Goal: Task Accomplishment & Management: Use online tool/utility

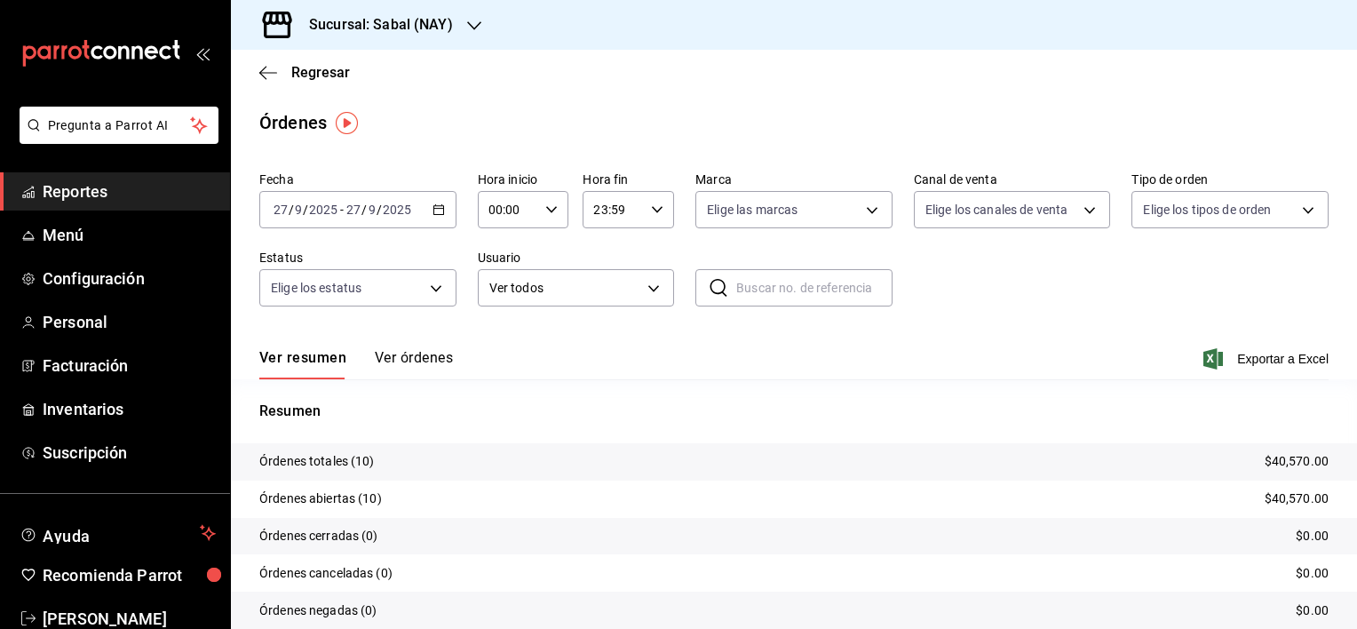
click at [422, 361] on button "Ver órdenes" at bounding box center [414, 364] width 78 height 30
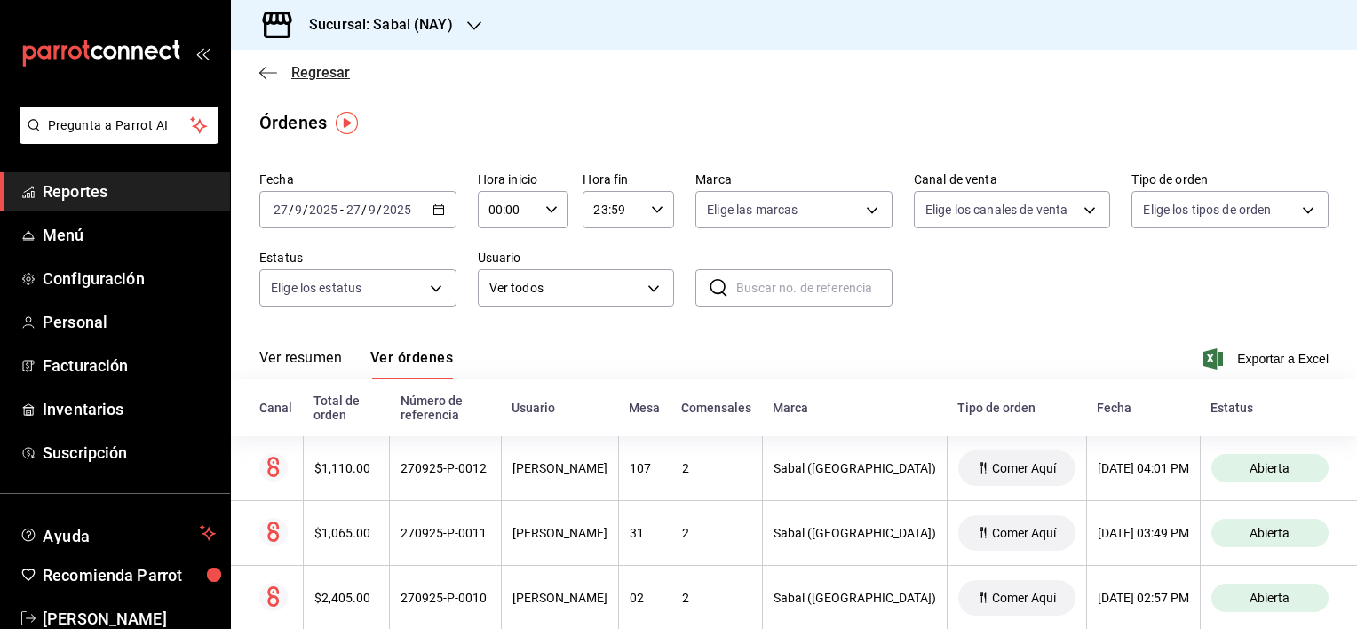
click at [264, 78] on icon "button" at bounding box center [268, 73] width 18 height 16
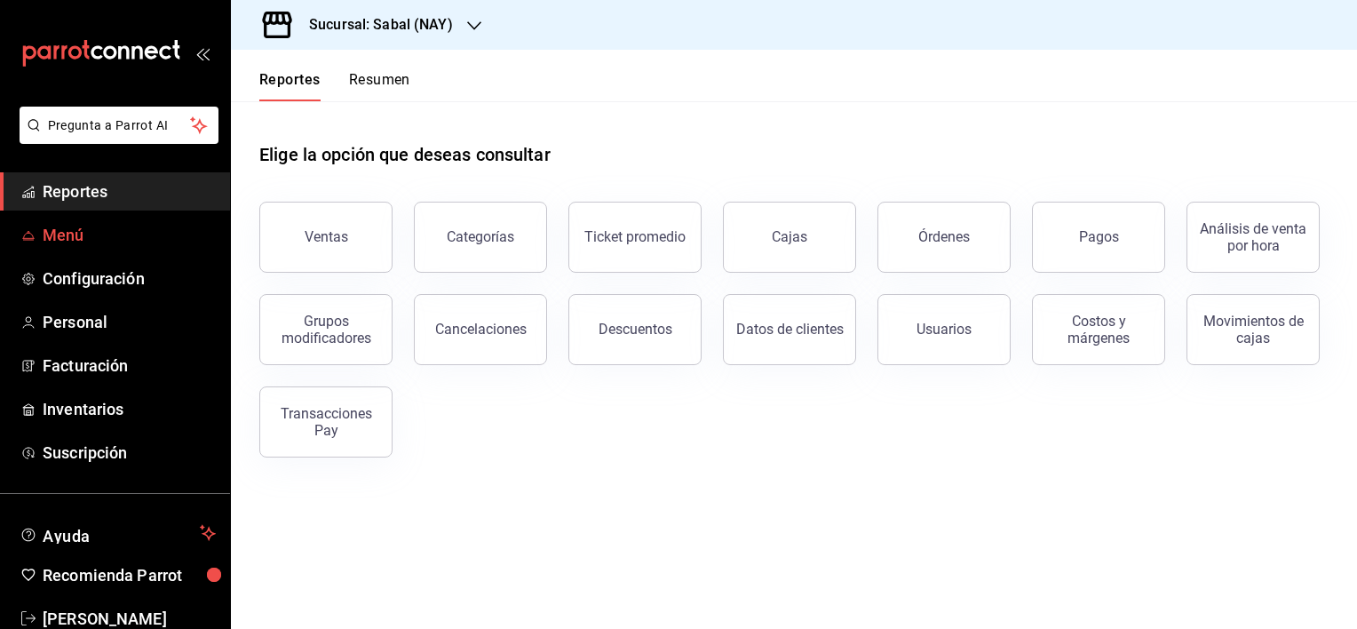
click at [67, 226] on span "Menú" at bounding box center [129, 235] width 173 height 24
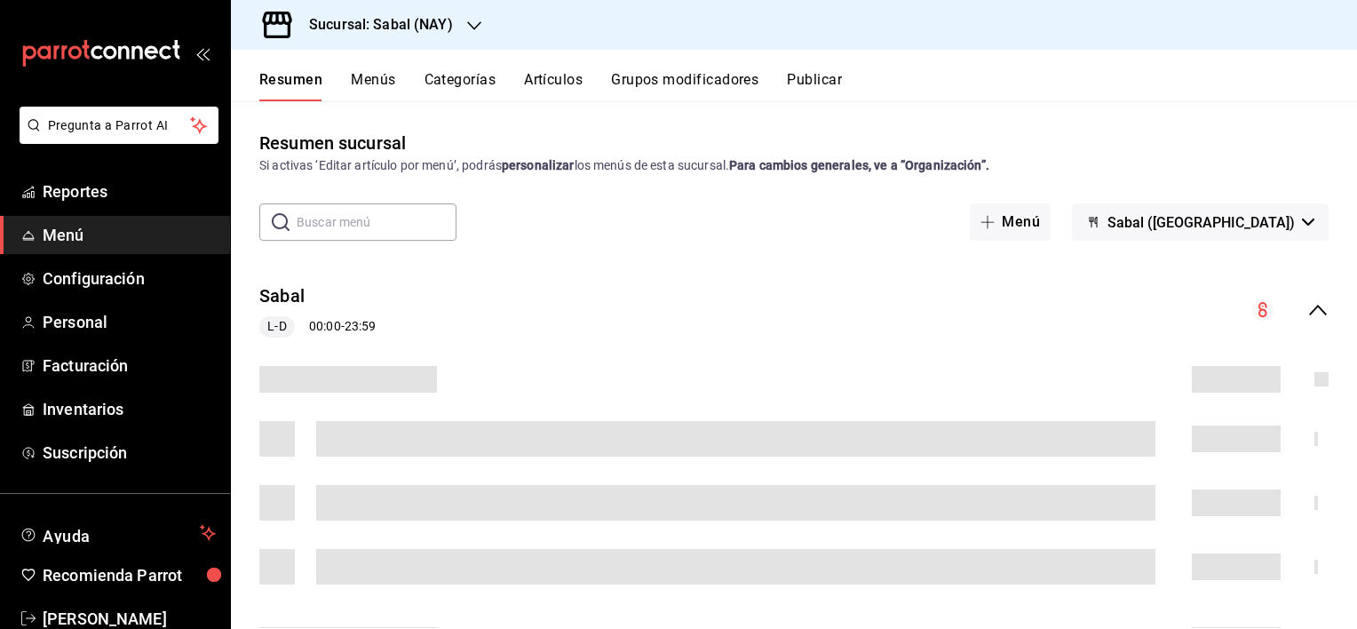
click at [565, 78] on button "Artículos" at bounding box center [553, 86] width 59 height 30
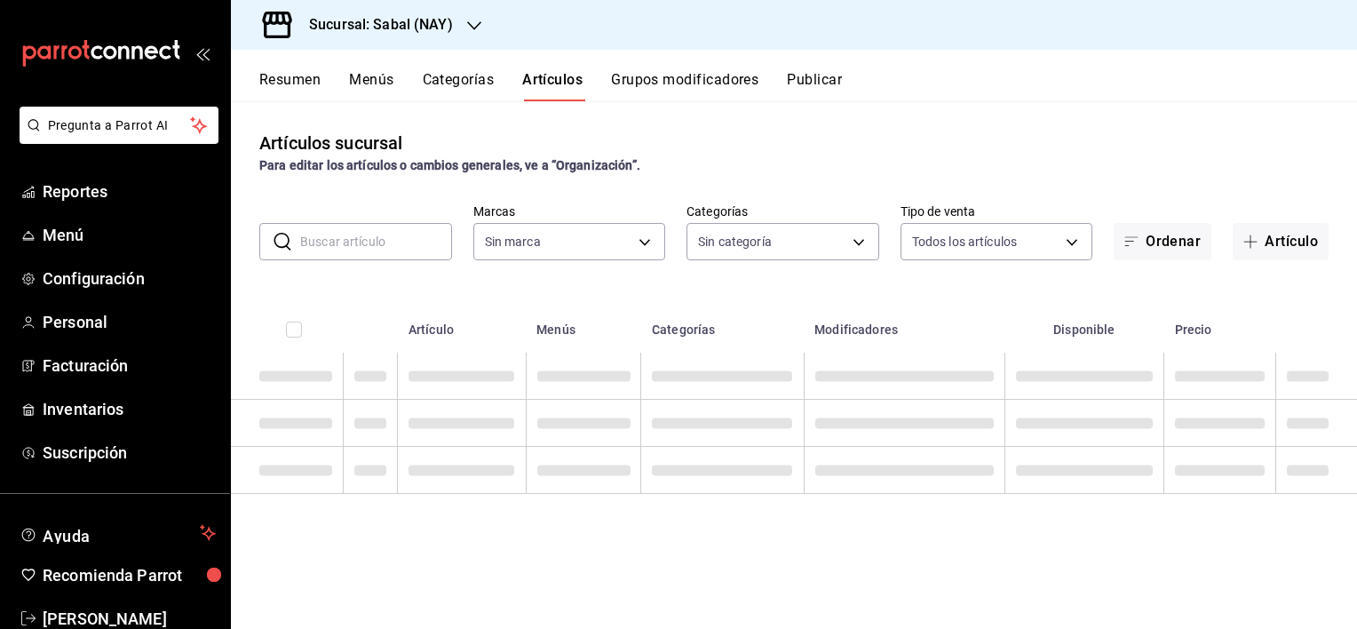
type input "7bb9fc4a-963e-4e00-9402-9ac56289446f"
click at [391, 244] on input "text" at bounding box center [376, 242] width 152 height 36
type input "bed2594b-a15d-4bd4-87ff-97f97ee034ef,89ba1751-3de3-413f-a6d3-d357b79ae5de,3a12d…"
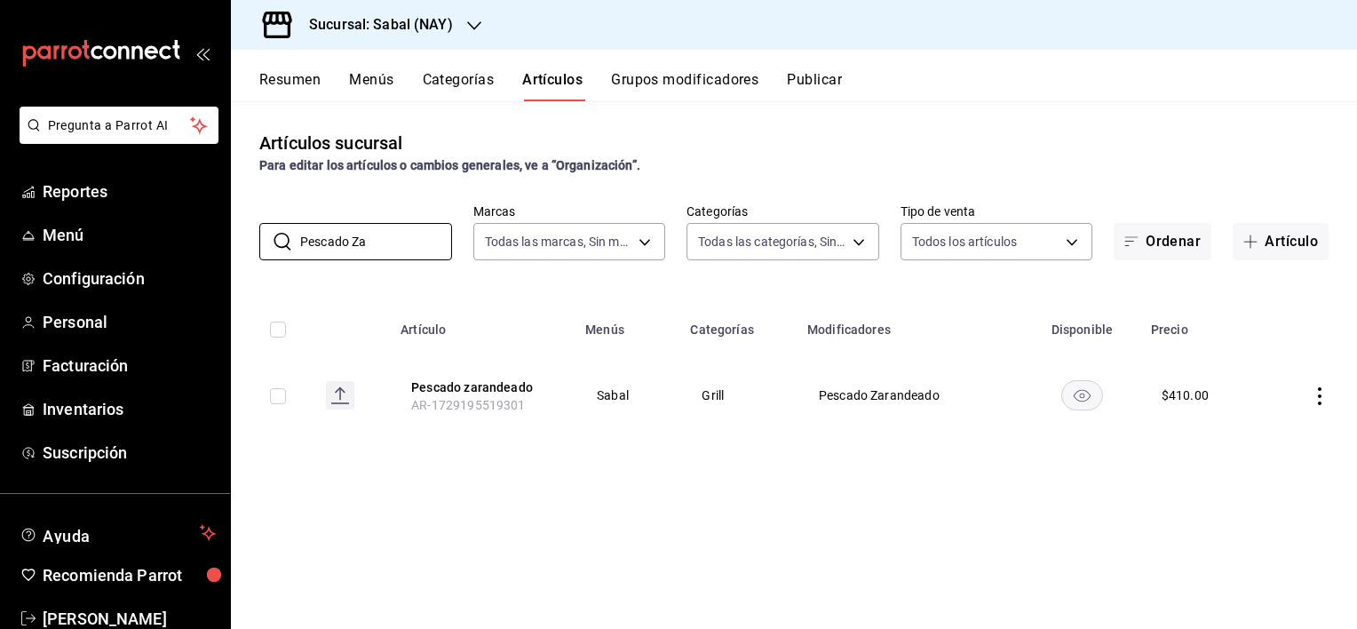
type input "Pescado Za"
click at [645, 84] on button "Grupos modificadores" at bounding box center [684, 86] width 147 height 30
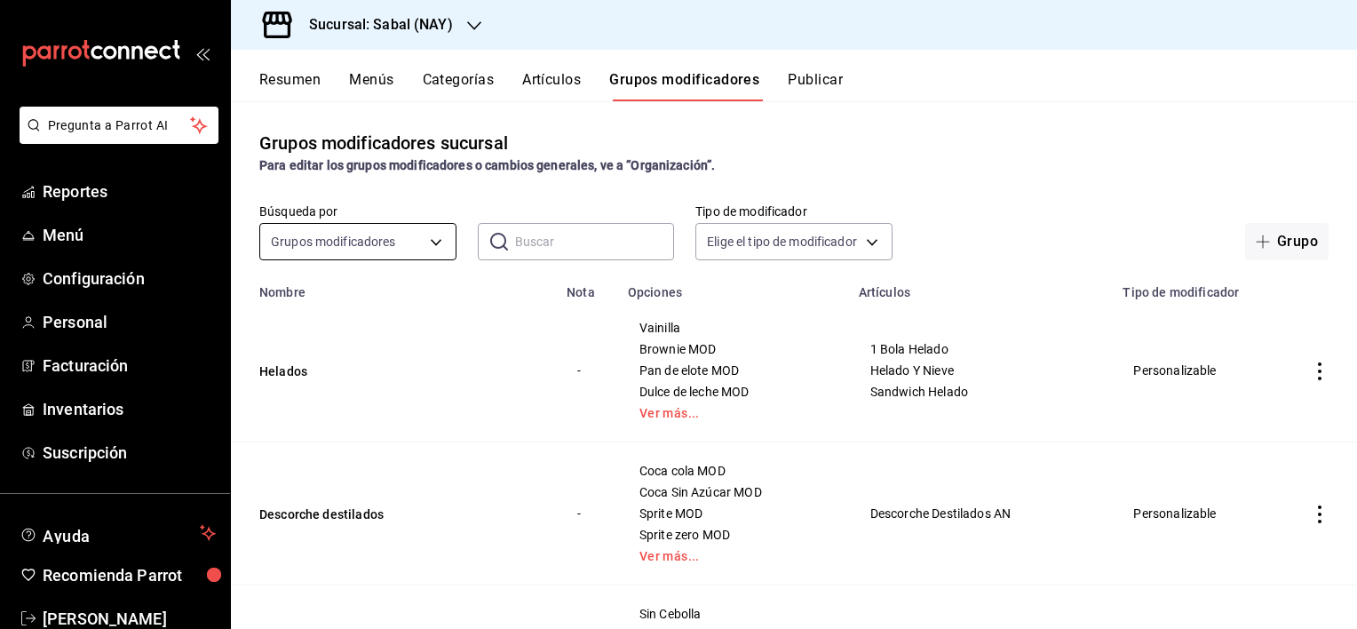
click at [430, 245] on body "Pregunta a Parrot AI Reportes Menú Configuración Personal Facturación Inventari…" at bounding box center [678, 314] width 1357 height 629
click at [553, 81] on div at bounding box center [678, 314] width 1357 height 629
click at [560, 78] on button "Artículos" at bounding box center [551, 86] width 59 height 30
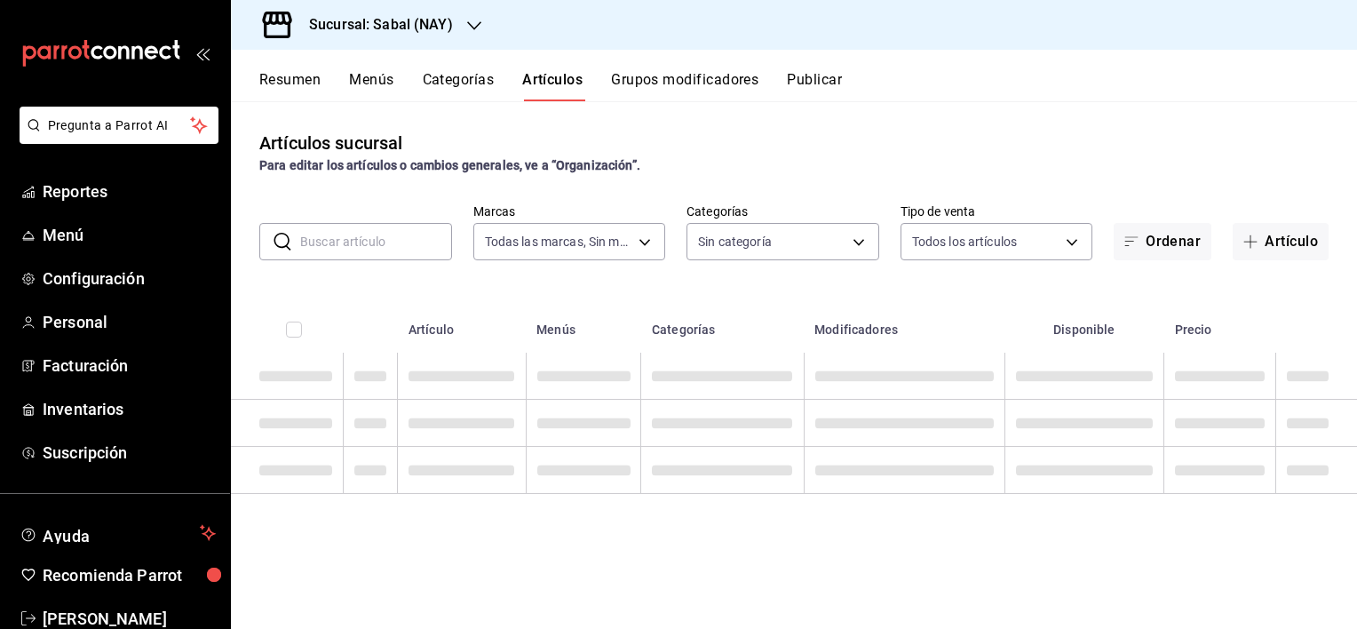
type input "7bb9fc4a-963e-4e00-9402-9ac56289446f"
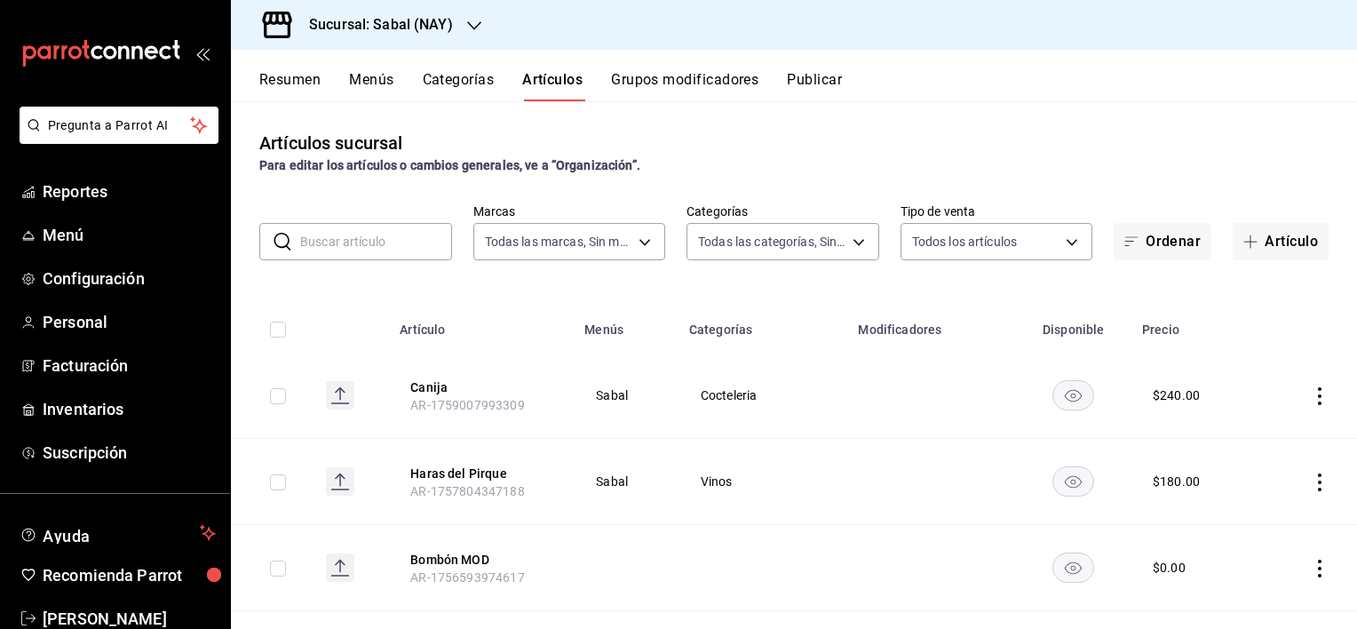
type input "bed2594b-a15d-4bd4-87ff-97f97ee034ef,89ba1751-3de3-413f-a6d3-d357b79ae5de,3a12d…"
click at [1268, 248] on button "Artículo" at bounding box center [1281, 241] width 96 height 37
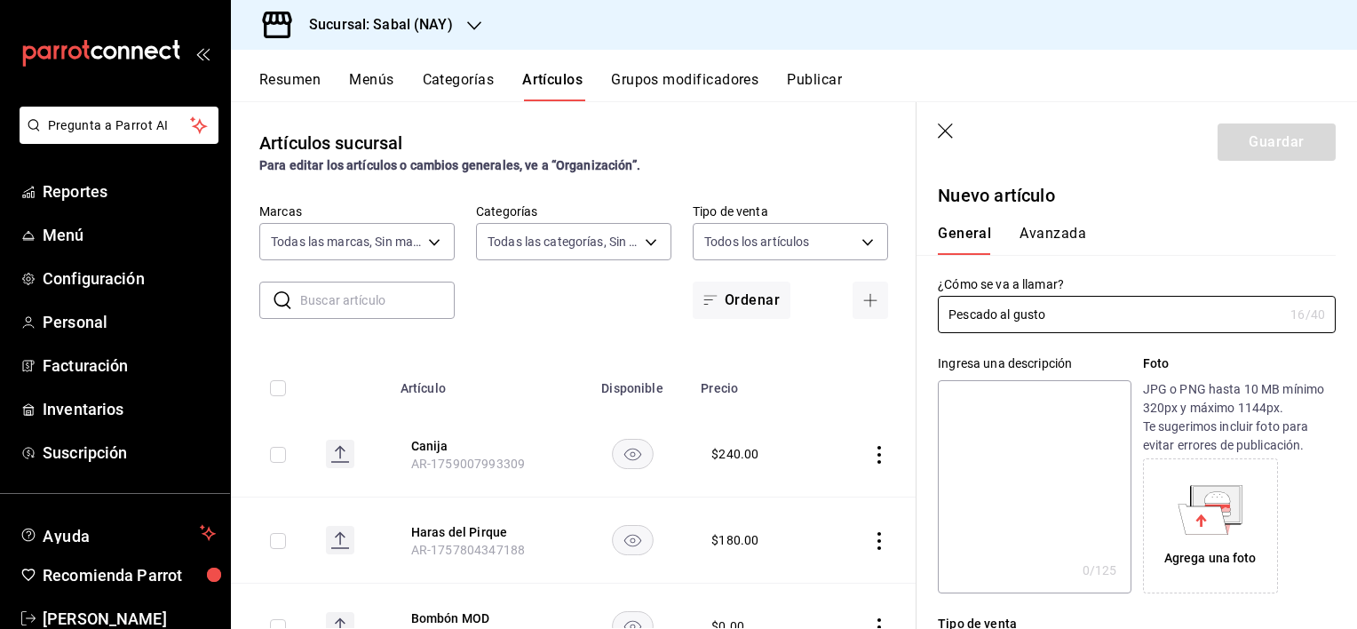
type input "Pescado al gusto"
click at [1125, 243] on div "General [PERSON_NAME]" at bounding box center [1126, 240] width 377 height 30
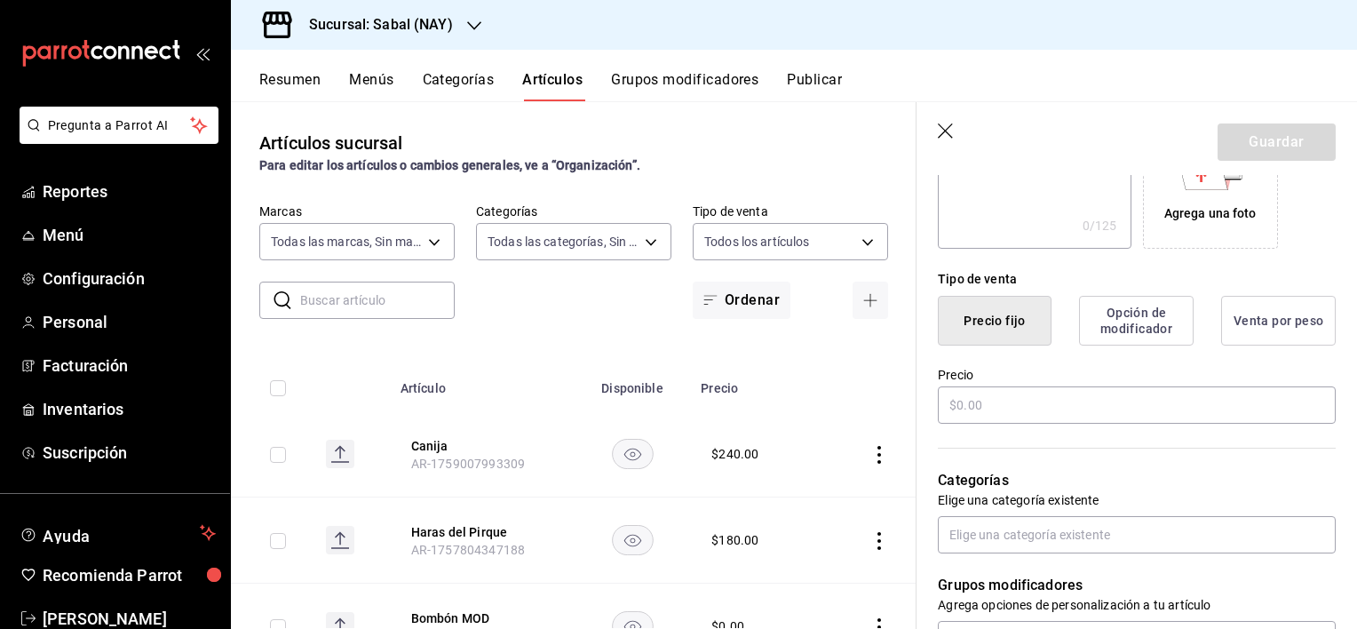
scroll to position [355, 0]
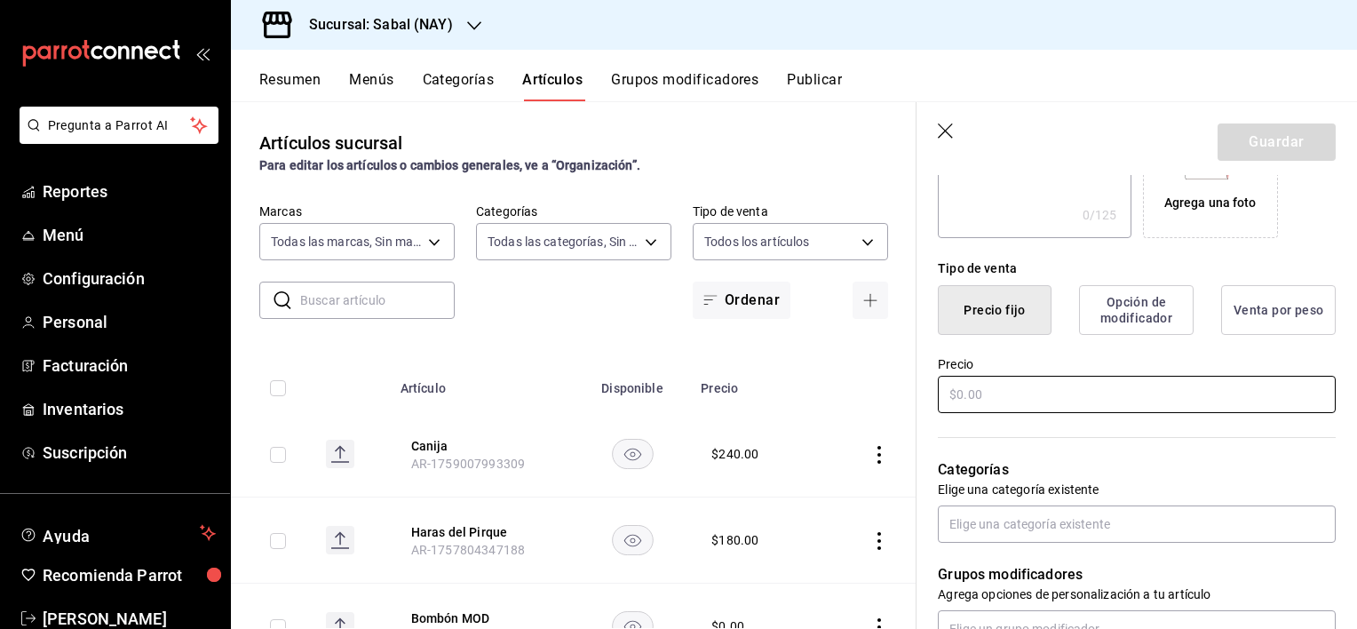
click at [1025, 401] on input "text" at bounding box center [1137, 394] width 398 height 37
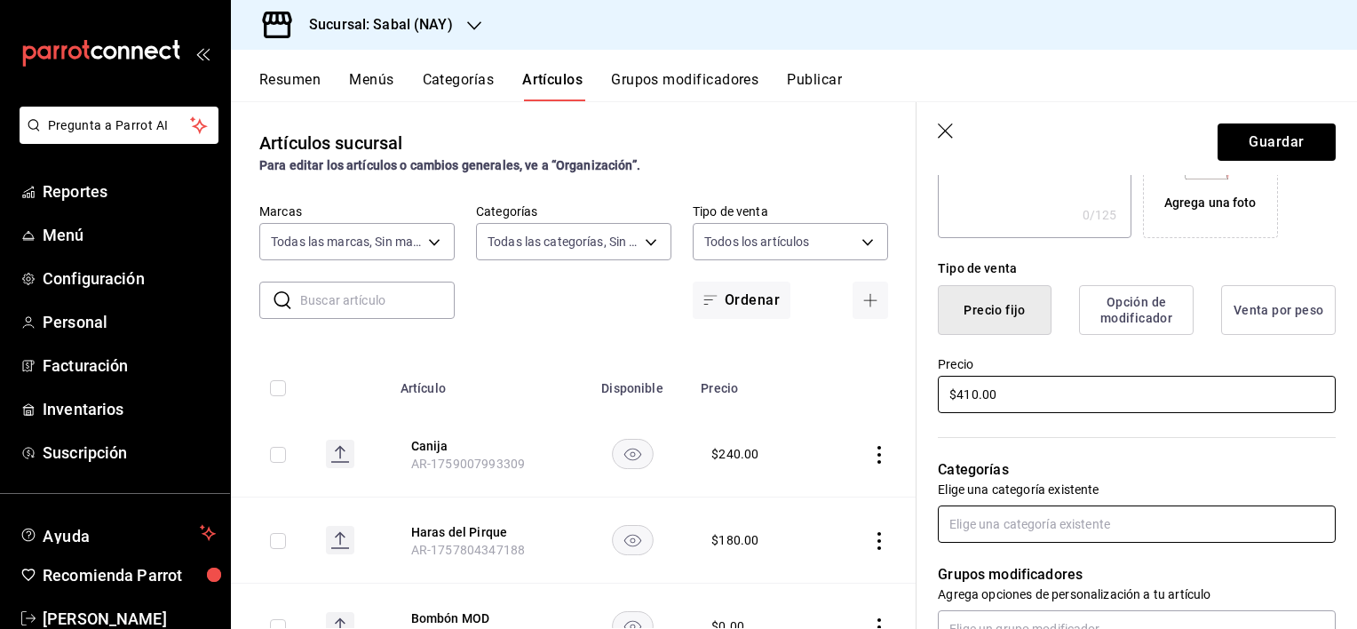
type input "$410.00"
click at [975, 529] on input "text" at bounding box center [1137, 523] width 398 height 37
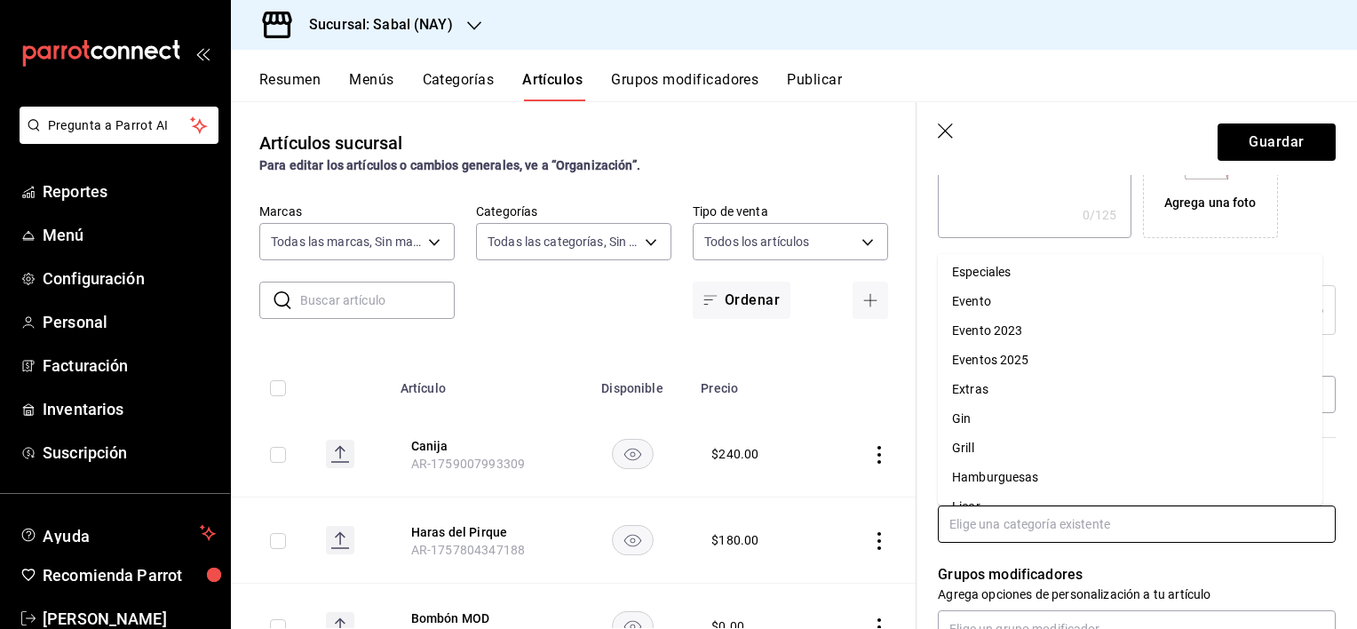
scroll to position [622, 0]
click at [955, 449] on li "Grill" at bounding box center [1130, 445] width 385 height 29
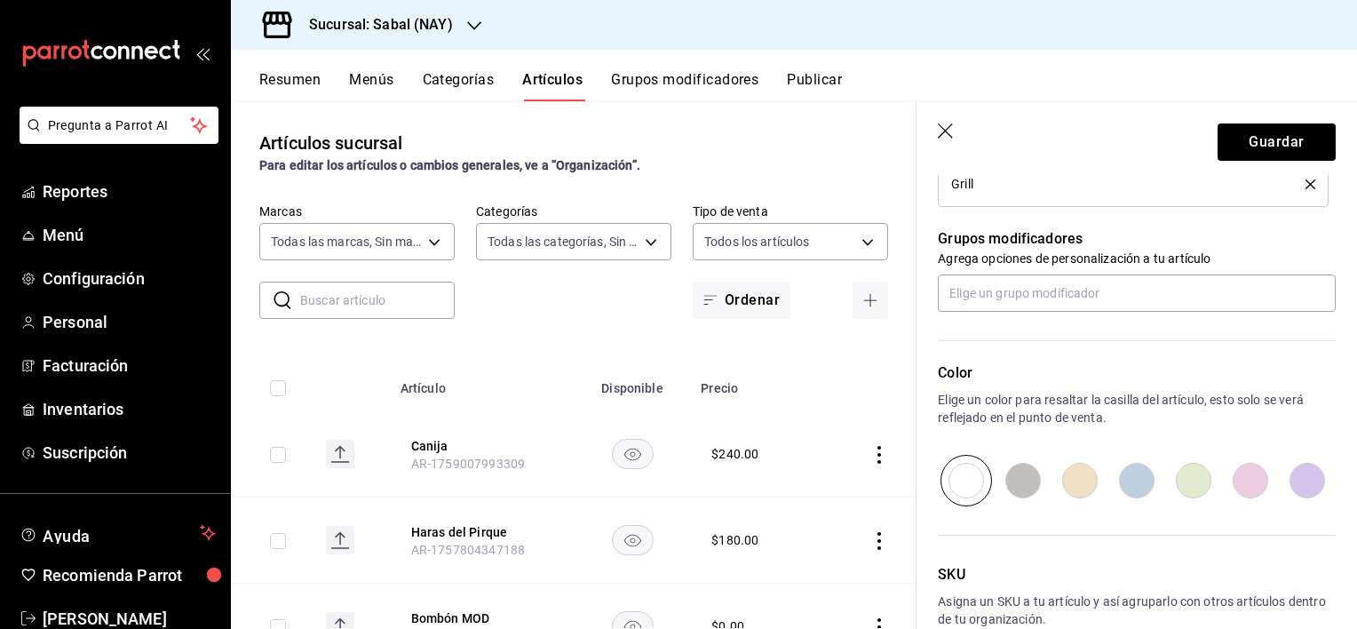
scroll to position [672, 0]
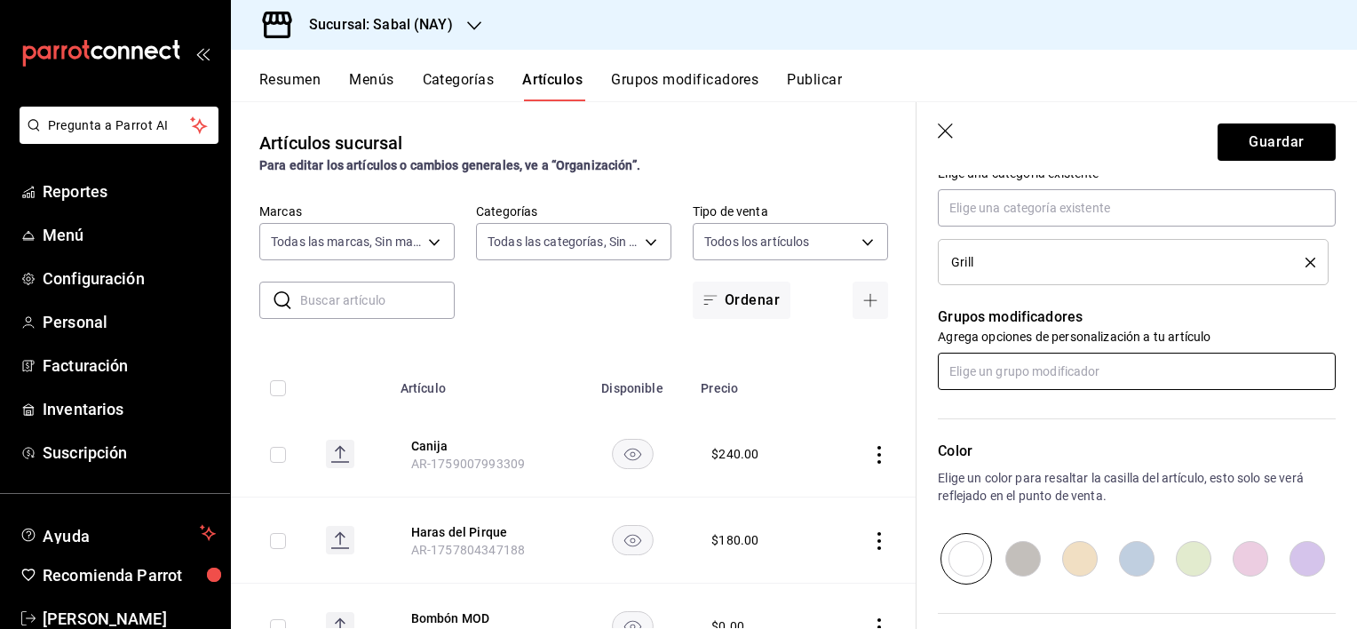
click at [1055, 378] on input "text" at bounding box center [1137, 371] width 398 height 37
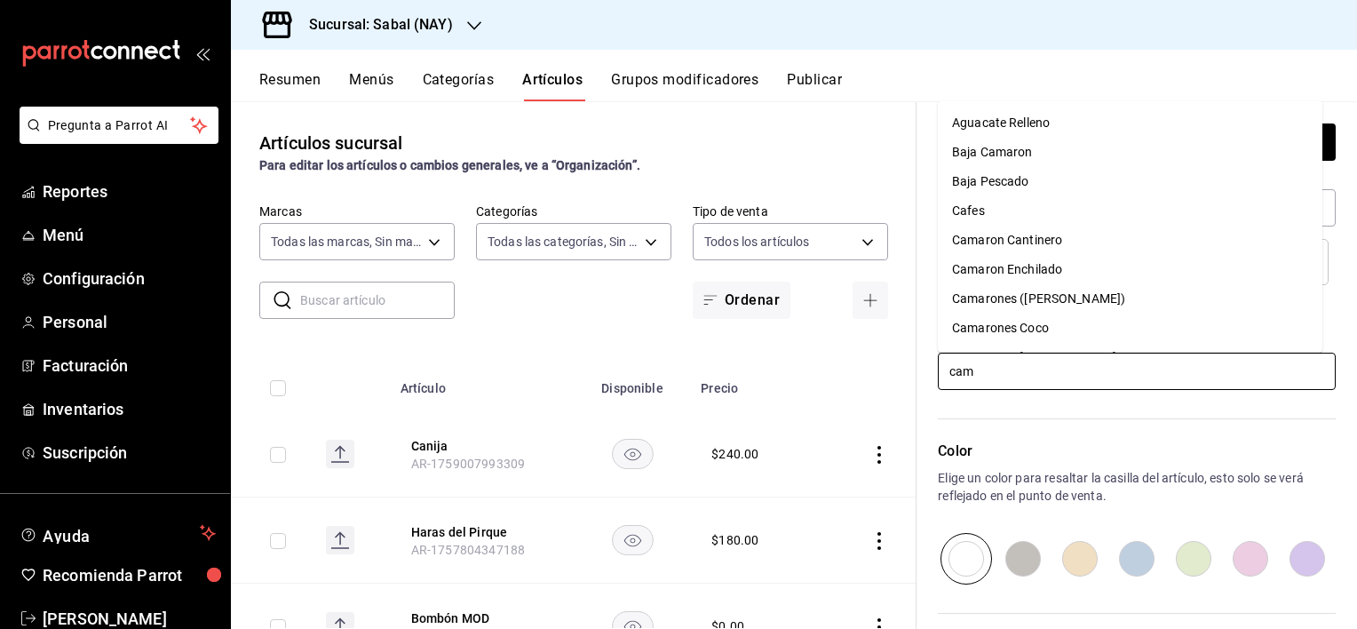
type input "cama"
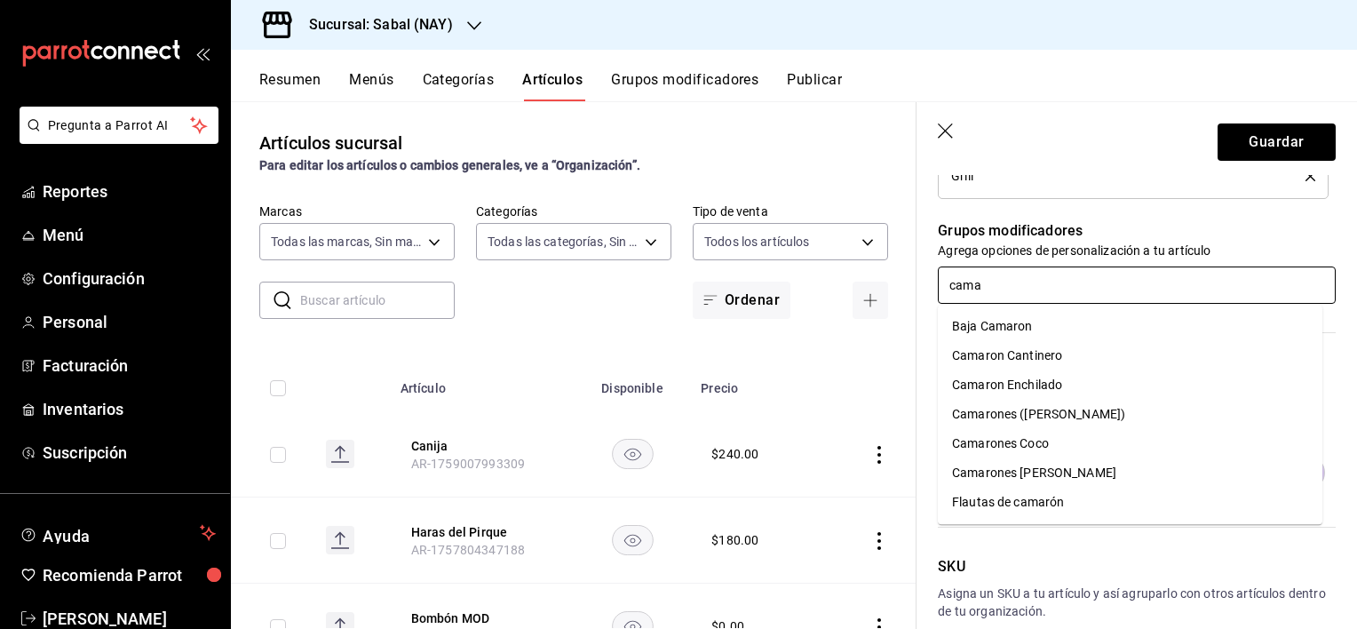
scroll to position [760, 0]
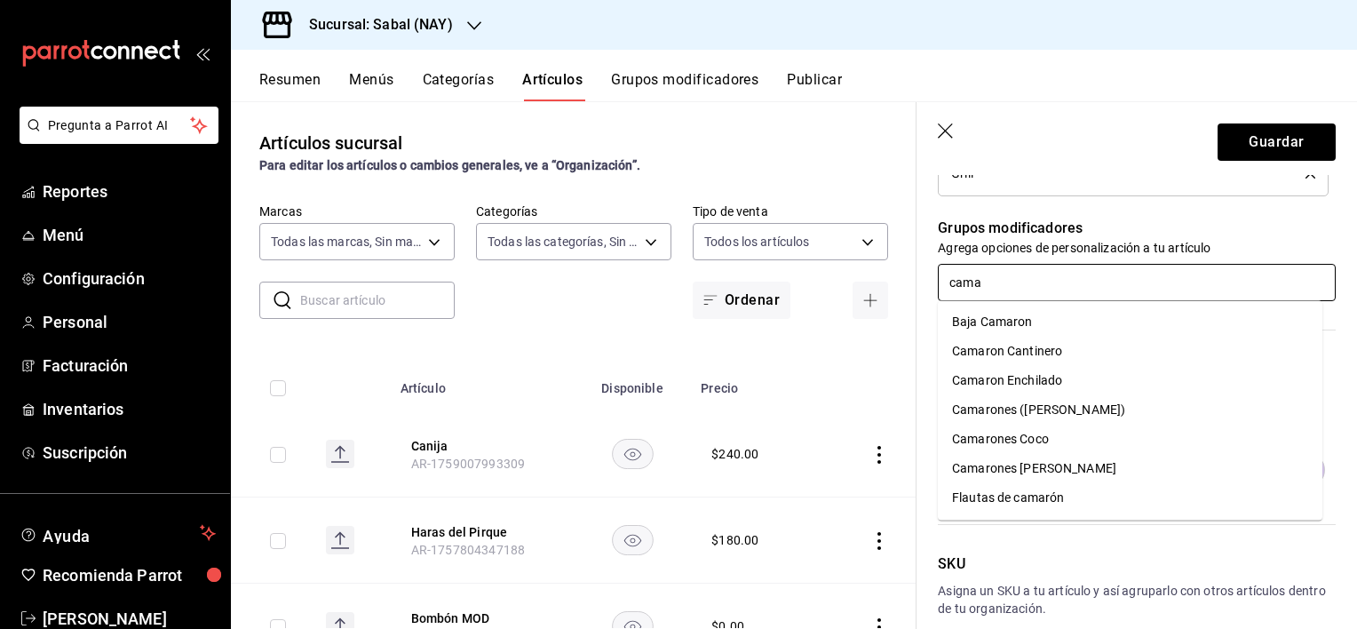
click at [1032, 410] on div "Camarones ([PERSON_NAME])" at bounding box center [1038, 410] width 173 height 19
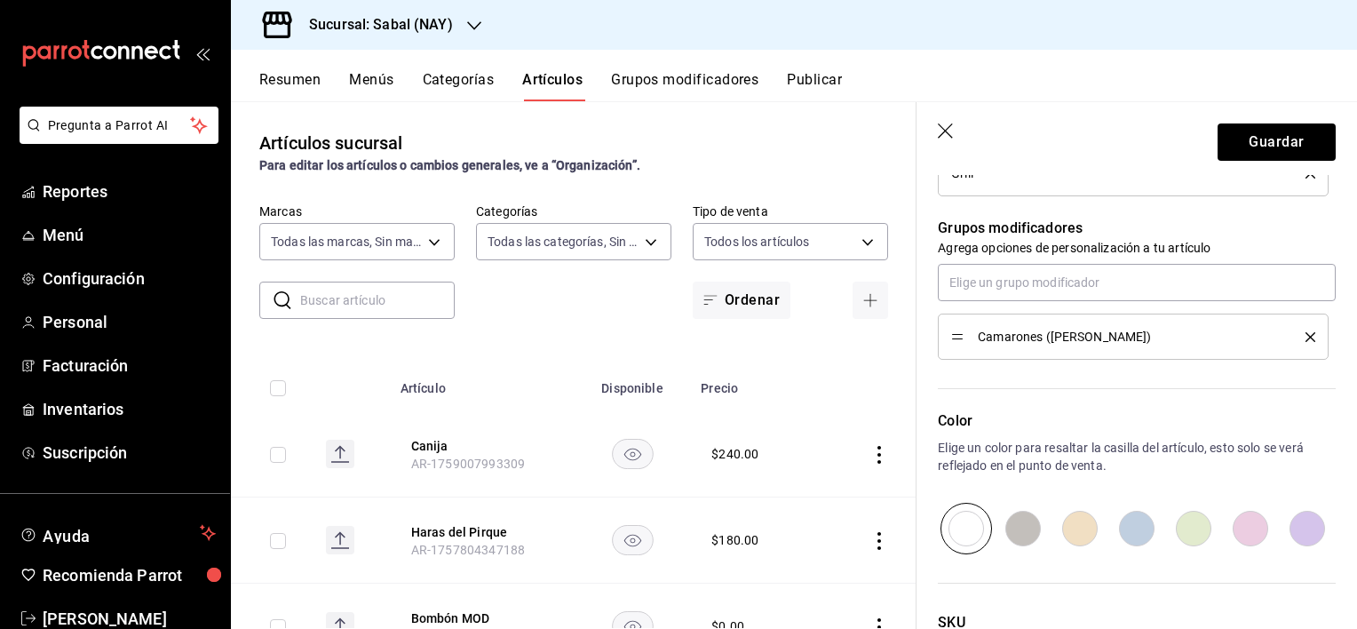
click at [1118, 398] on div "Color Elige un color para resaltar la casilla del artículo, esto solo se verá r…" at bounding box center [1126, 457] width 419 height 195
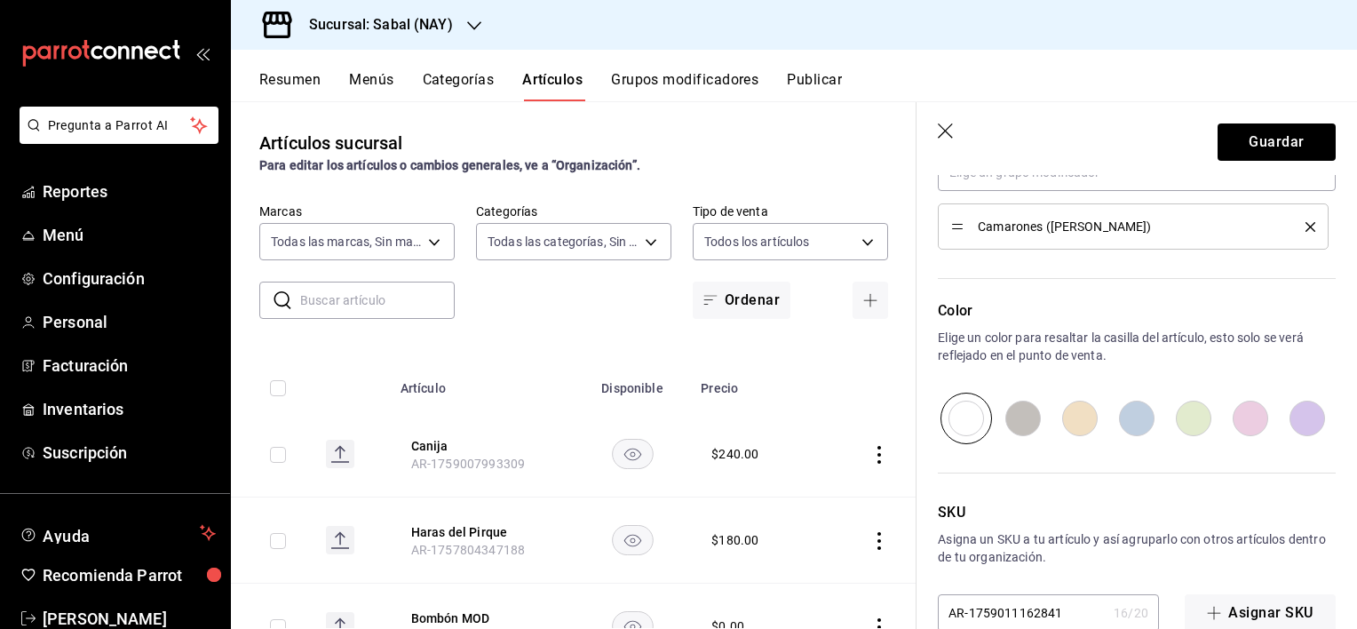
scroll to position [907, 0]
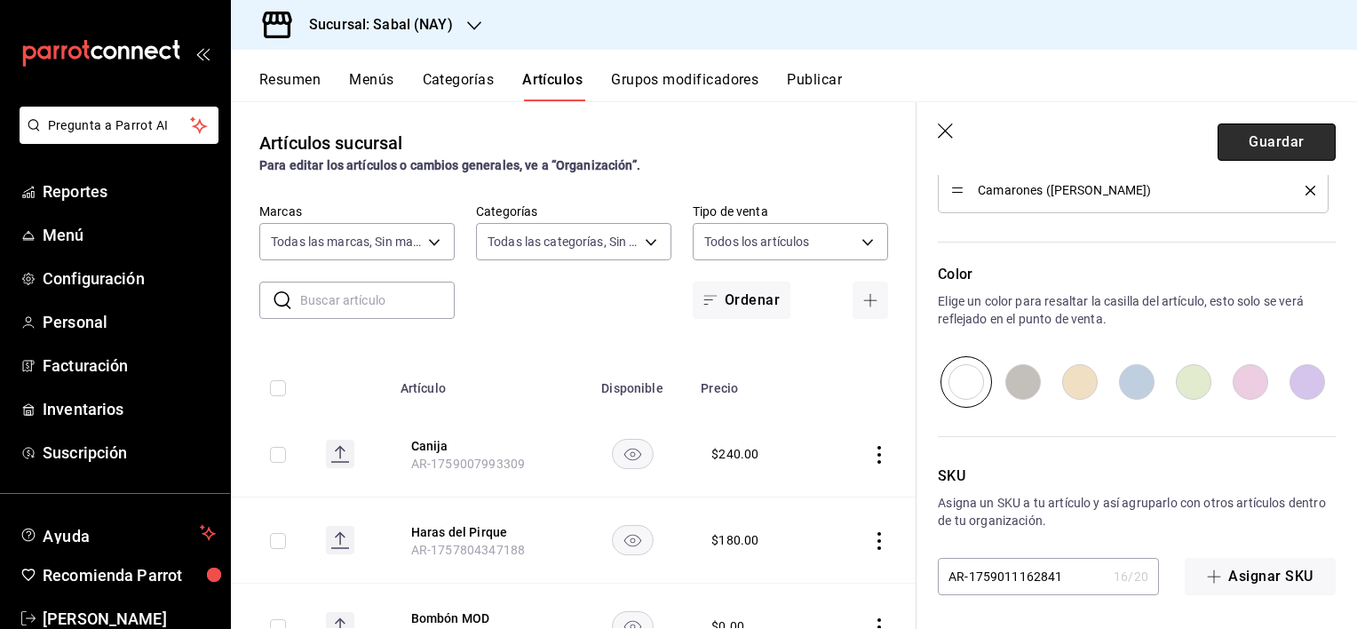
click at [1231, 148] on button "Guardar" at bounding box center [1277, 141] width 118 height 37
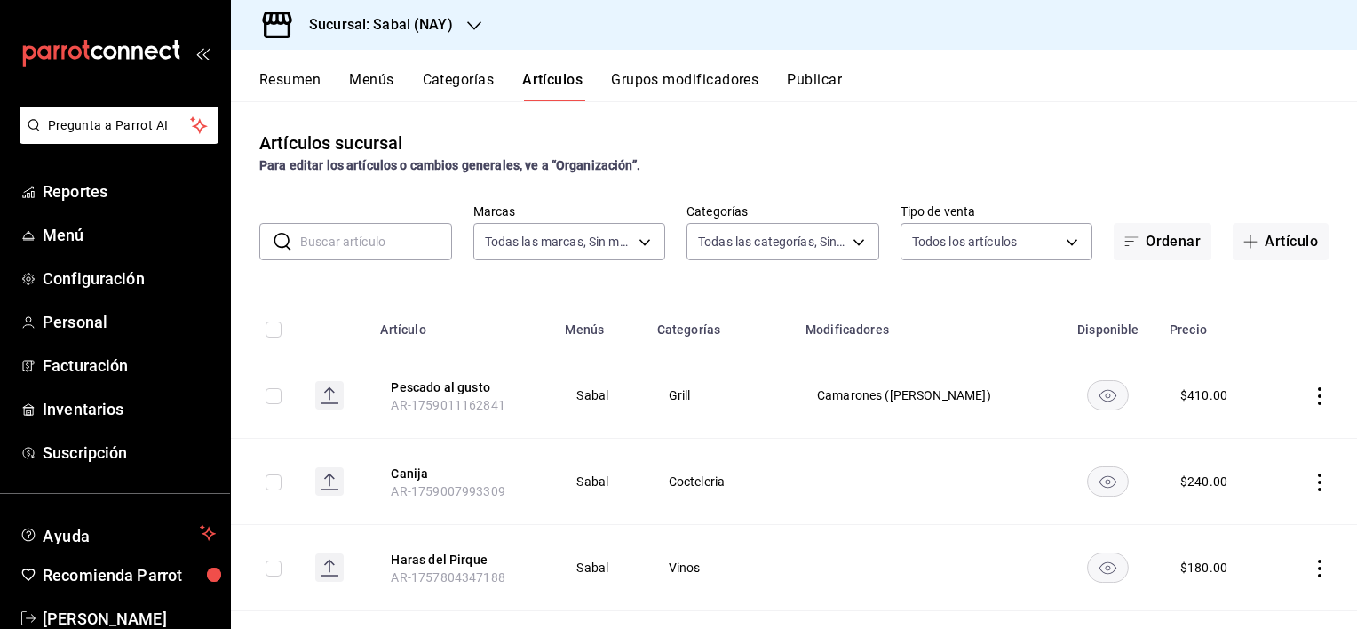
click at [667, 72] on button "Grupos modificadores" at bounding box center [684, 86] width 147 height 30
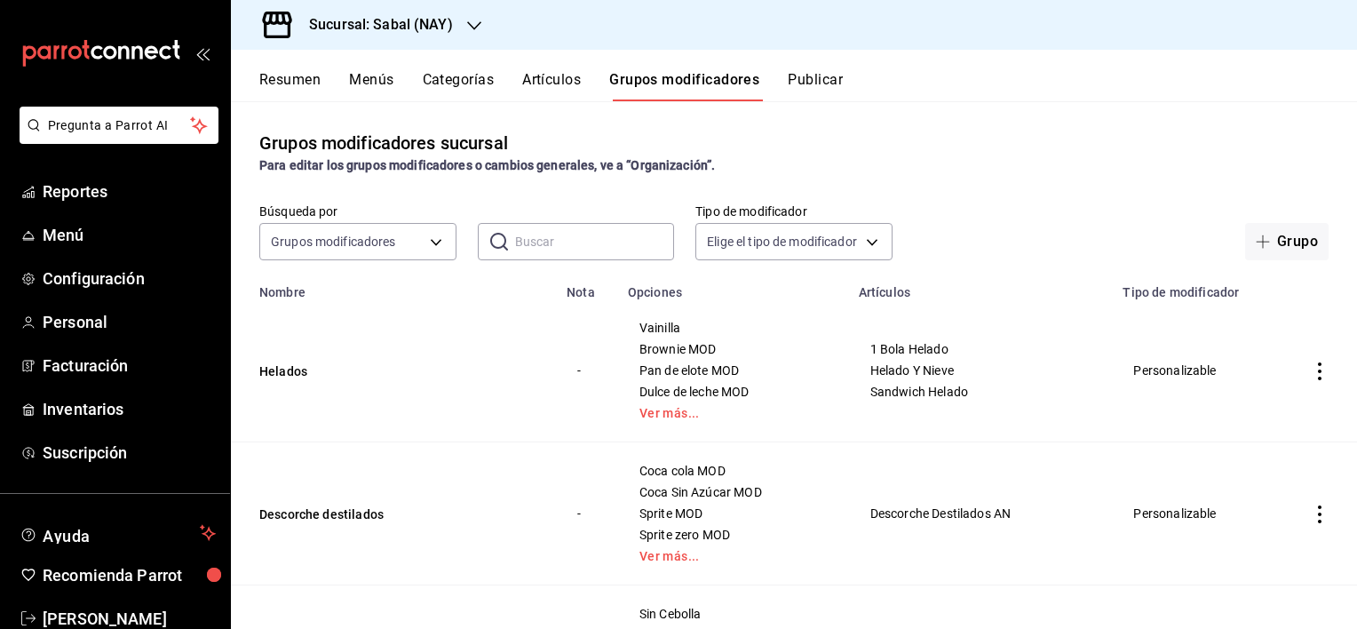
click at [526, 254] on input "text" at bounding box center [595, 242] width 160 height 36
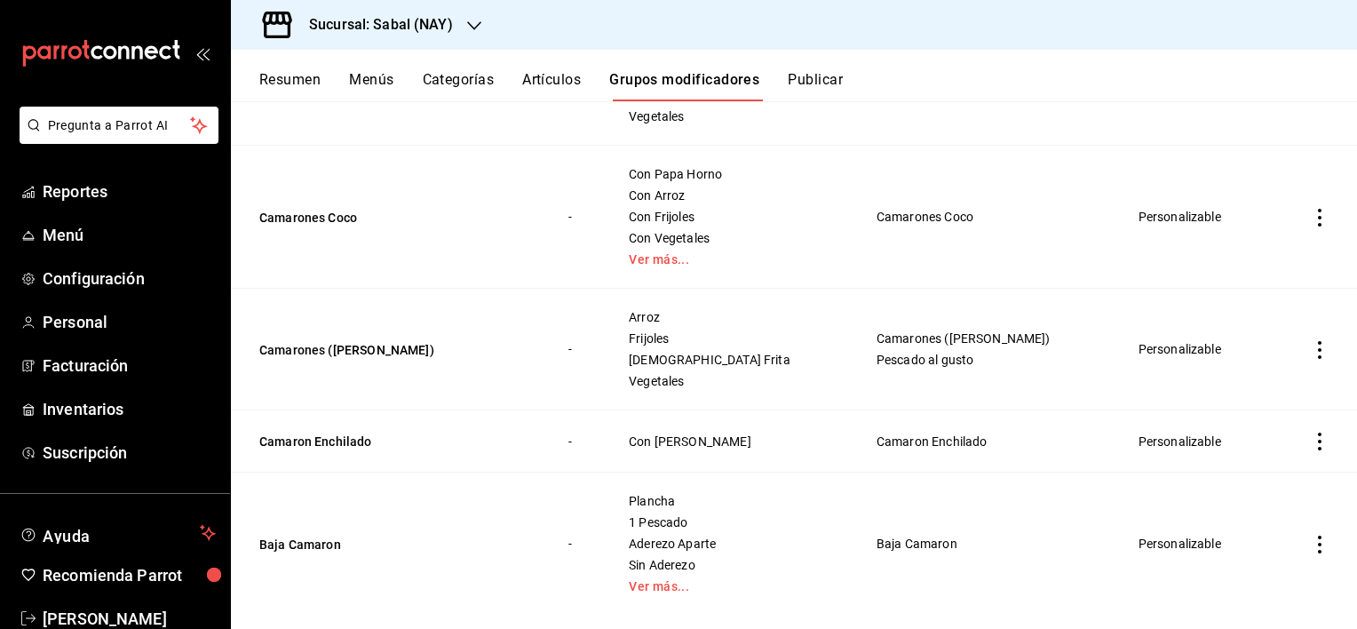
scroll to position [355, 0]
type input "Camaron"
click at [1169, 486] on td "Personalizable" at bounding box center [1199, 543] width 165 height 143
click at [543, 71] on button "Artículos" at bounding box center [551, 86] width 59 height 30
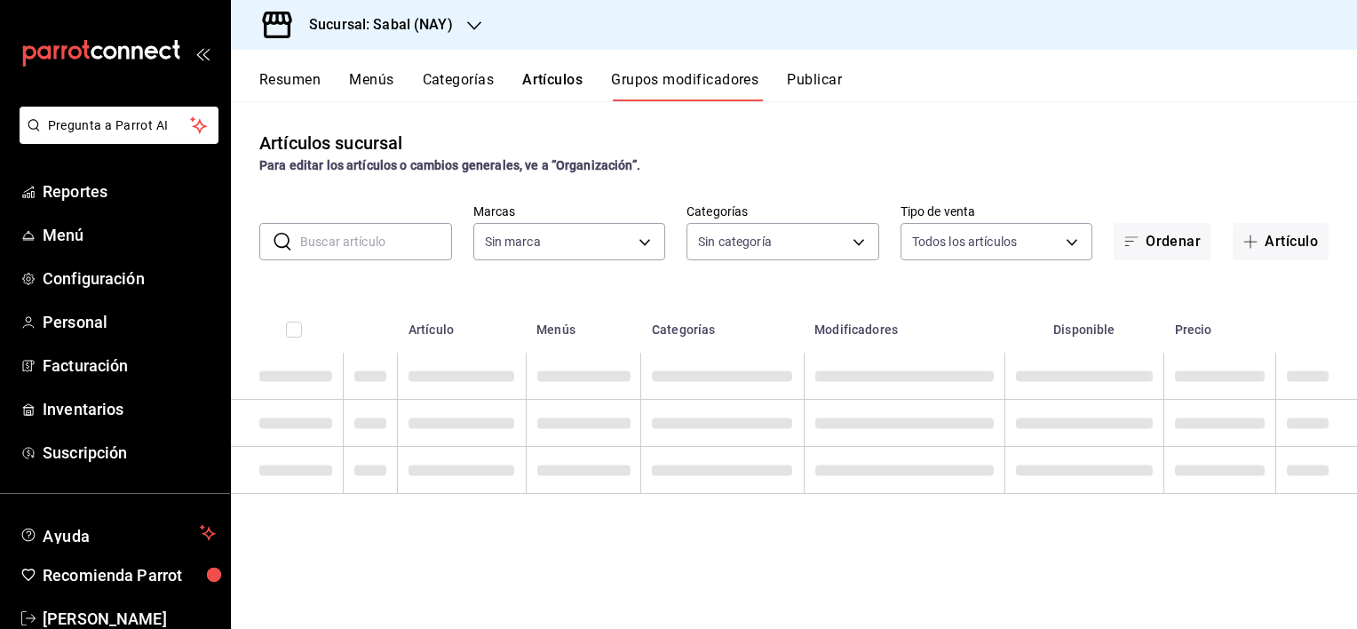
type input "7bb9fc4a-963e-4e00-9402-9ac56289446f"
type input "bed2594b-a15d-4bd4-87ff-97f97ee034ef,89ba1751-3de3-413f-a6d3-d357b79ae5de,3a12d…"
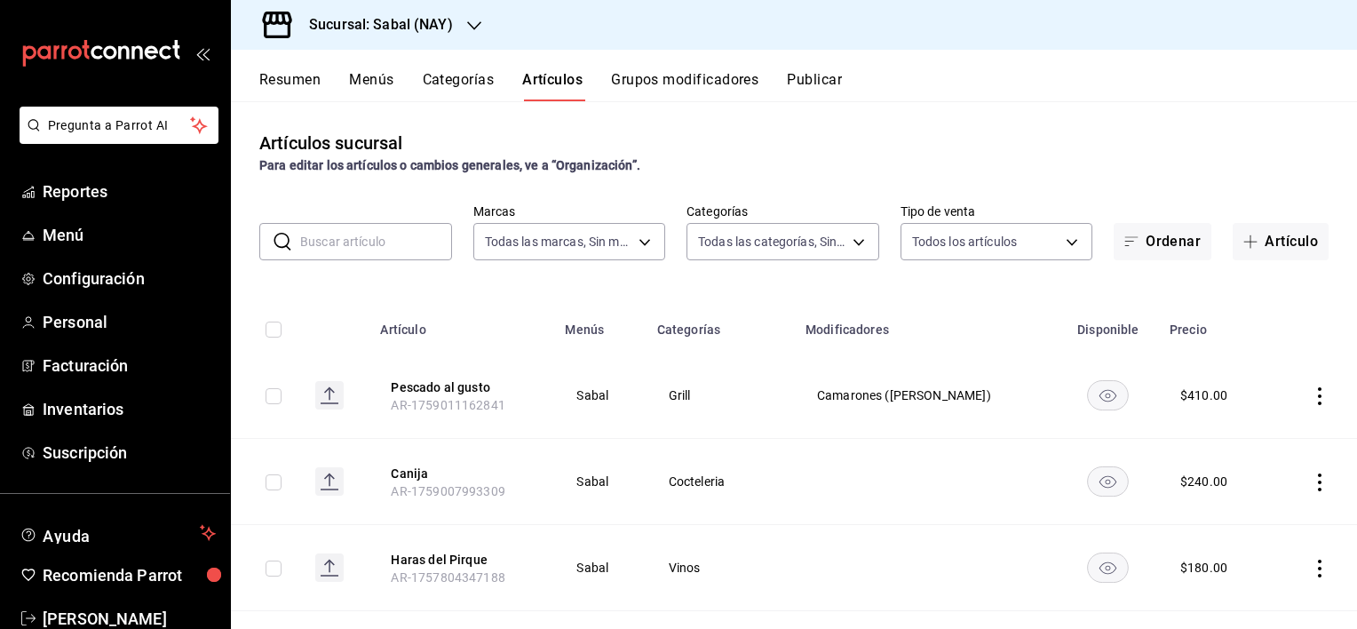
click at [365, 249] on input "text" at bounding box center [376, 242] width 152 height 36
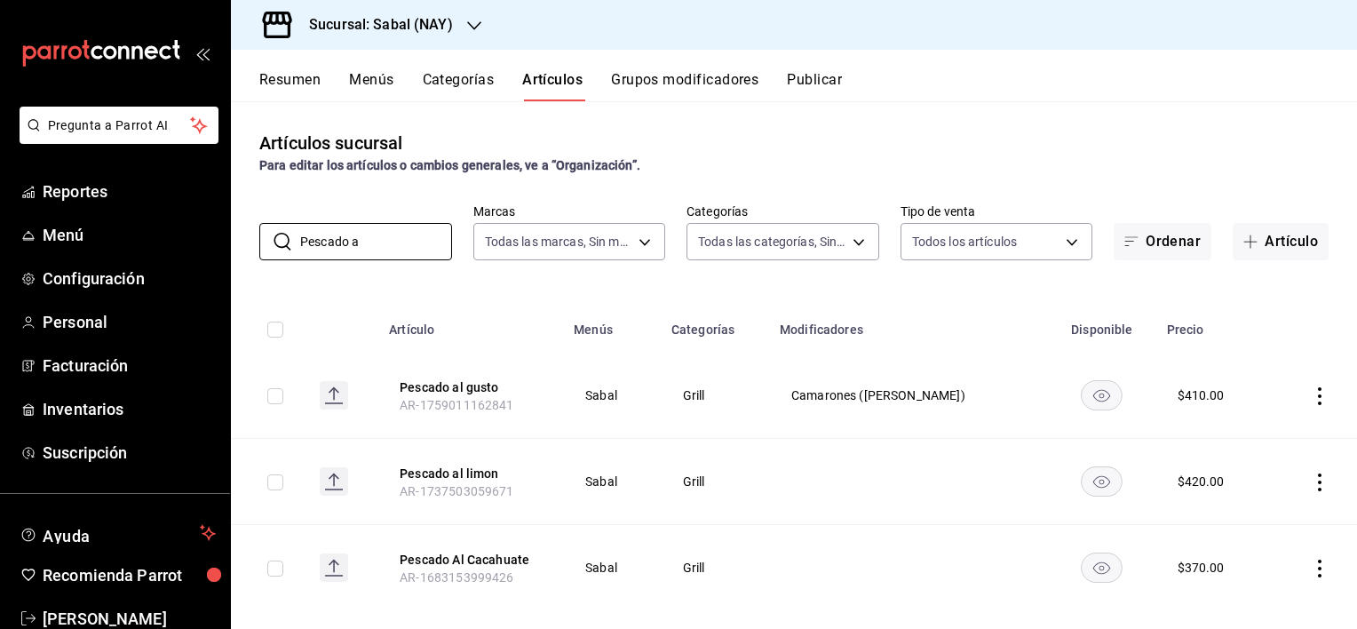
type input "Pescado a"
click at [275, 398] on input "checkbox" at bounding box center [275, 396] width 16 height 16
checkbox input "true"
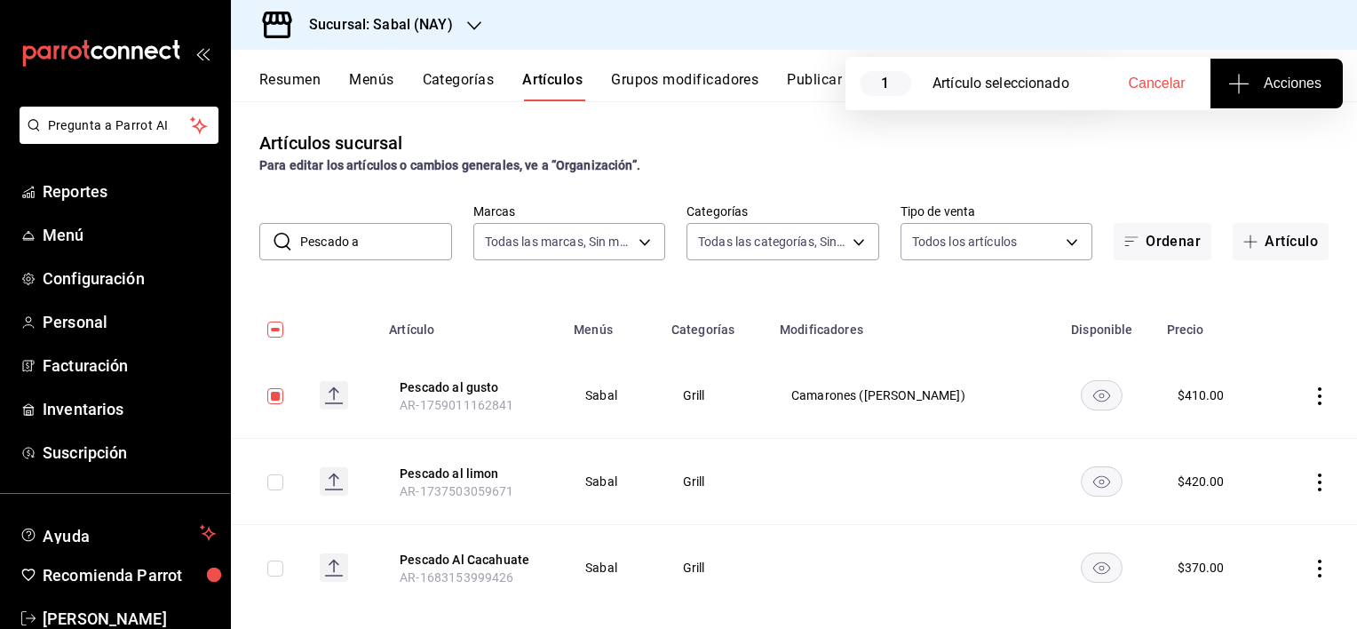
click at [1262, 68] on button "Acciones" at bounding box center [1277, 84] width 132 height 50
click at [1262, 148] on li "Agregar tipo" at bounding box center [1276, 138] width 133 height 47
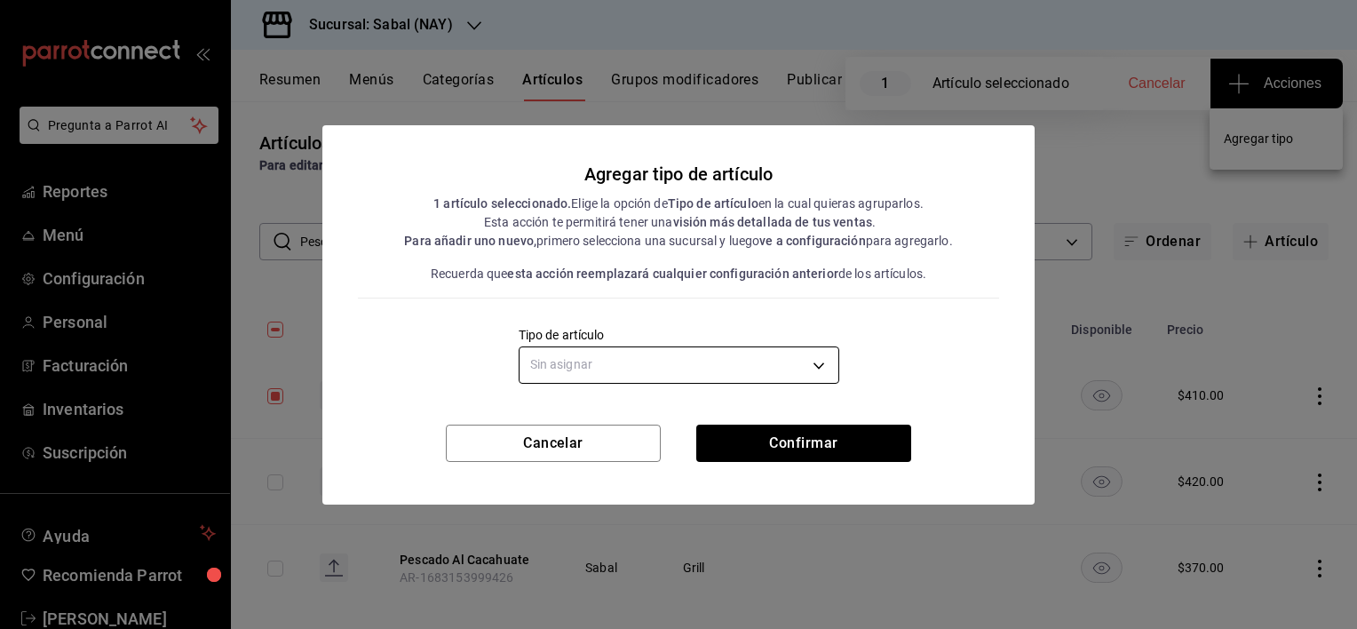
click at [579, 377] on body "Pregunta a Parrot AI Reportes Menú Configuración Personal Facturación Inventari…" at bounding box center [678, 314] width 1357 height 629
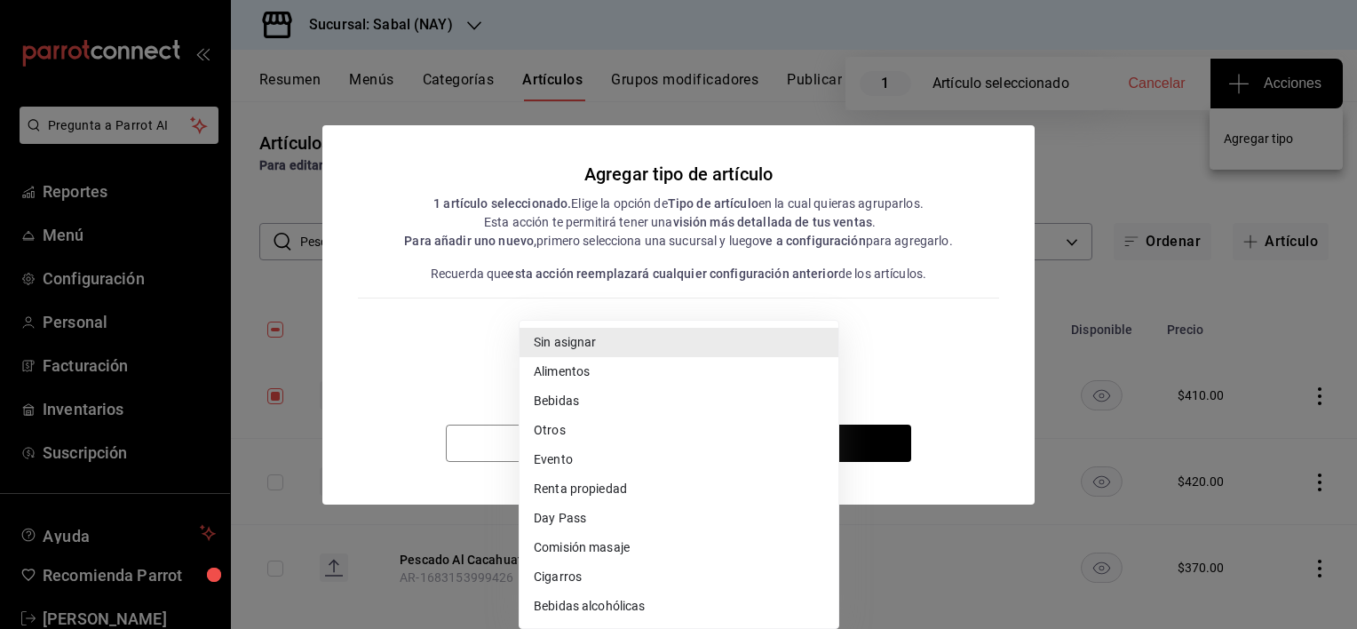
click at [563, 373] on li "Alimentos" at bounding box center [679, 371] width 319 height 29
type input "57b9b832-5dd3-436f-b084-61123fd8f9d7"
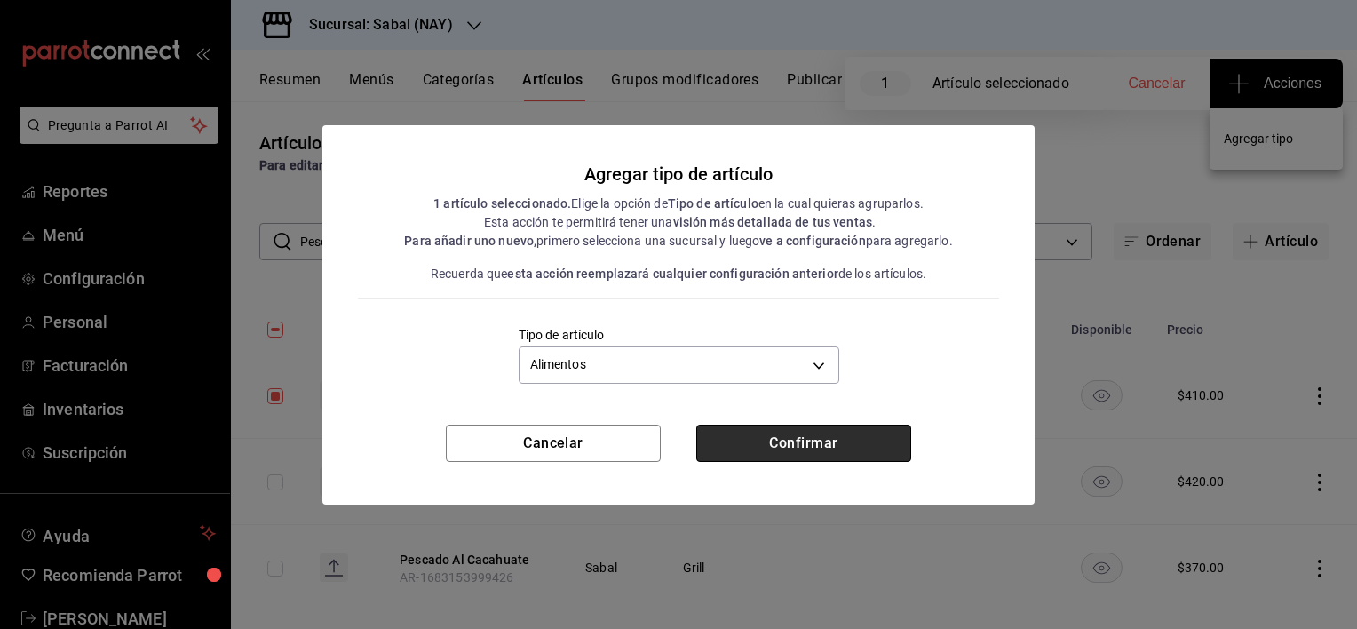
click at [830, 439] on button "Confirmar" at bounding box center [803, 443] width 215 height 37
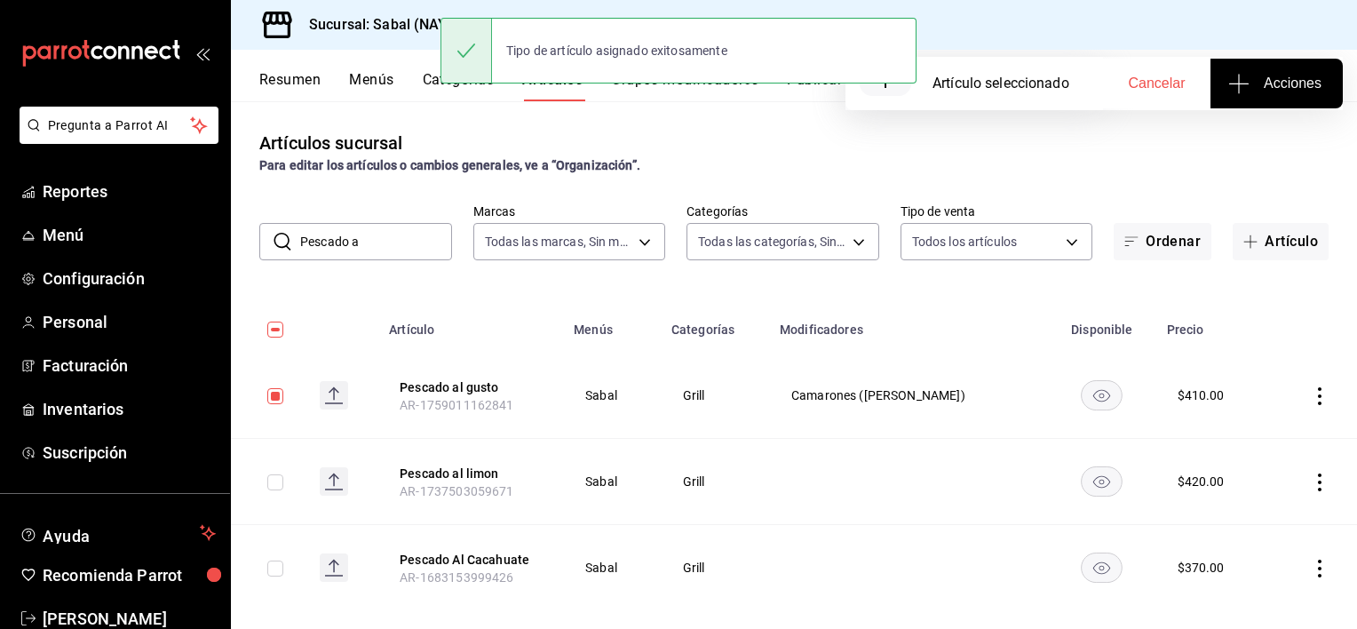
click at [781, 150] on div "Artículos sucursal Para editar los artículos o cambios generales, ve a “Organiz…" at bounding box center [794, 152] width 1126 height 45
click at [1063, 145] on div "Artículos sucursal Para editar los artículos o cambios generales, ve a “Organiz…" at bounding box center [794, 152] width 1126 height 45
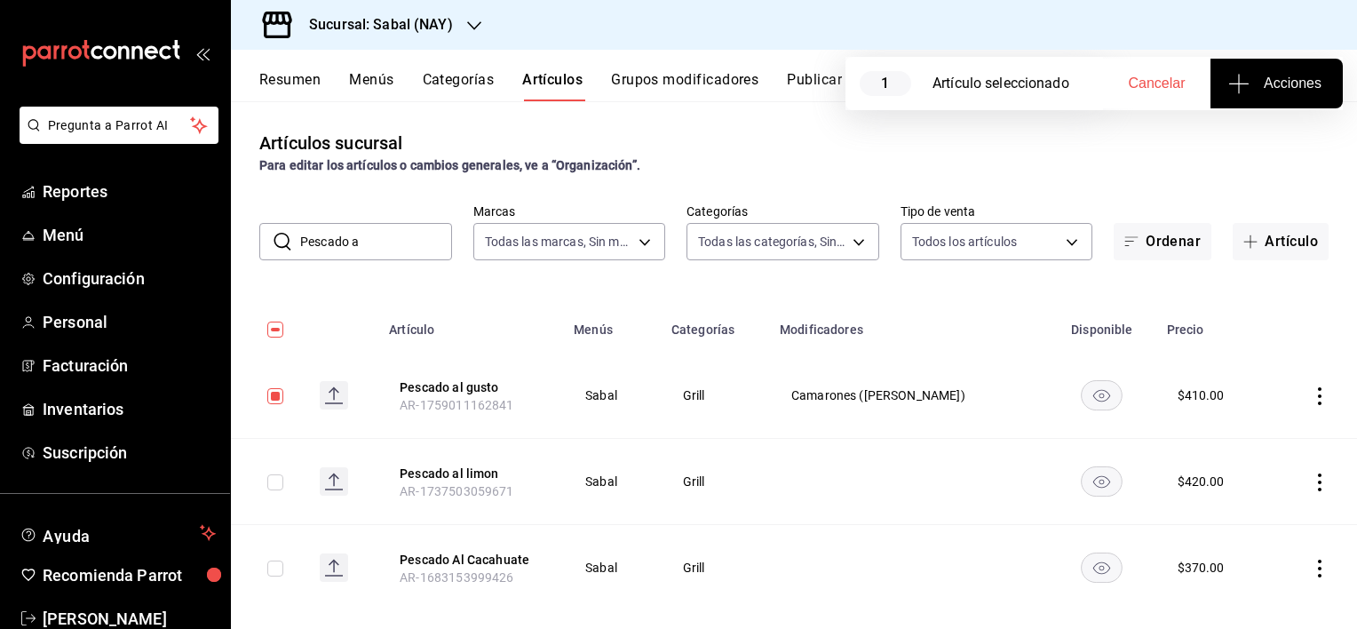
click at [290, 82] on button "Resumen" at bounding box center [289, 86] width 61 height 30
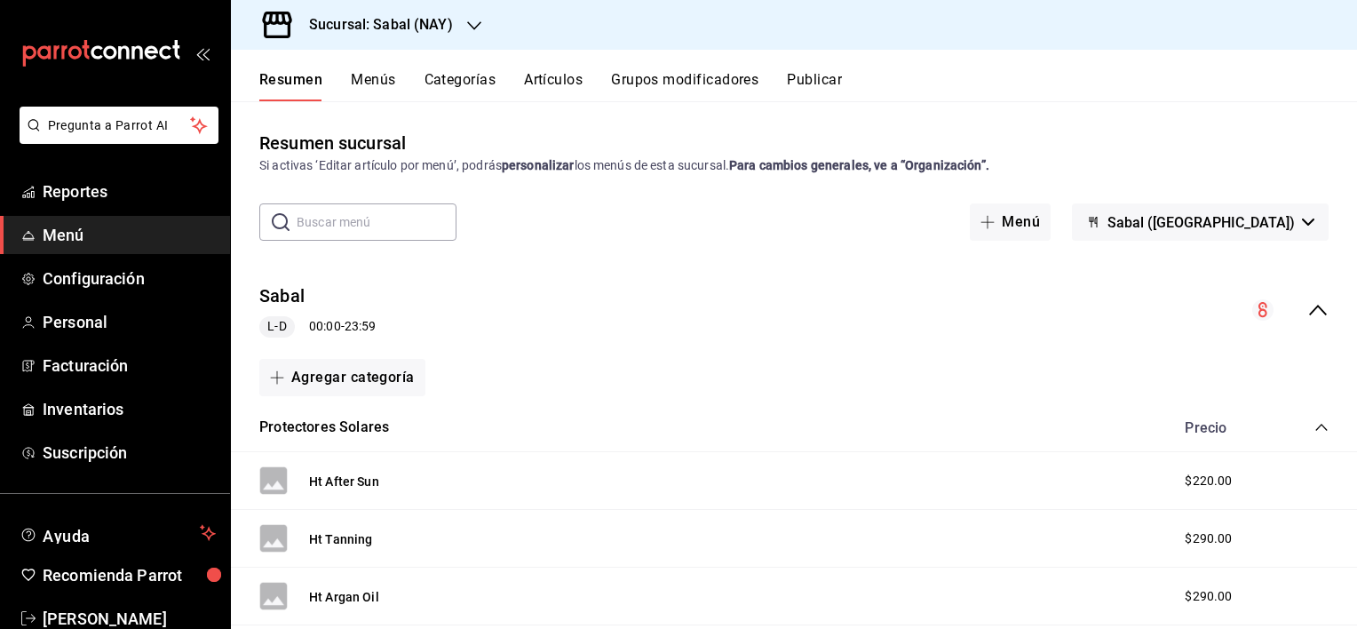
click at [59, 231] on span "Menú" at bounding box center [129, 235] width 173 height 24
click at [69, 231] on span "Menú" at bounding box center [129, 235] width 173 height 24
click at [87, 183] on span "Reportes" at bounding box center [129, 191] width 173 height 24
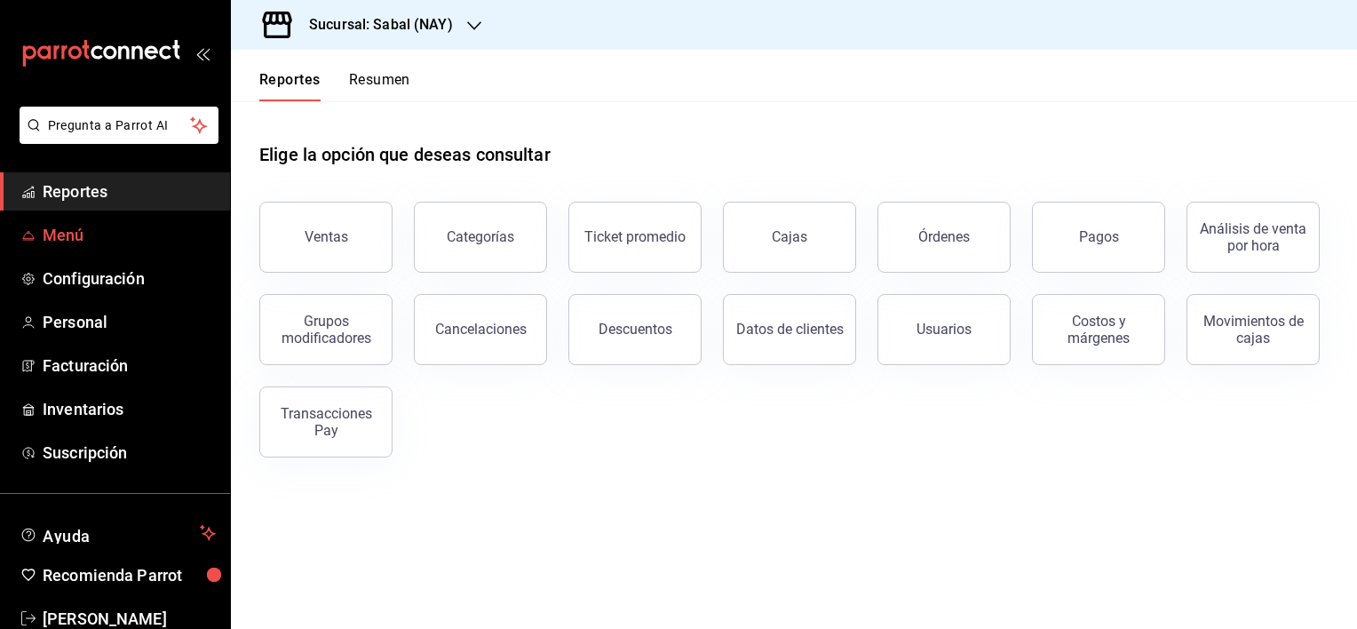
click at [60, 232] on span "Menú" at bounding box center [129, 235] width 173 height 24
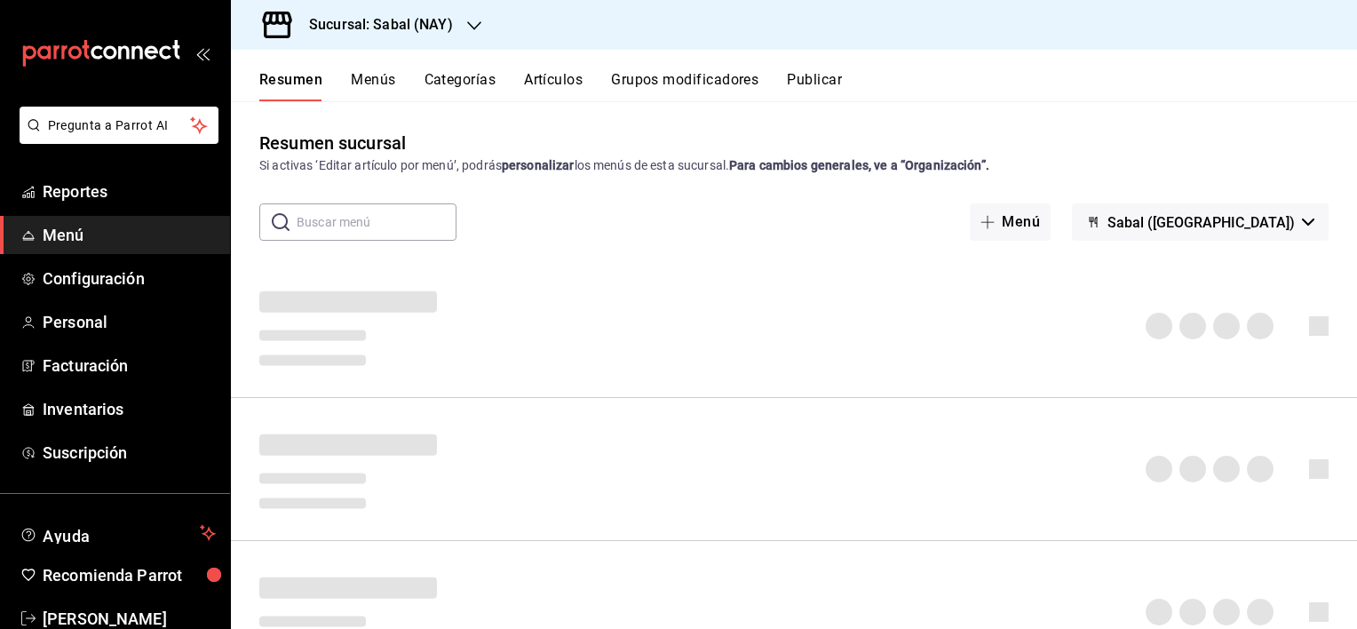
click at [544, 83] on button "Artículos" at bounding box center [553, 86] width 59 height 30
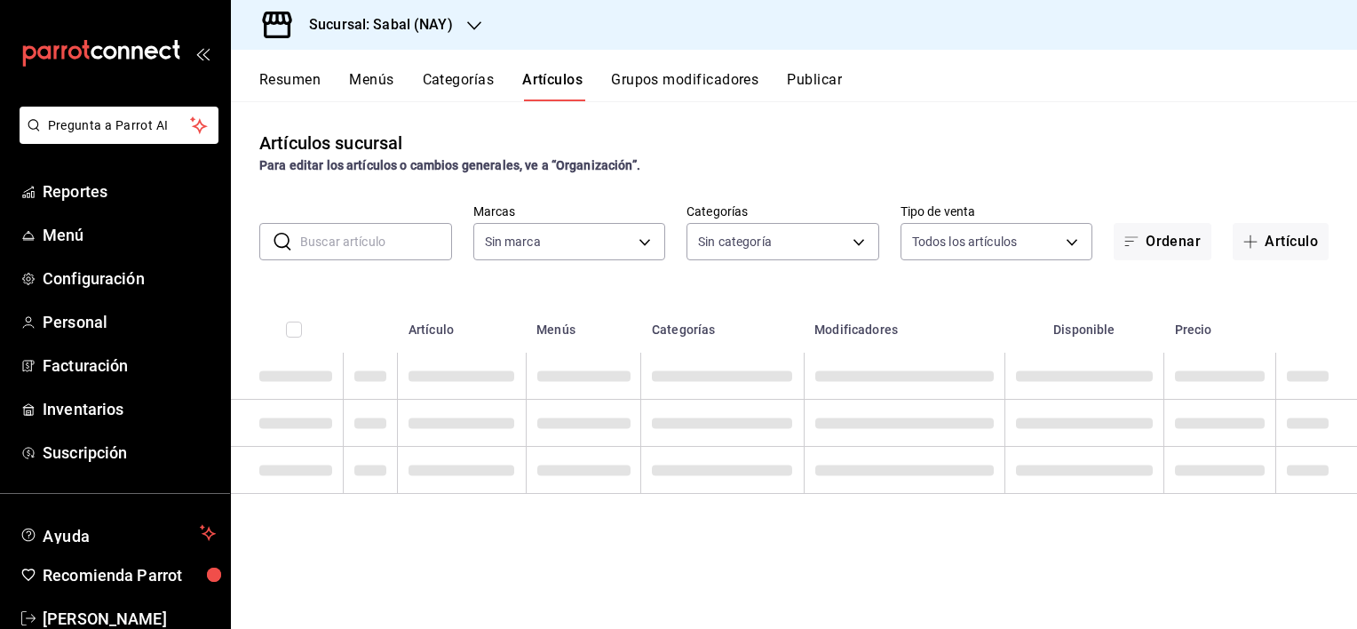
click at [423, 231] on input "text" at bounding box center [376, 242] width 152 height 36
type input "7bb9fc4a-963e-4e00-9402-9ac56289446f"
type input "paci"
type input "bed2594b-a15d-4bd4-87ff-97f97ee034ef,89ba1751-3de3-413f-a6d3-d357b79ae5de,3a12d…"
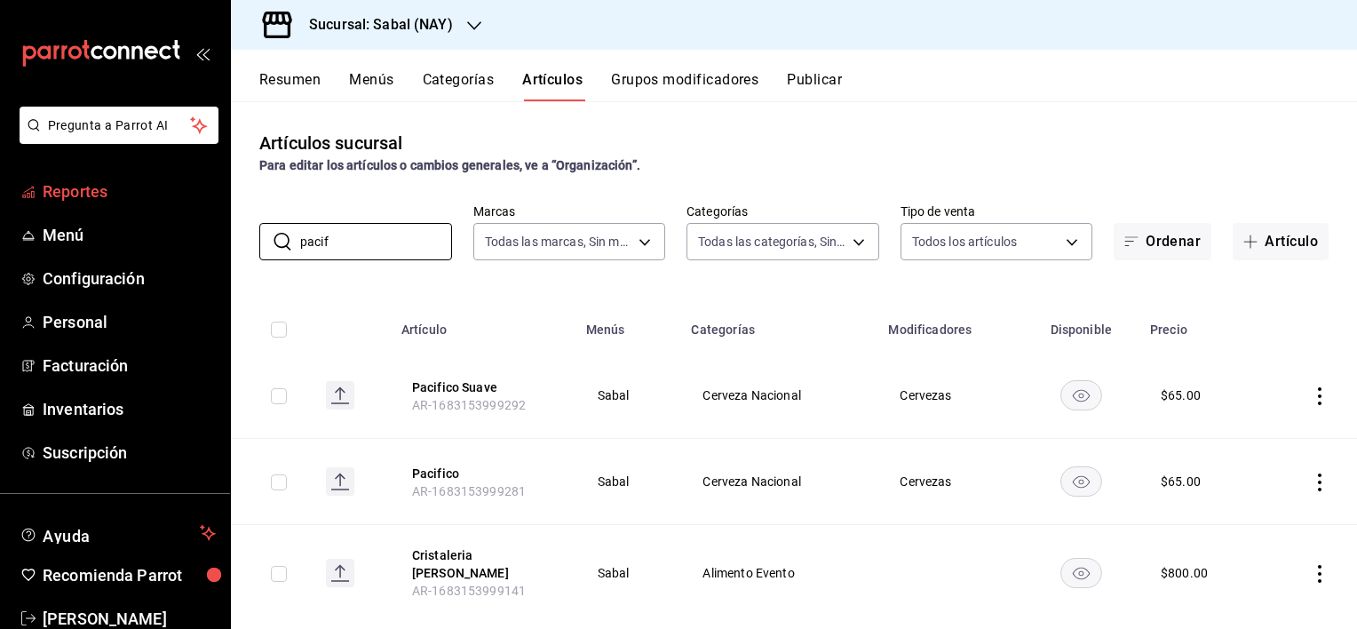
type input "pacif"
click at [78, 188] on span "Reportes" at bounding box center [129, 191] width 173 height 24
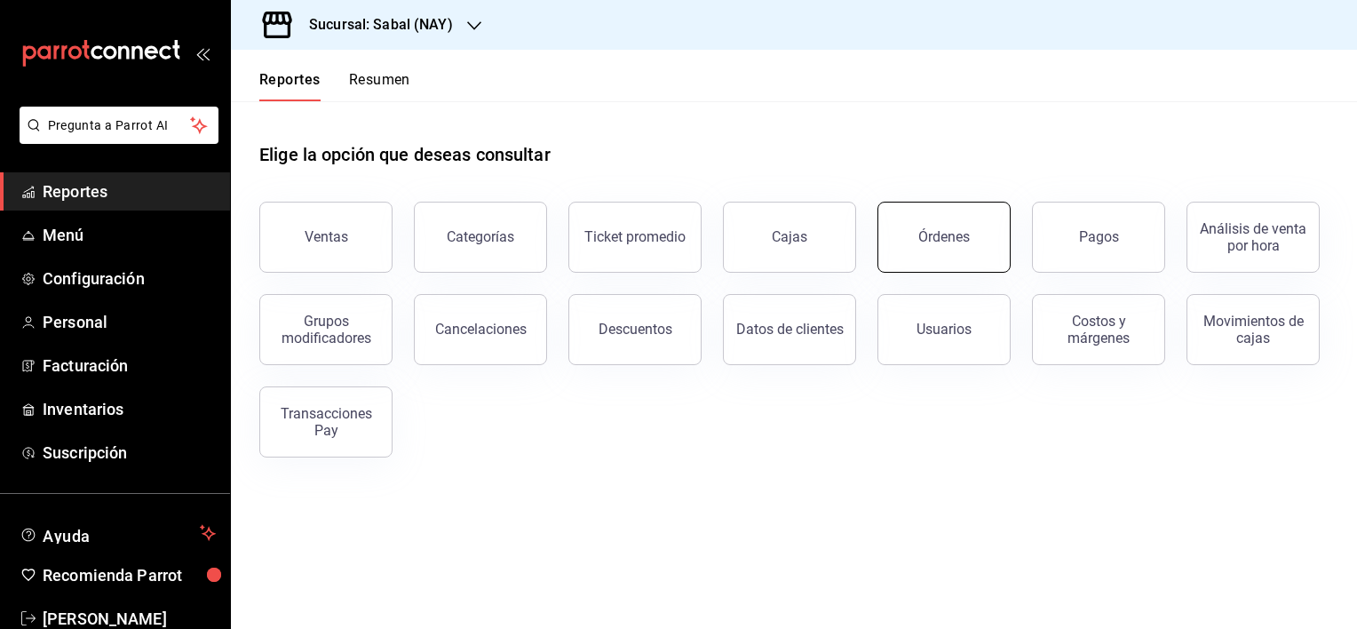
click at [924, 235] on div "Órdenes" at bounding box center [944, 236] width 52 height 17
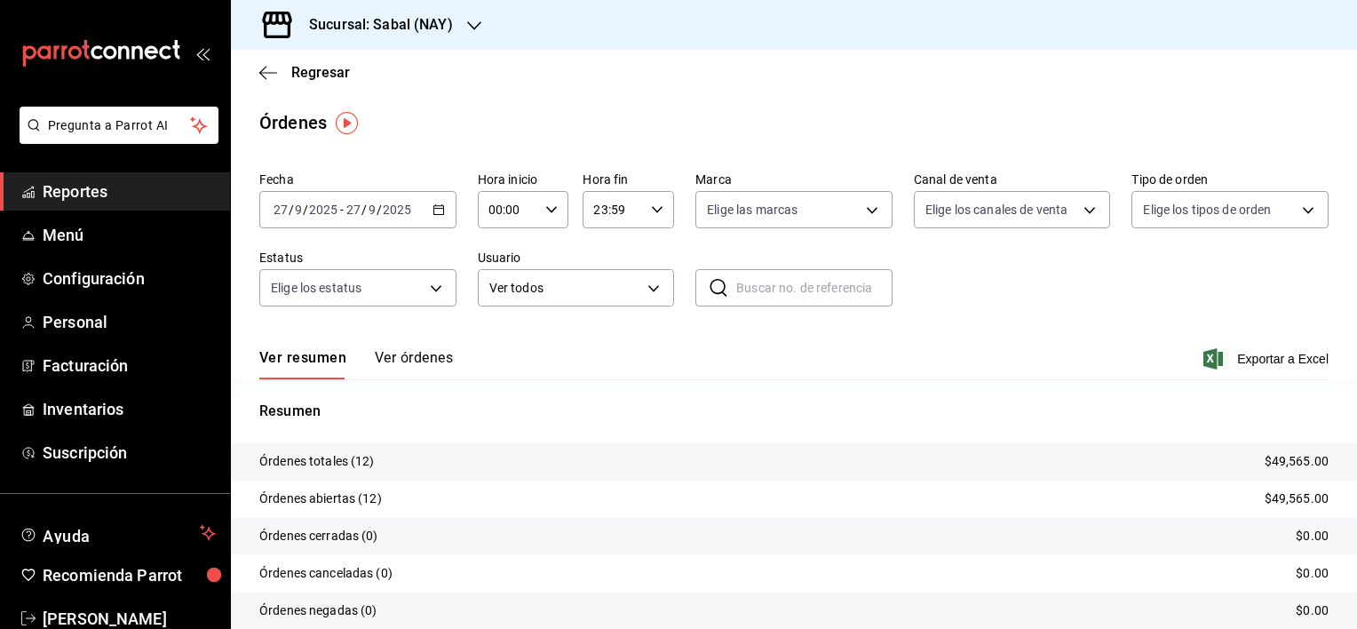
click at [417, 362] on button "Ver órdenes" at bounding box center [414, 364] width 78 height 30
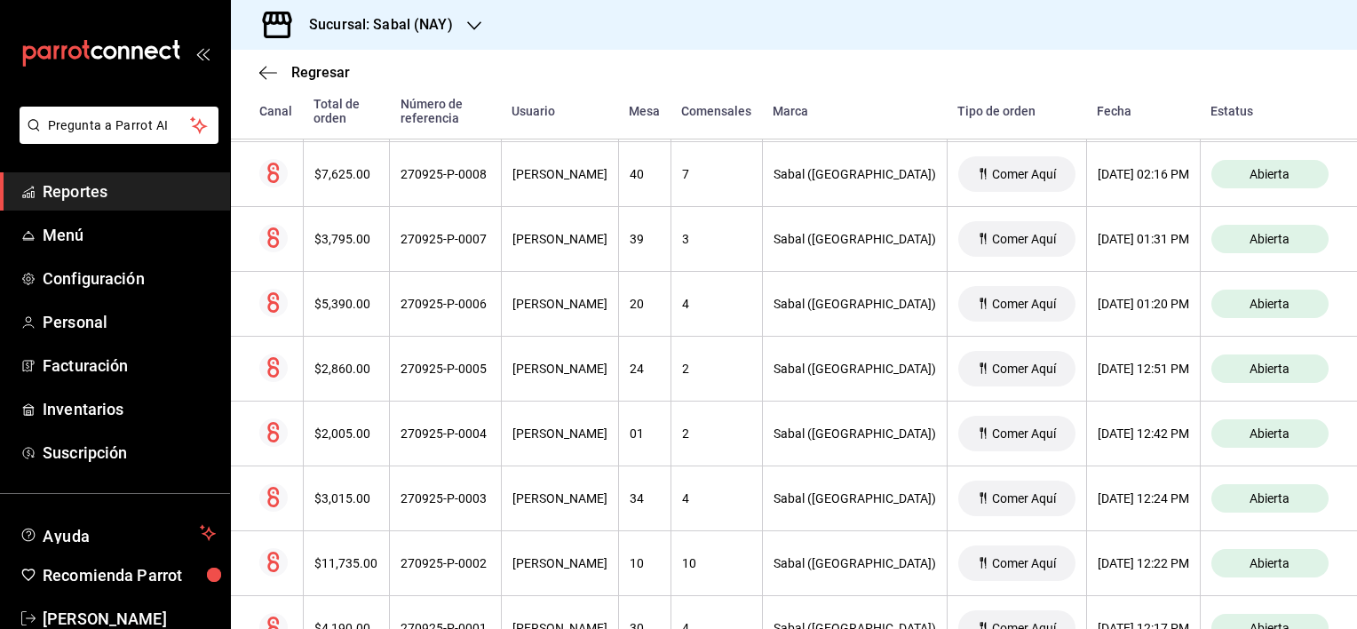
scroll to position [653, 0]
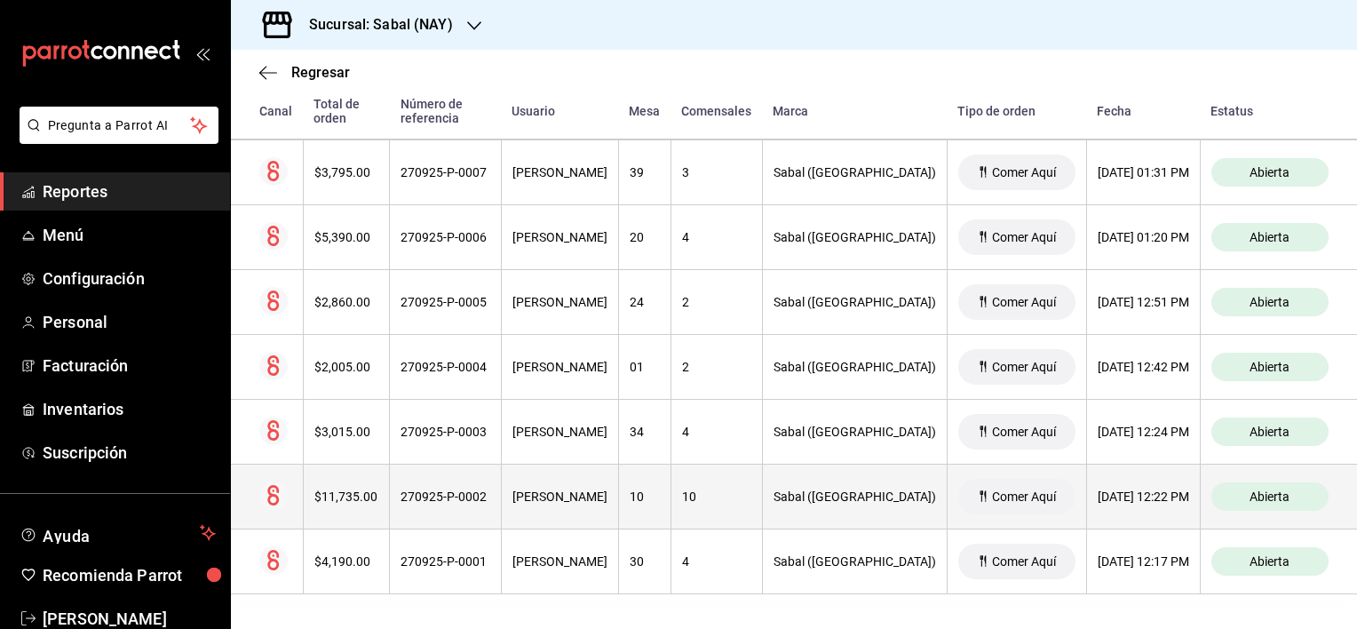
click at [529, 507] on th "[PERSON_NAME]" at bounding box center [559, 497] width 117 height 65
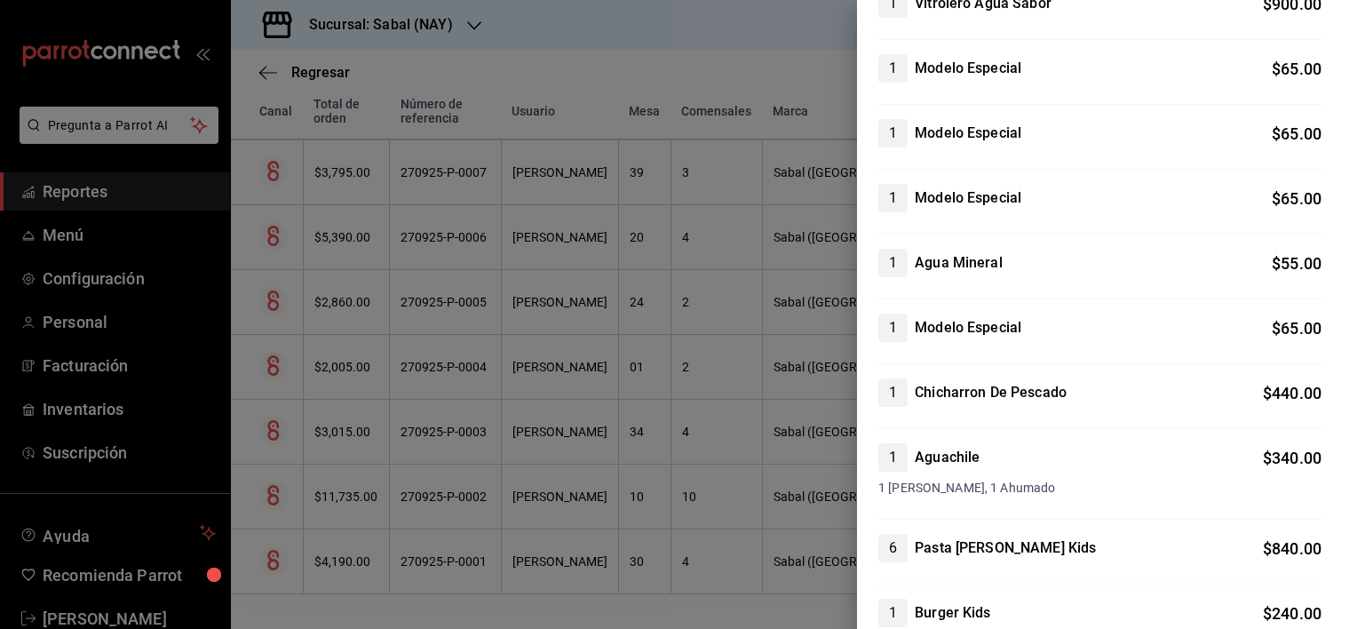
scroll to position [0, 0]
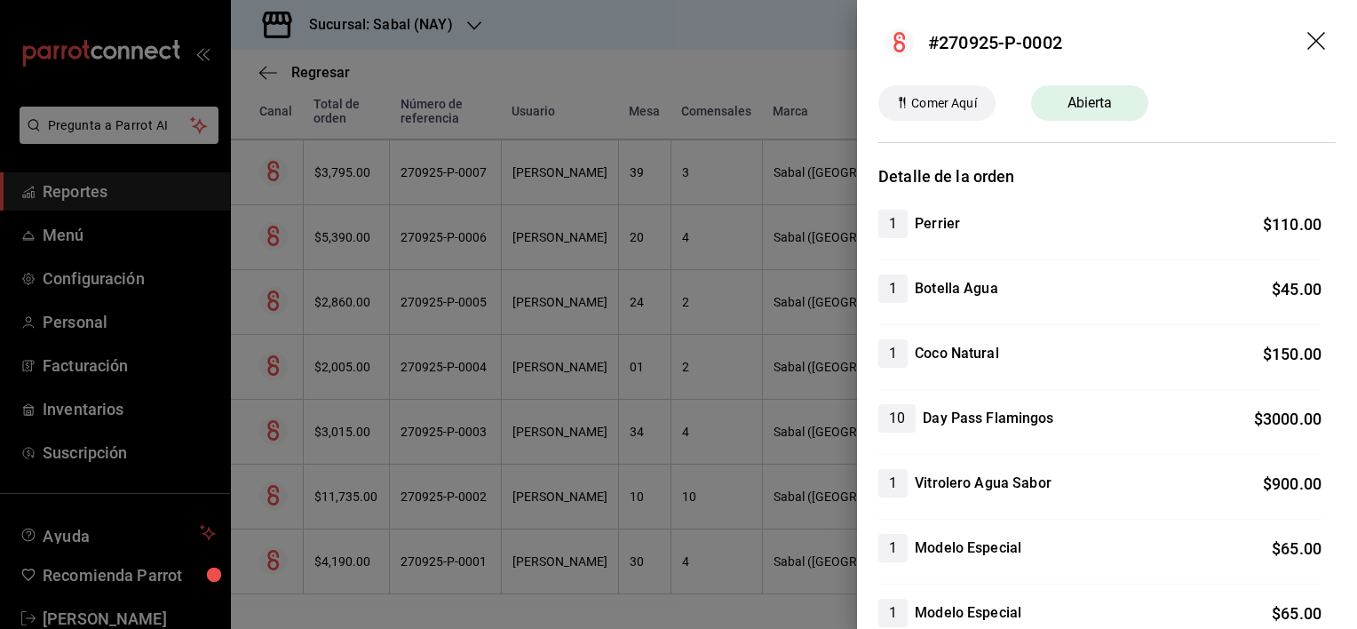
click at [1308, 39] on icon "drag" at bounding box center [1318, 42] width 21 height 21
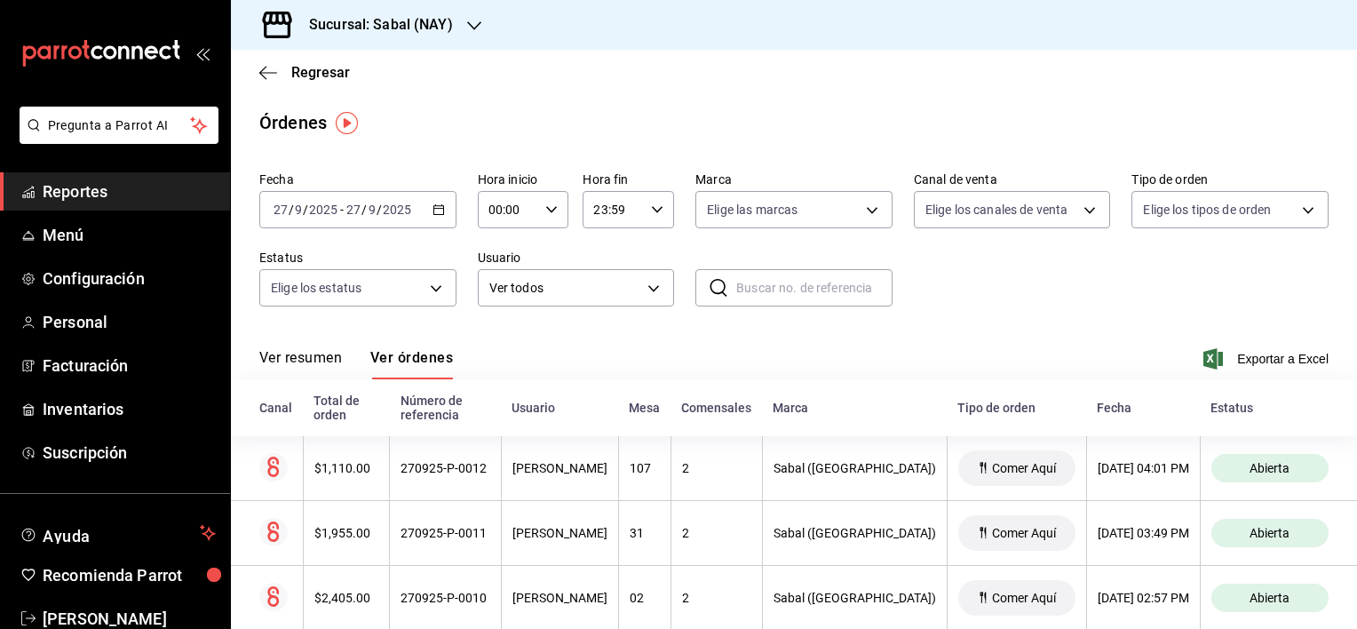
click at [281, 361] on button "Ver resumen" at bounding box center [300, 364] width 83 height 30
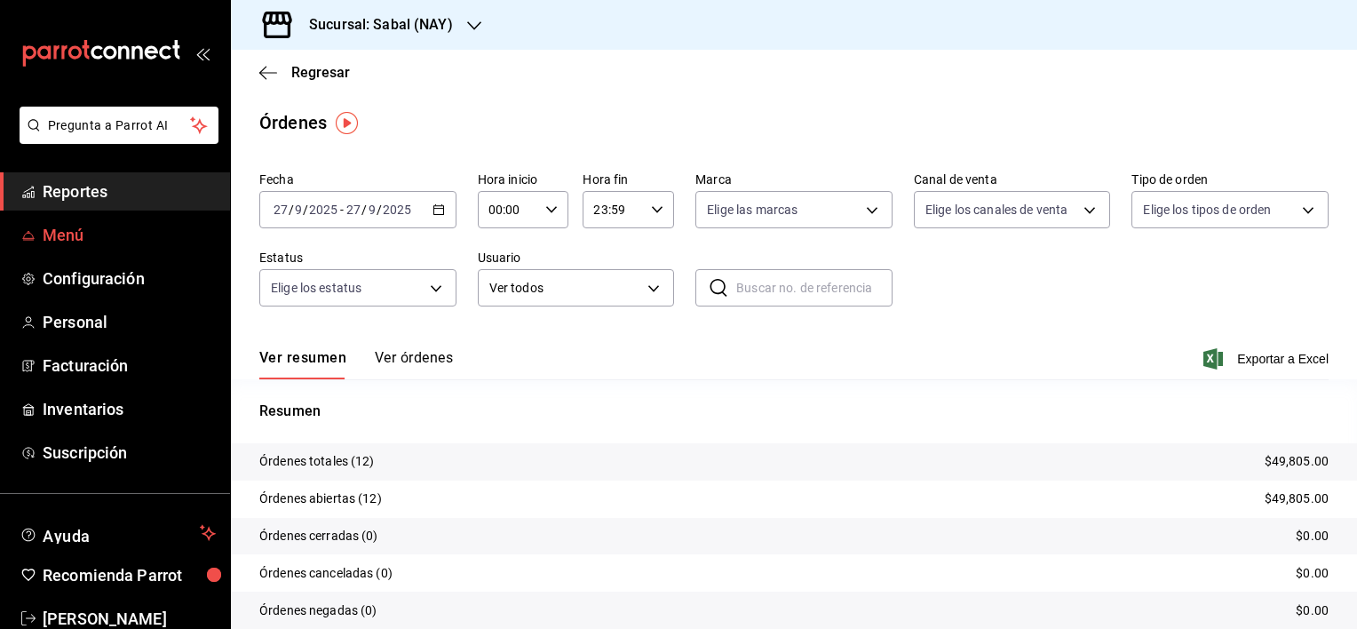
click at [71, 241] on span "Menú" at bounding box center [129, 235] width 173 height 24
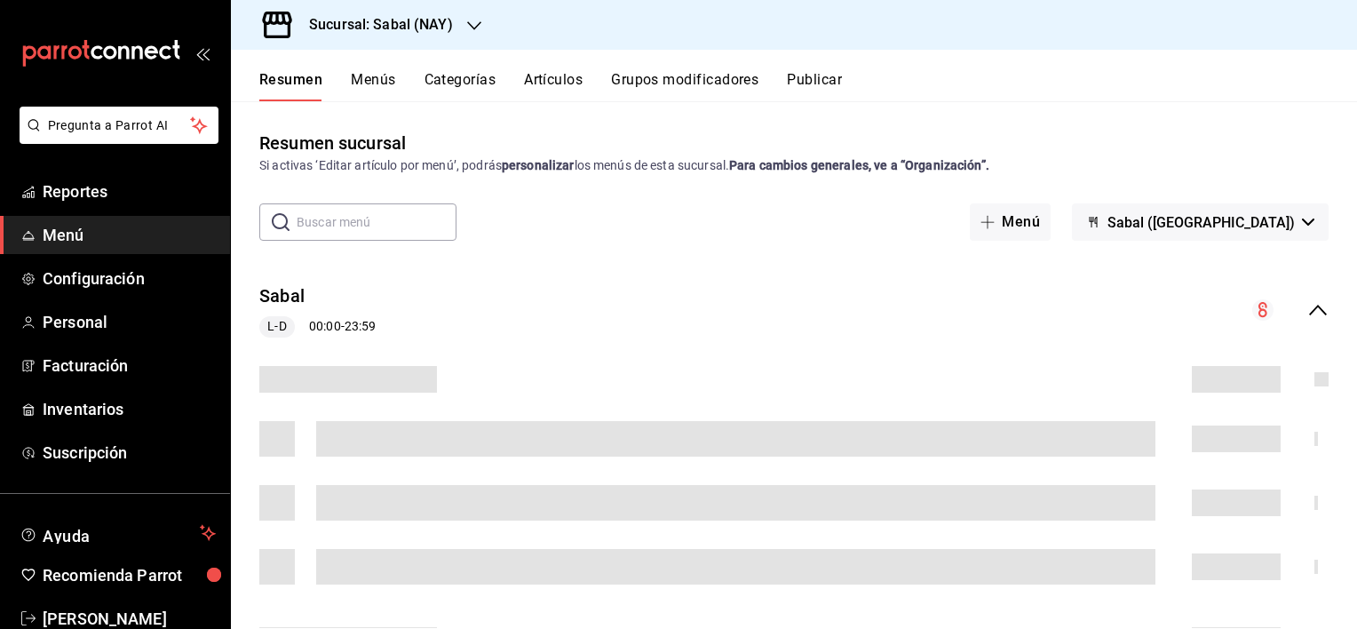
click at [554, 75] on button "Artículos" at bounding box center [553, 86] width 59 height 30
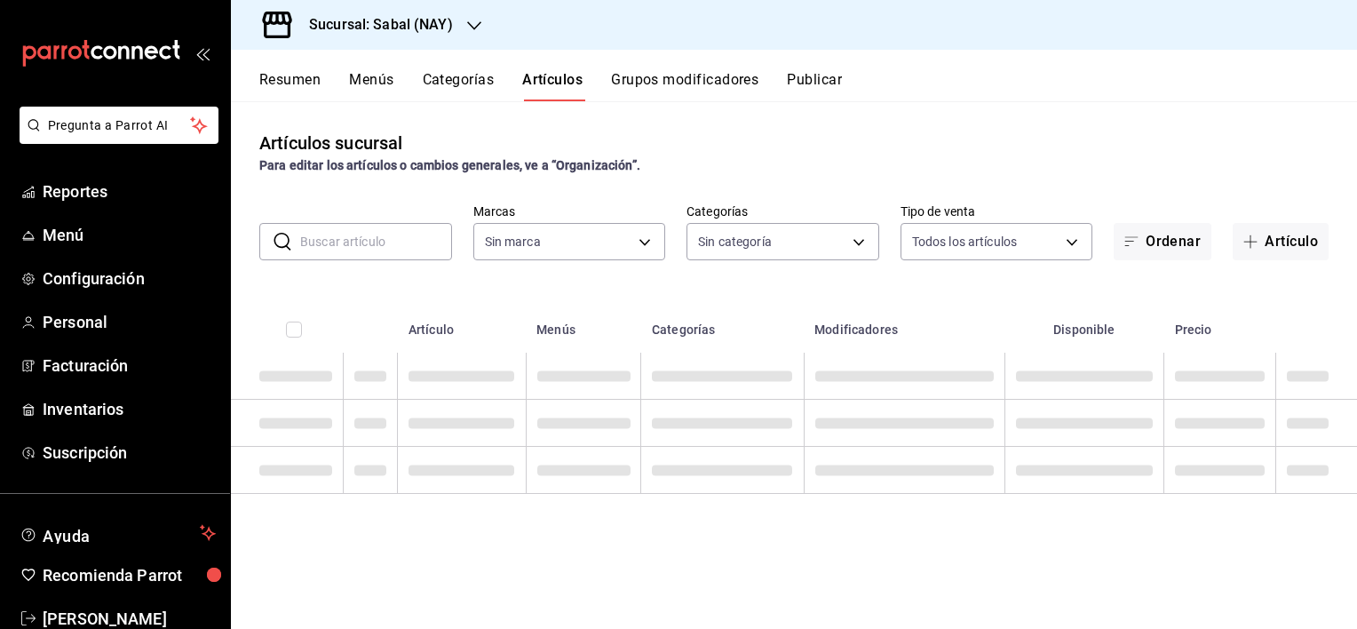
type input "7bb9fc4a-963e-4e00-9402-9ac56289446f"
click at [377, 228] on input "text" at bounding box center [376, 242] width 152 height 36
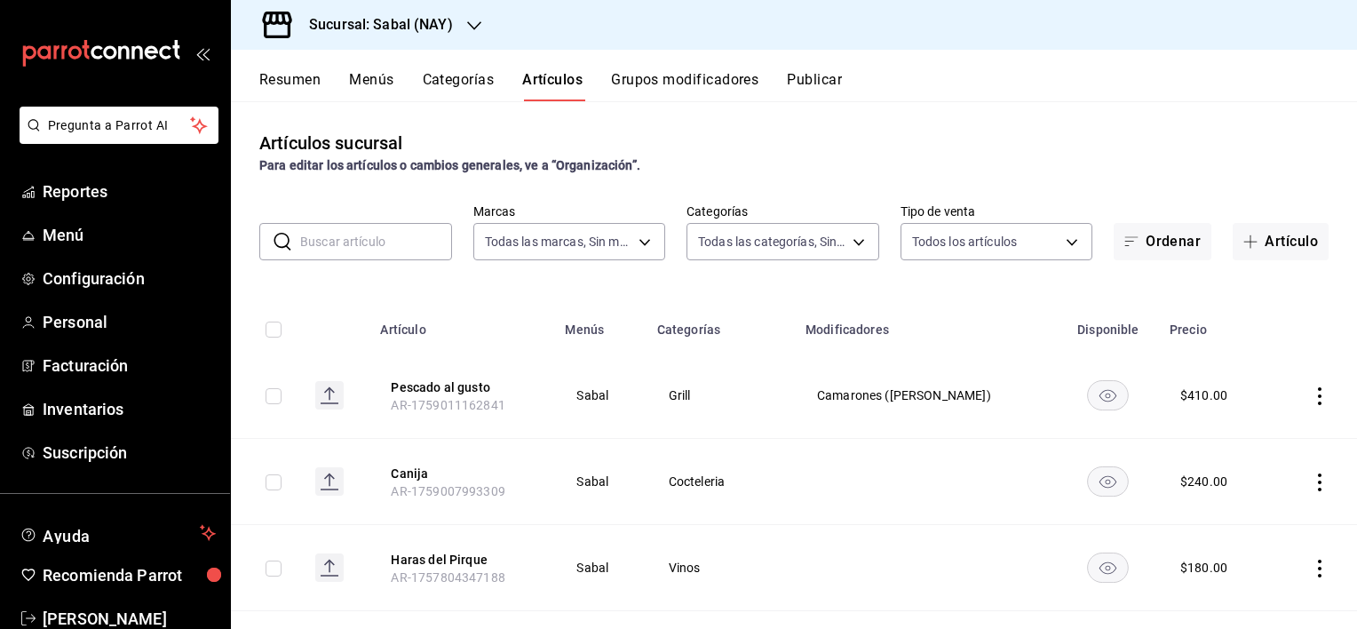
type input "bed2594b-a15d-4bd4-87ff-97f97ee034ef,89ba1751-3de3-413f-a6d3-d357b79ae5de,3a12d…"
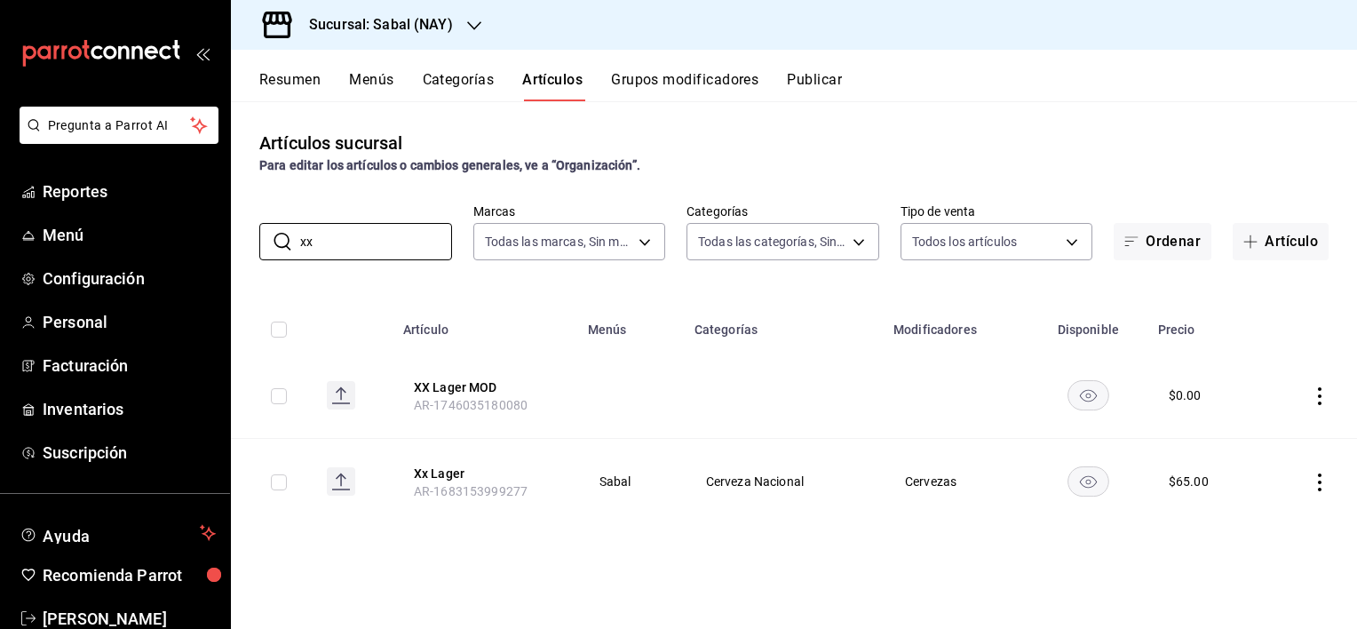
type input "x"
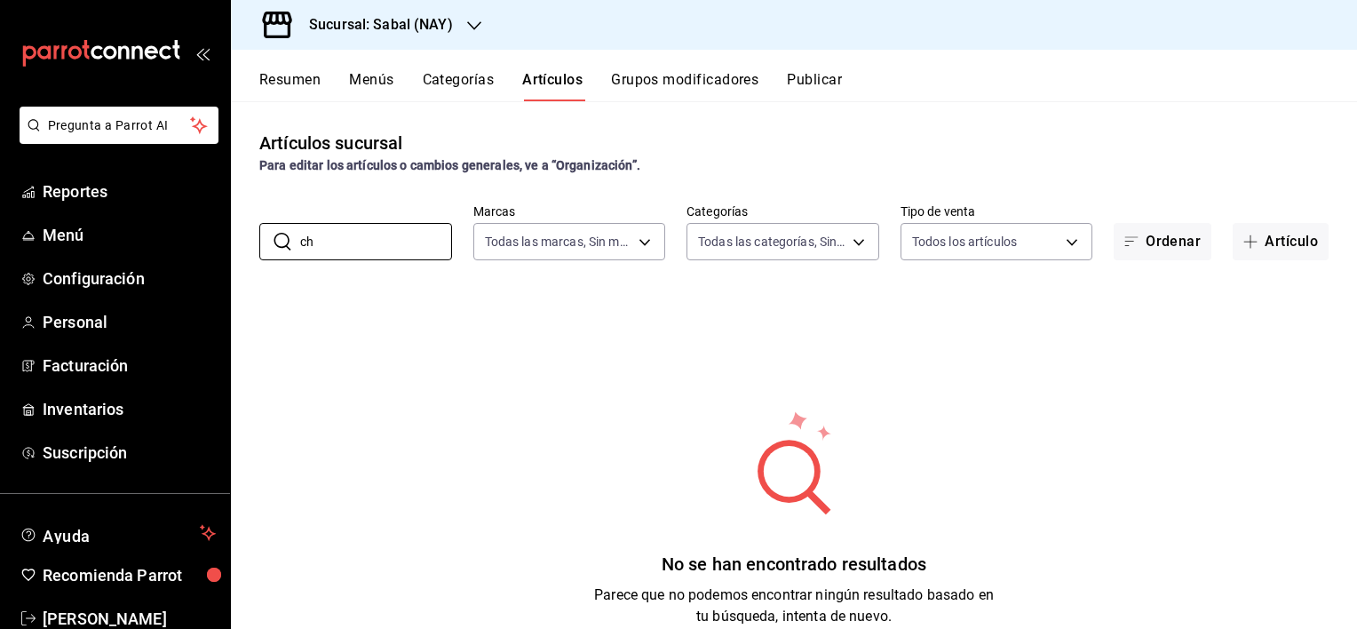
type input "c"
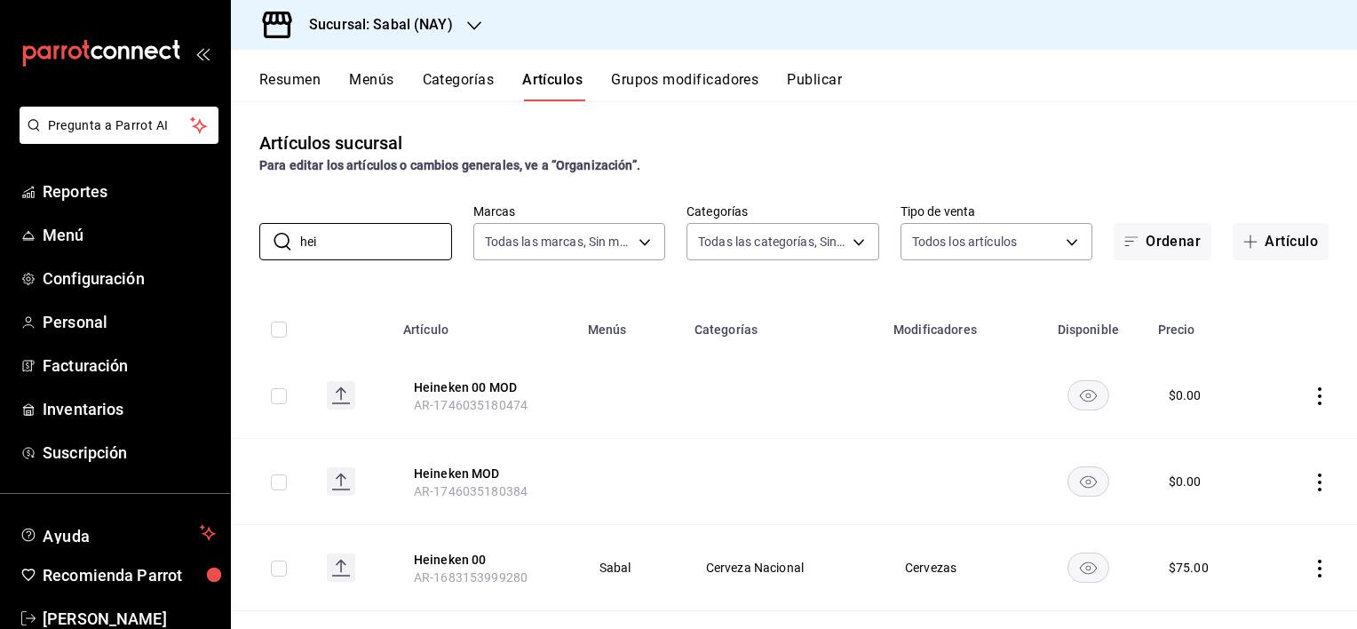
type input "hei"
click at [417, 13] on div "Sucursal: Sabal (NAY)" at bounding box center [366, 25] width 243 height 50
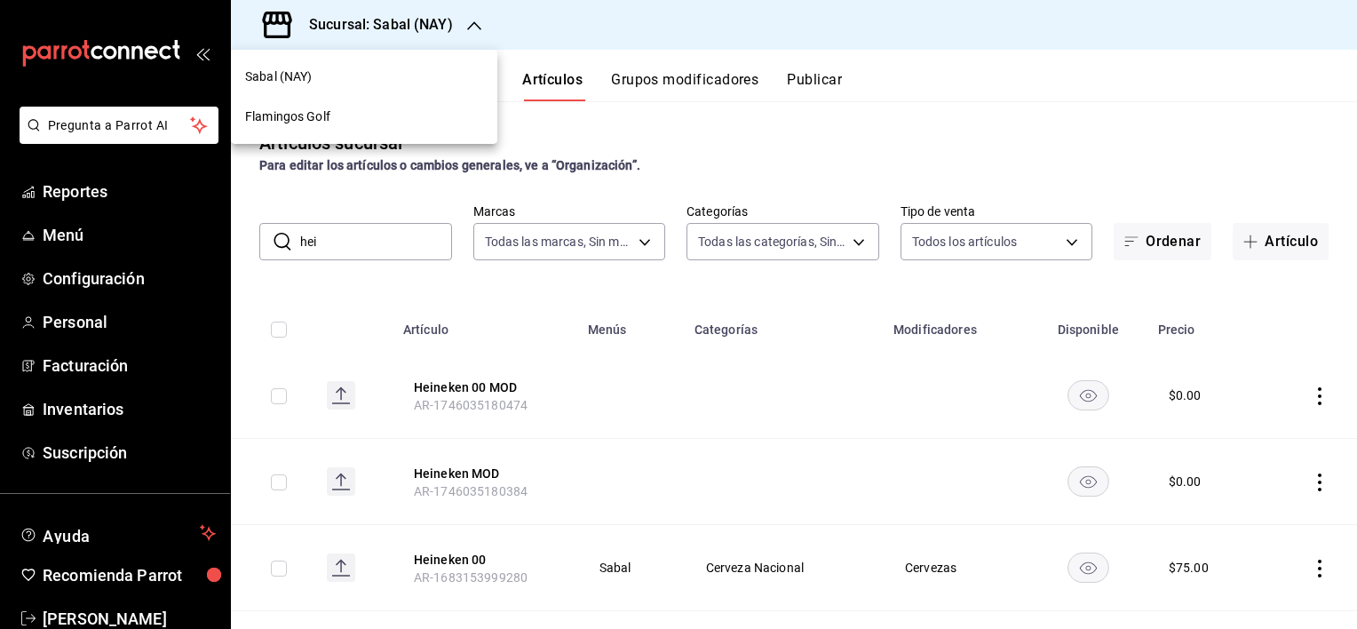
click at [334, 121] on div "Flamingos Golf" at bounding box center [364, 116] width 238 height 19
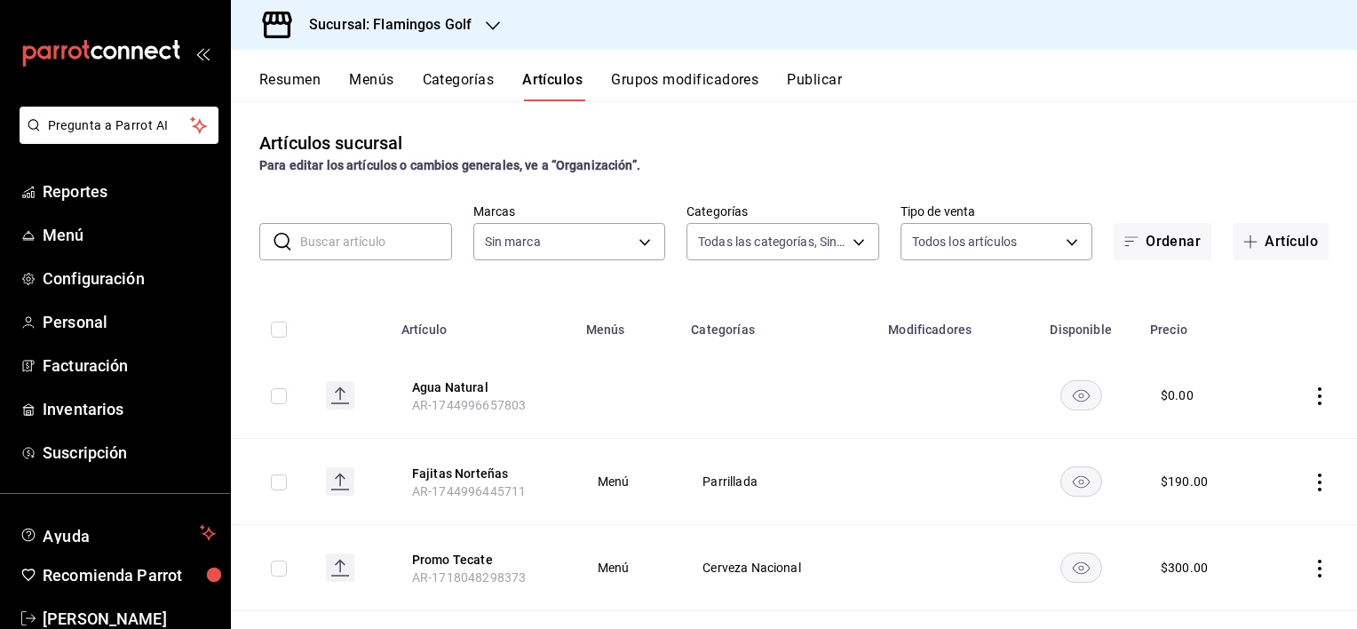
type input "3d18cb32-74c7-4b2f-aaf3-3ec25cf49638,c651a28f-a1fa-4b15-beb9-347bce366468,fe104…"
click at [361, 249] on input "text" at bounding box center [376, 242] width 152 height 36
type input "c"
type input "fcb6ad62-2d7c-4c8d-a7b9-f3ea60482d45"
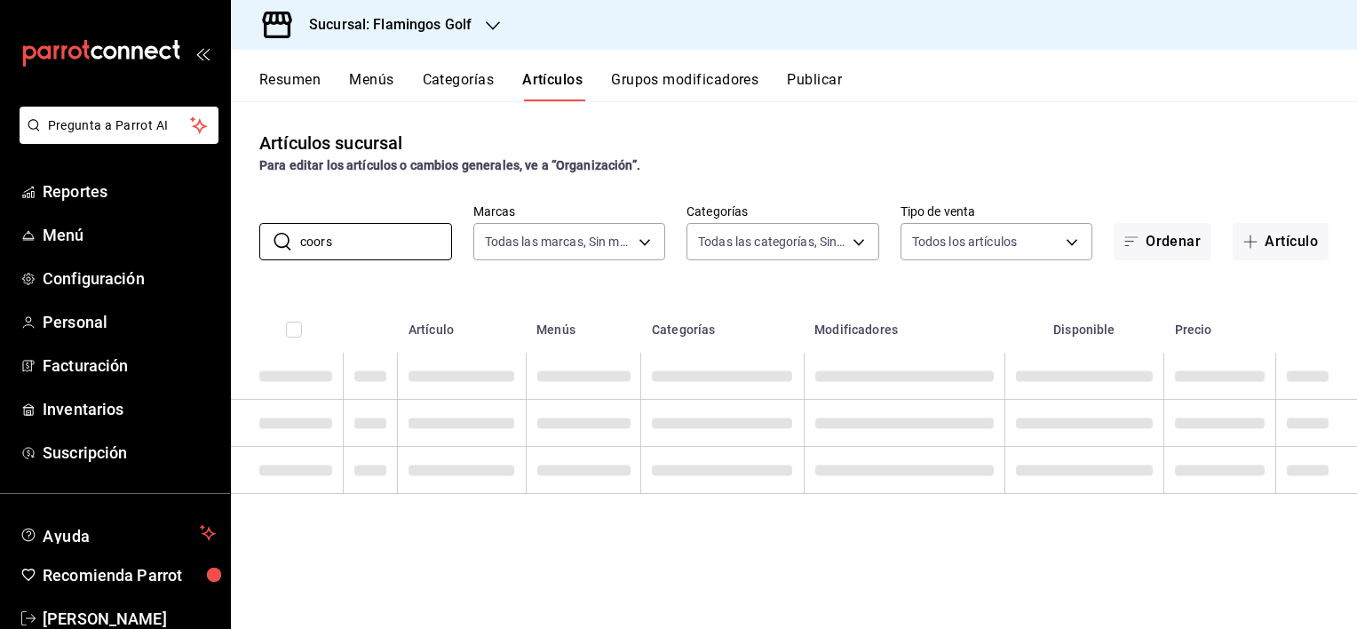
click at [768, 294] on div "Artículos sucursal Para editar los artículos o cambios generales, ve a “Organiz…" at bounding box center [794, 364] width 1126 height 527
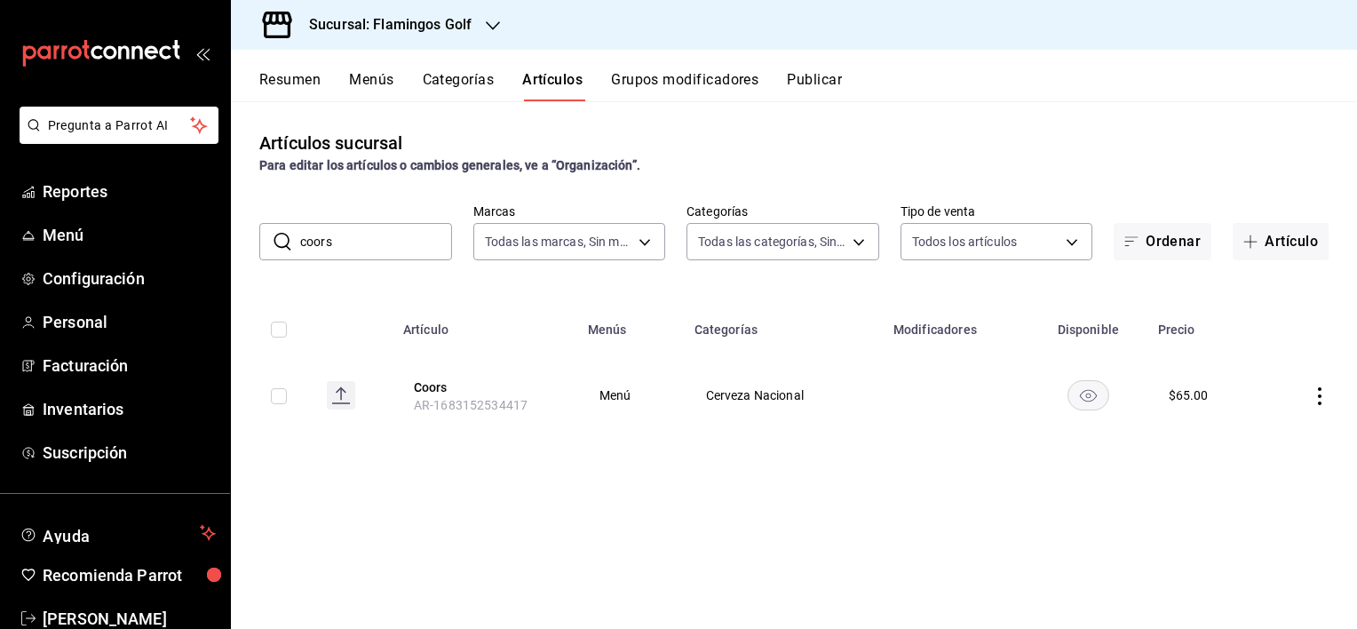
drag, startPoint x: 357, startPoint y: 248, endPoint x: 292, endPoint y: 239, distance: 65.4
click at [292, 239] on div "​ coors ​" at bounding box center [355, 241] width 193 height 37
type input "amst"
click at [670, 476] on div "Artículos sucursal Para editar los artículos o cambios generales, ve a “Organiz…" at bounding box center [794, 364] width 1126 height 527
click at [465, 76] on button "Categorías" at bounding box center [459, 86] width 72 height 30
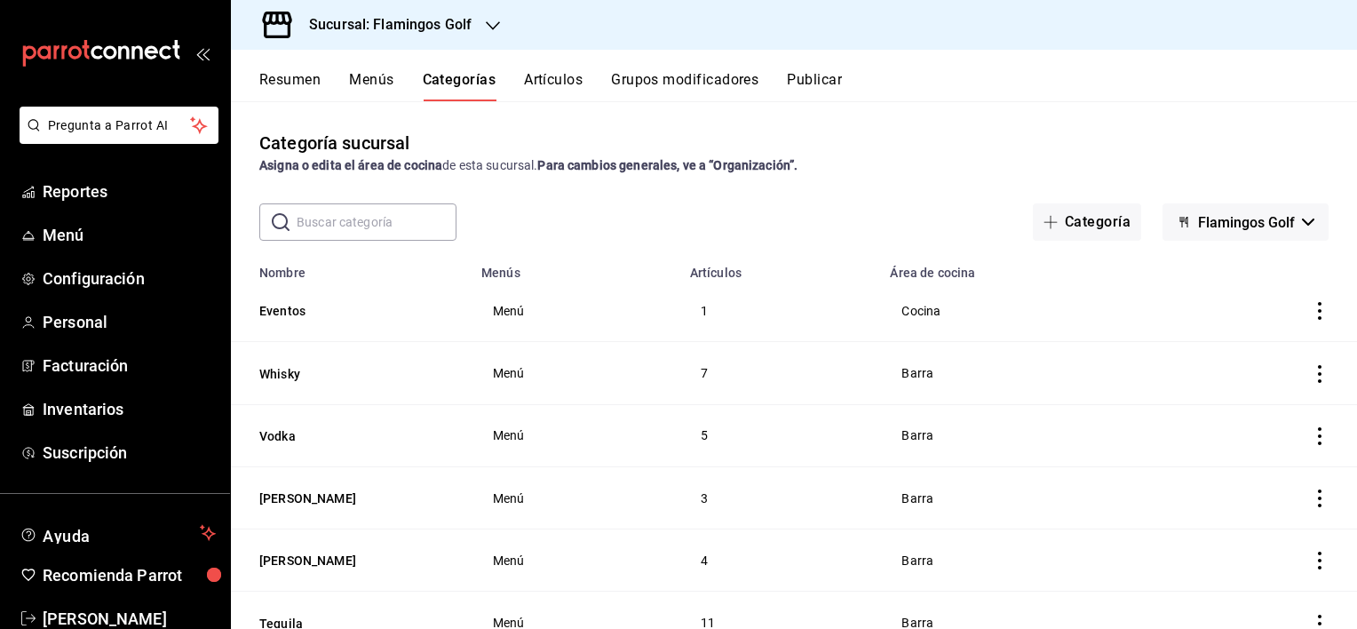
click at [370, 82] on button "Menús" at bounding box center [371, 86] width 44 height 30
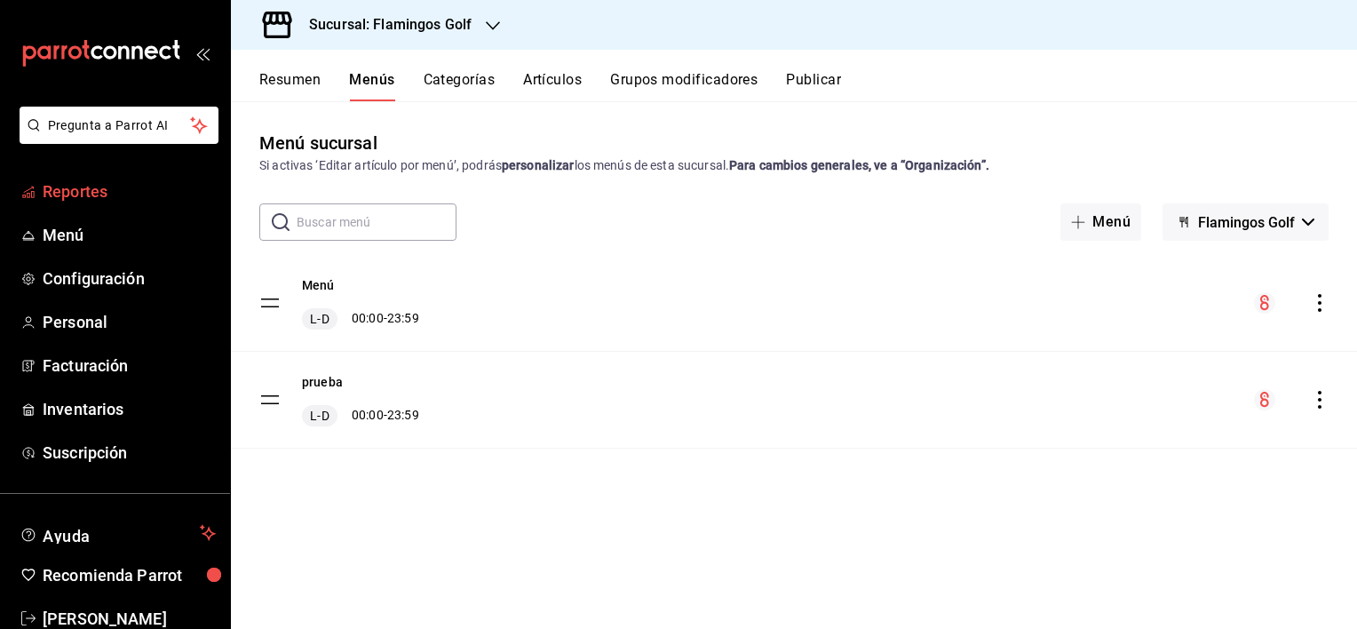
click at [78, 195] on span "Reportes" at bounding box center [129, 191] width 173 height 24
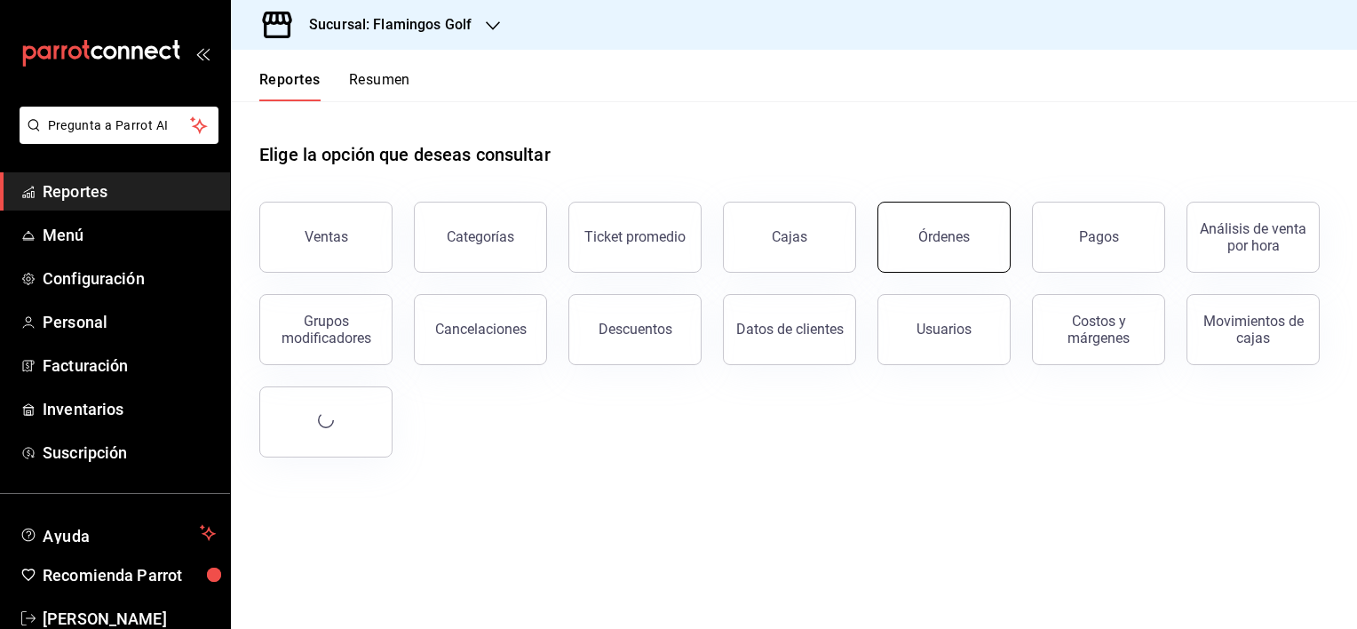
click at [942, 256] on button "Órdenes" at bounding box center [944, 237] width 133 height 71
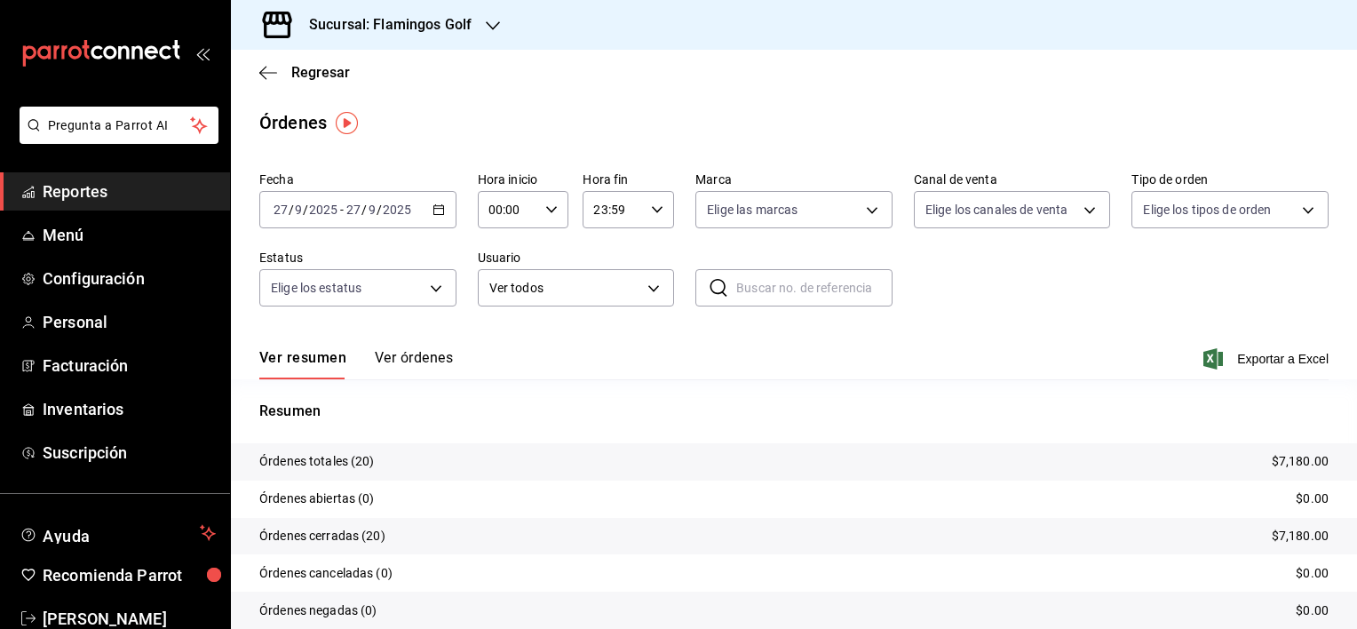
click at [400, 366] on button "Ver órdenes" at bounding box center [414, 364] width 78 height 30
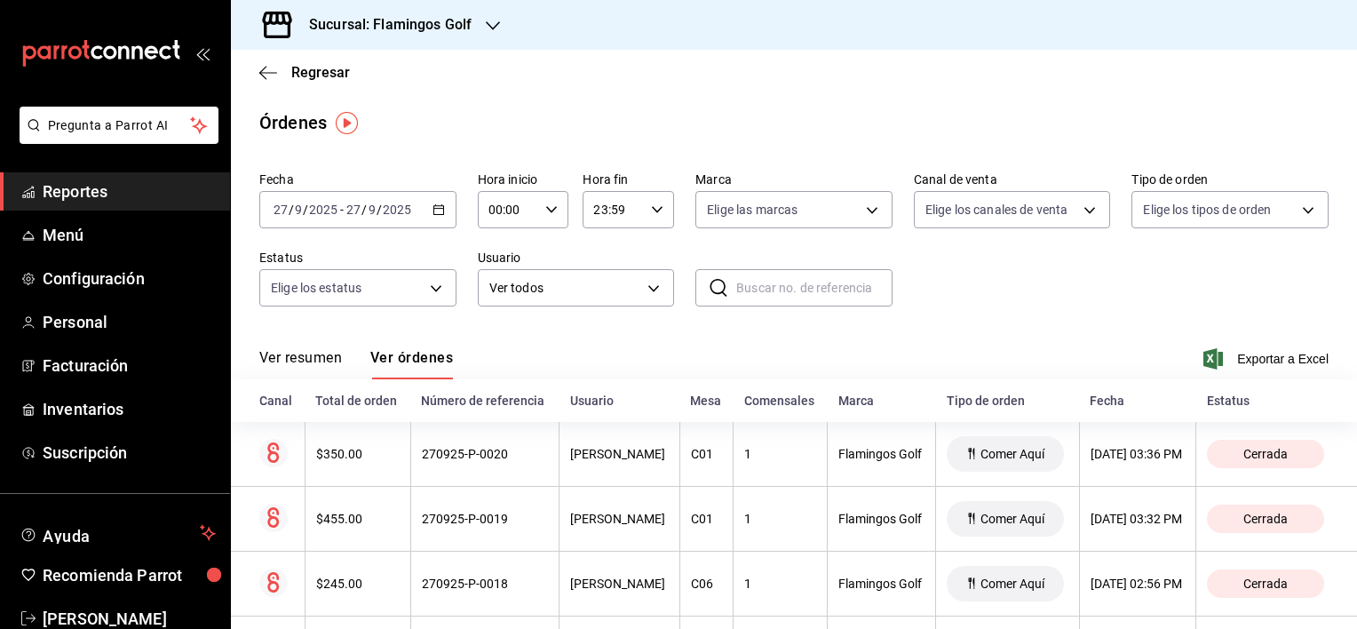
click at [302, 360] on button "Ver resumen" at bounding box center [300, 364] width 83 height 30
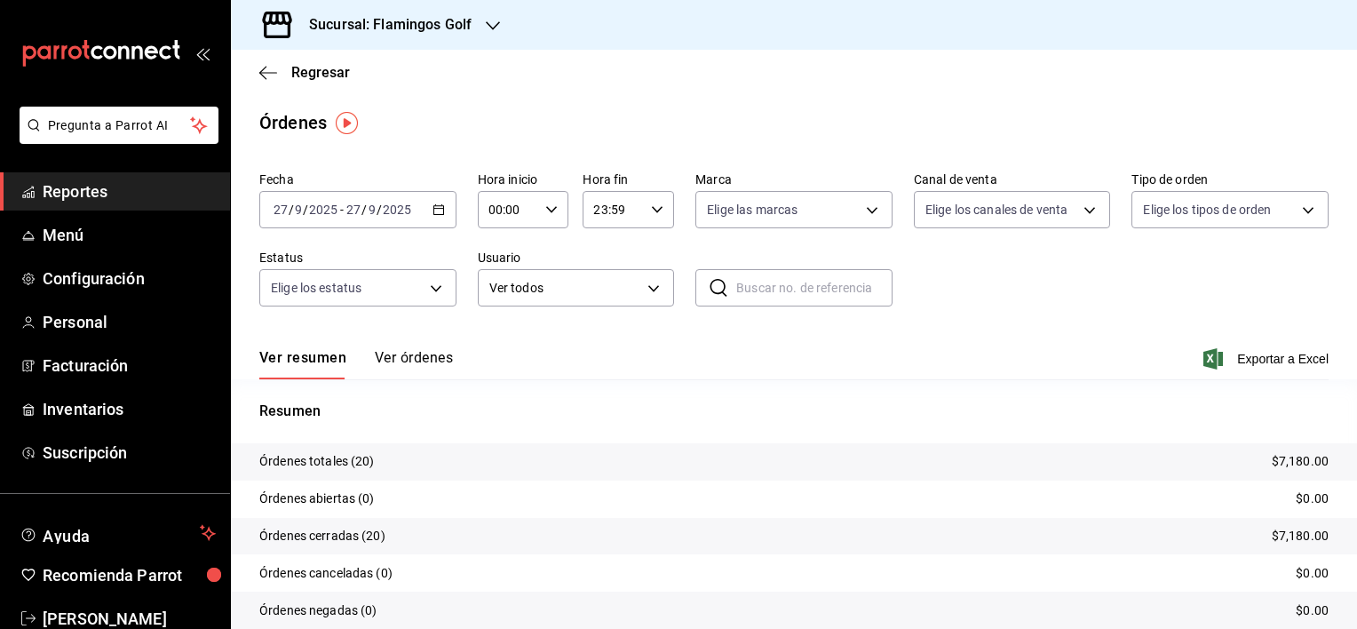
click at [401, 32] on h3 "Sucursal: Flamingos Golf" at bounding box center [383, 24] width 177 height 21
click at [284, 76] on span "Sabal (NAY)" at bounding box center [278, 77] width 67 height 19
click at [437, 355] on button "Ver órdenes" at bounding box center [414, 364] width 78 height 30
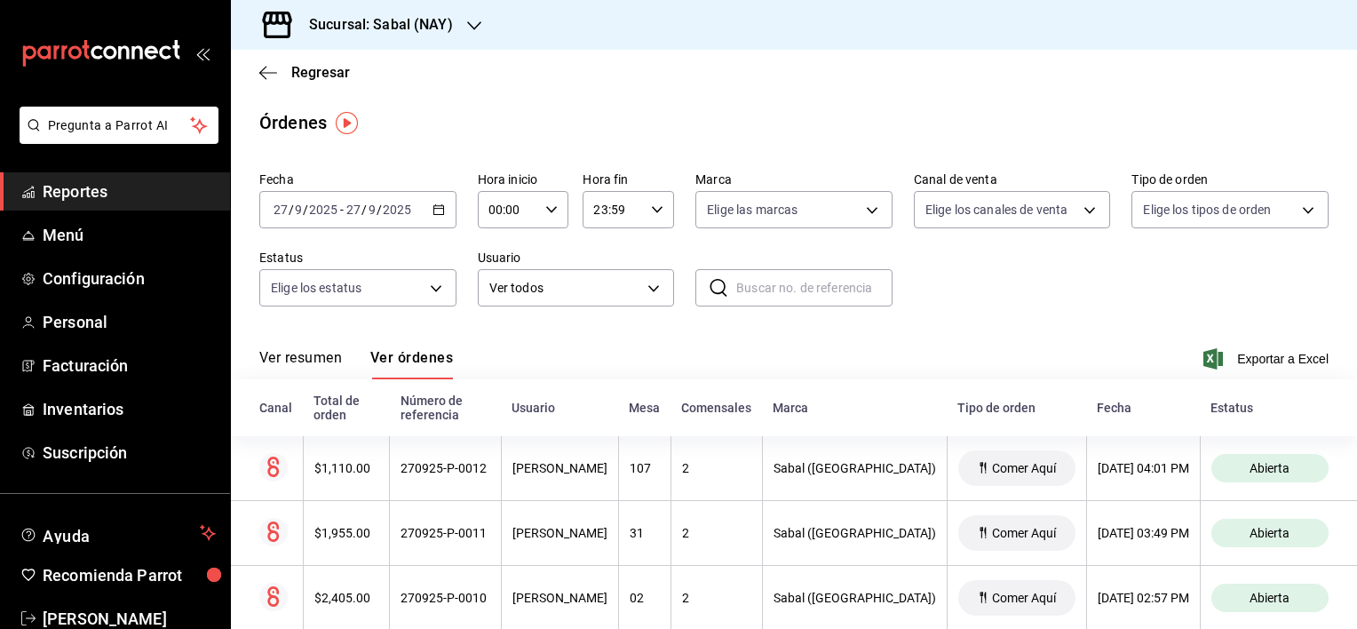
click at [1200, 312] on div "Fecha [DATE] [DATE] - [DATE] [DATE] Hora inicio 00:00 Hora inicio Hora fin 23:5…" at bounding box center [793, 245] width 1069 height 163
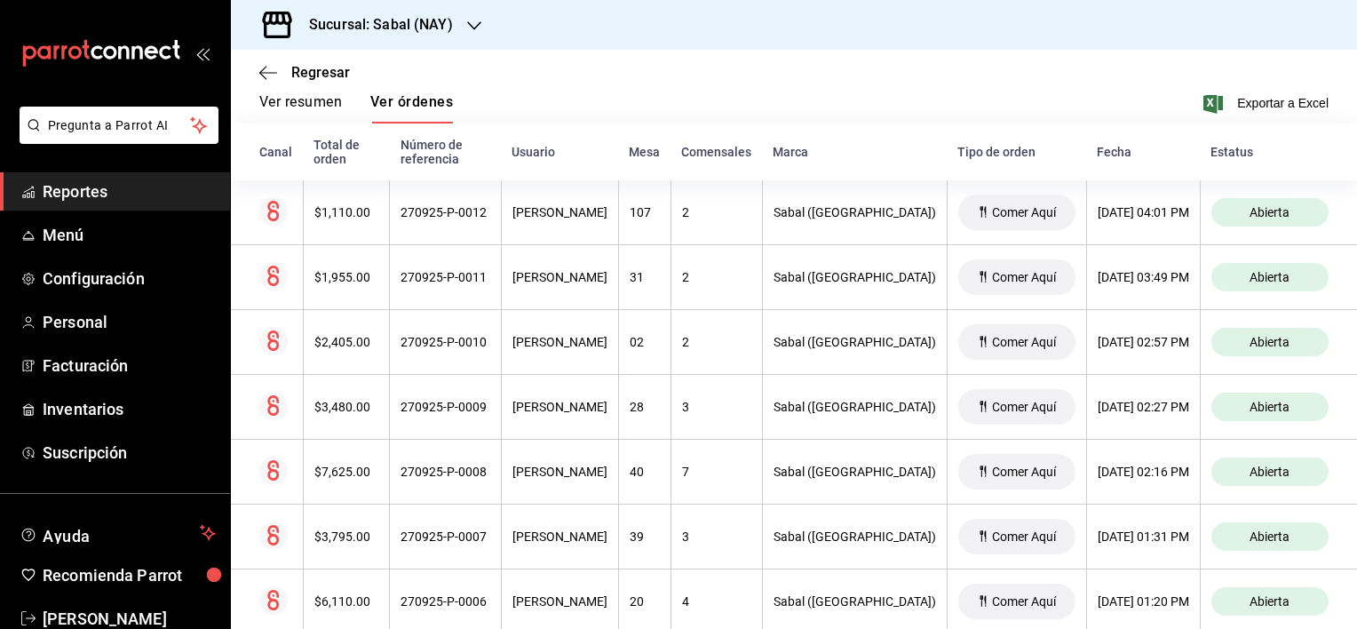
scroll to position [209, 0]
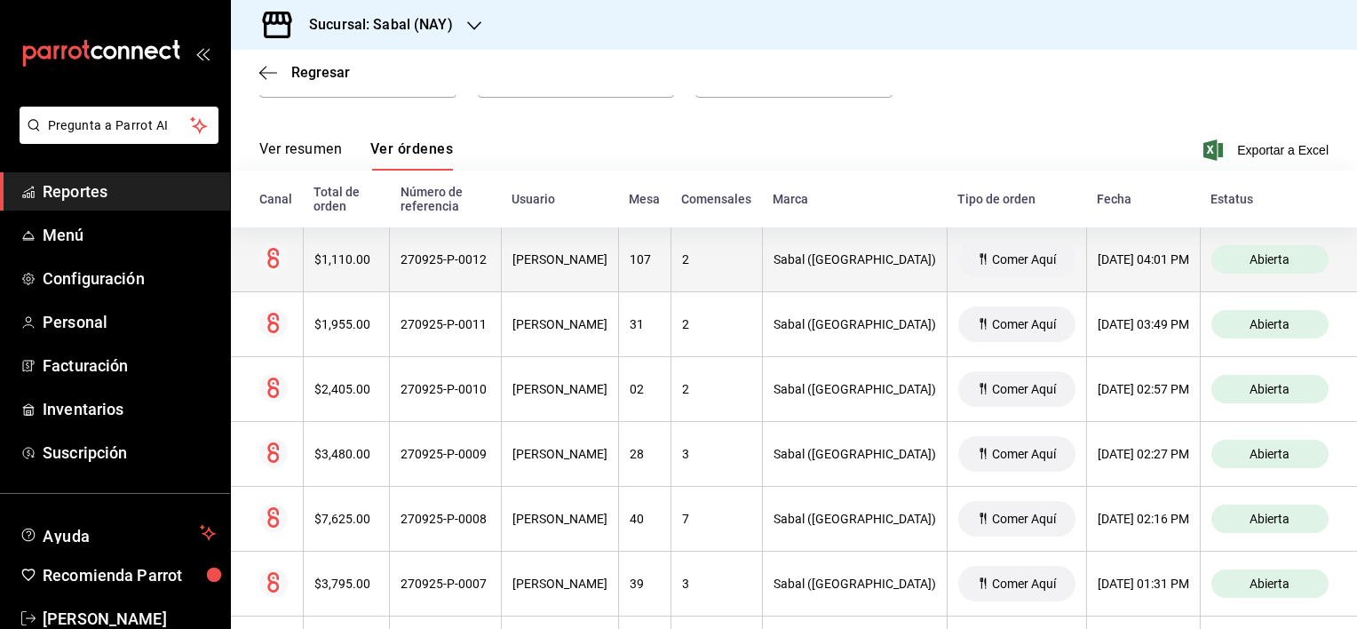
click at [562, 270] on th "[PERSON_NAME]" at bounding box center [559, 259] width 117 height 65
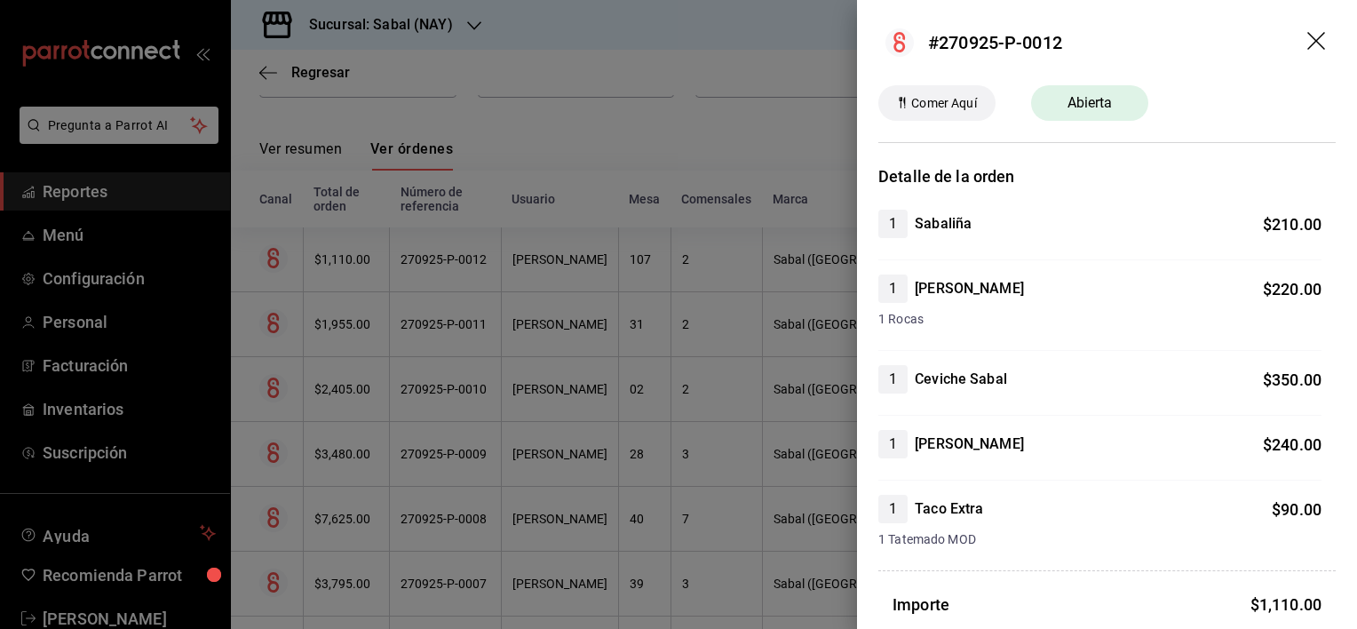
scroll to position [0, 0]
click at [1308, 47] on icon "drag" at bounding box center [1318, 42] width 21 height 21
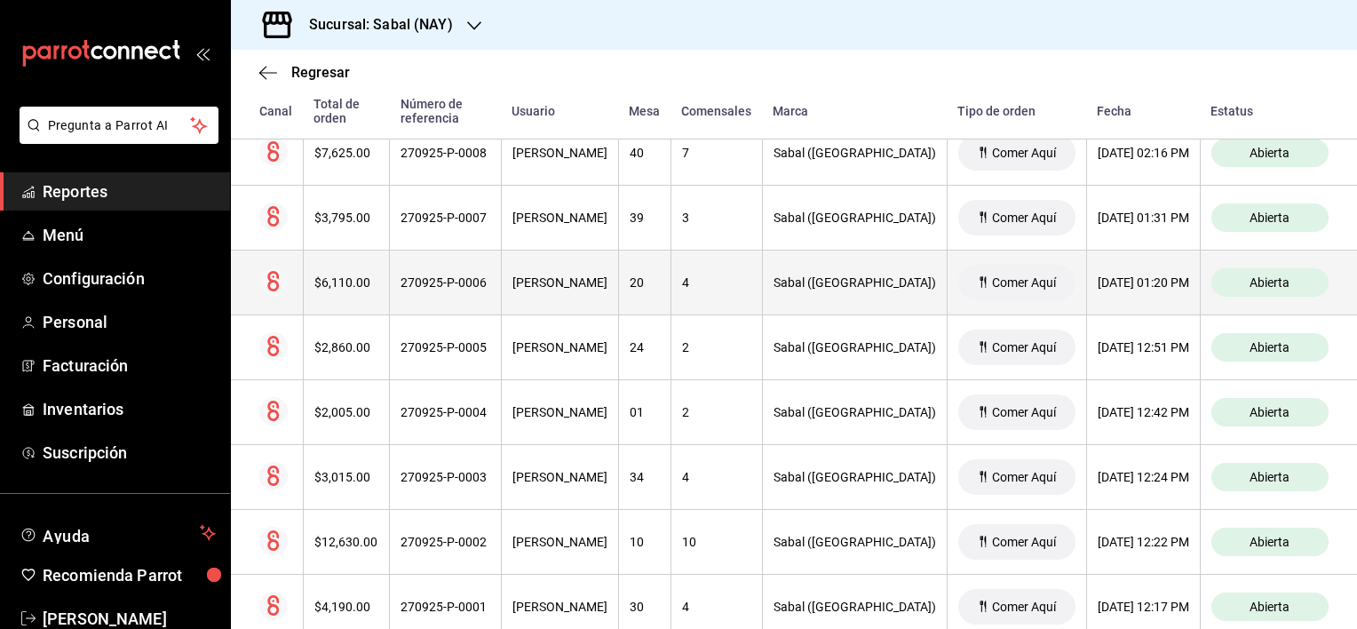
scroll to position [653, 0]
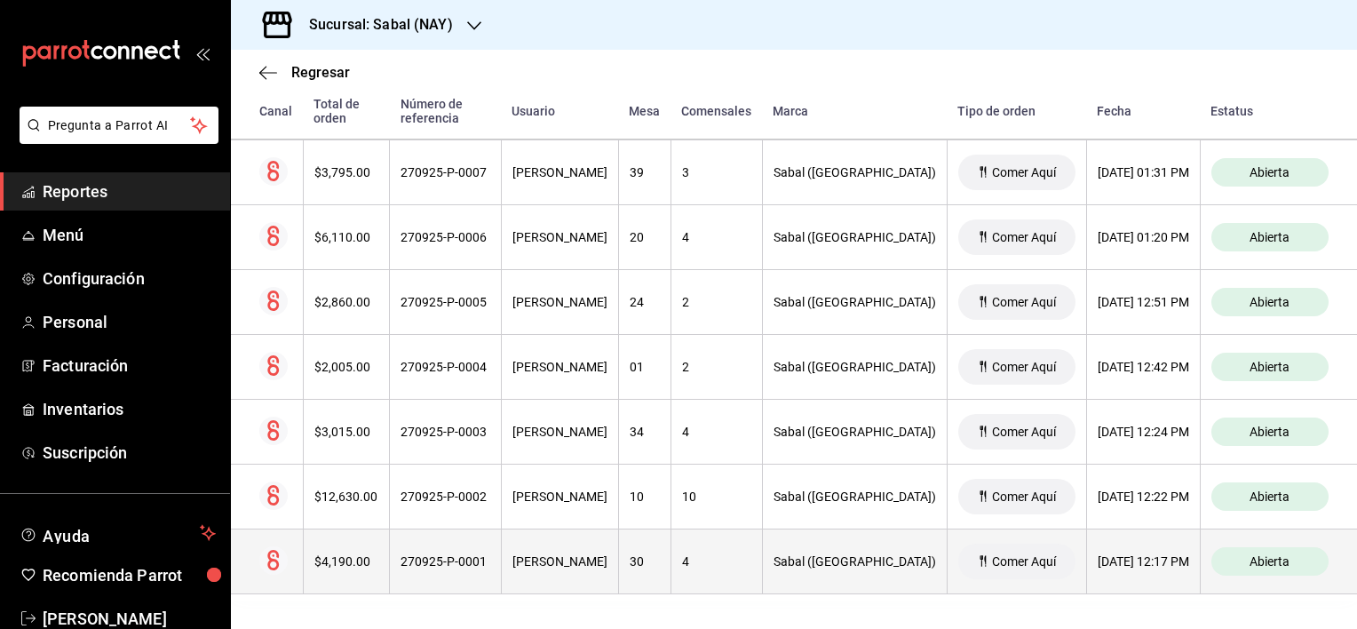
click at [544, 572] on th "[PERSON_NAME]" at bounding box center [559, 561] width 117 height 65
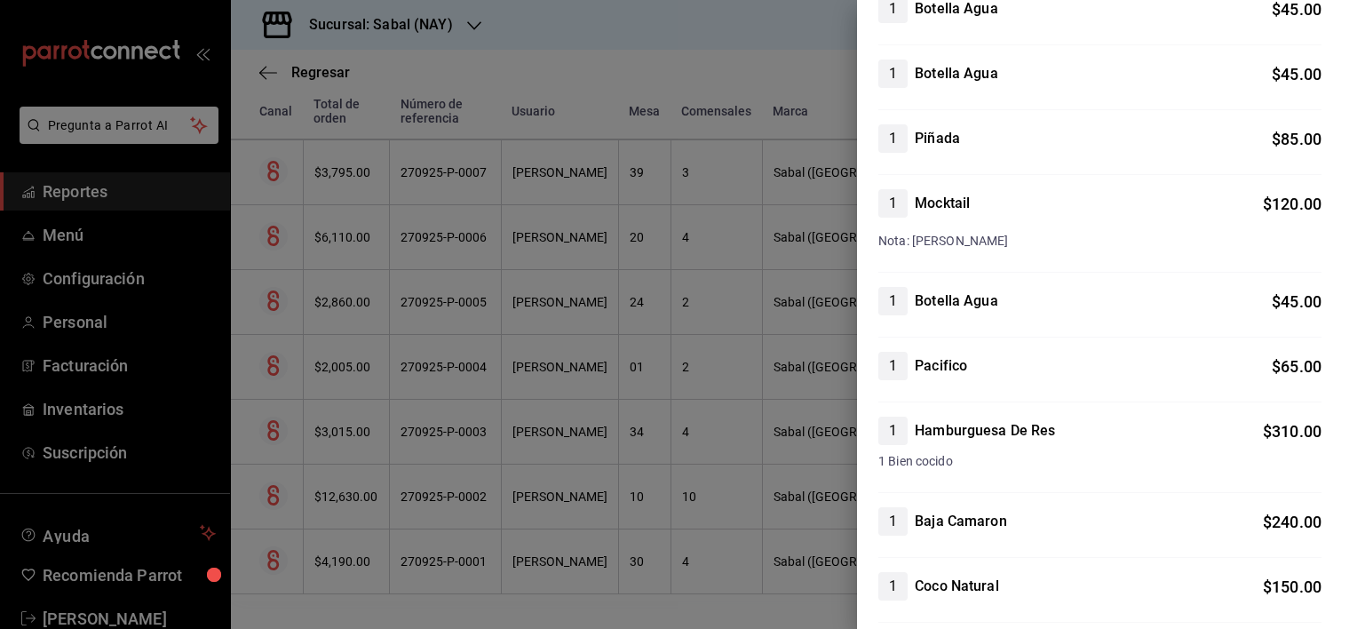
scroll to position [0, 0]
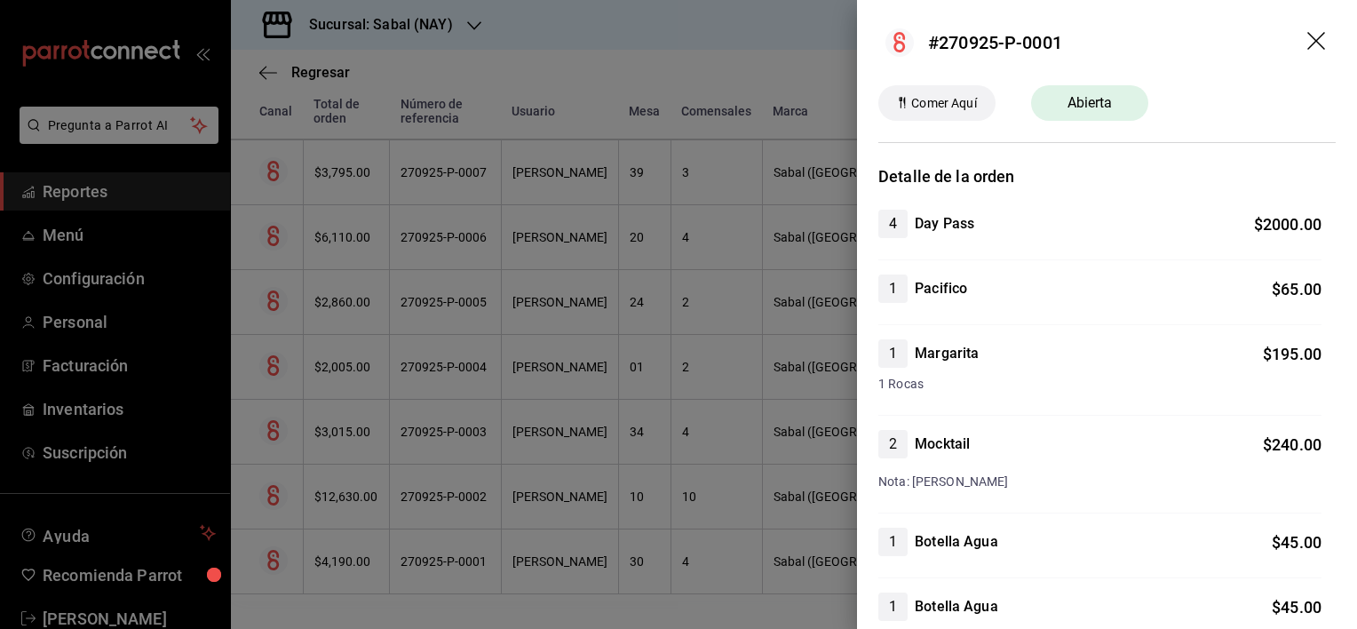
click at [1308, 41] on icon "drag" at bounding box center [1317, 41] width 18 height 18
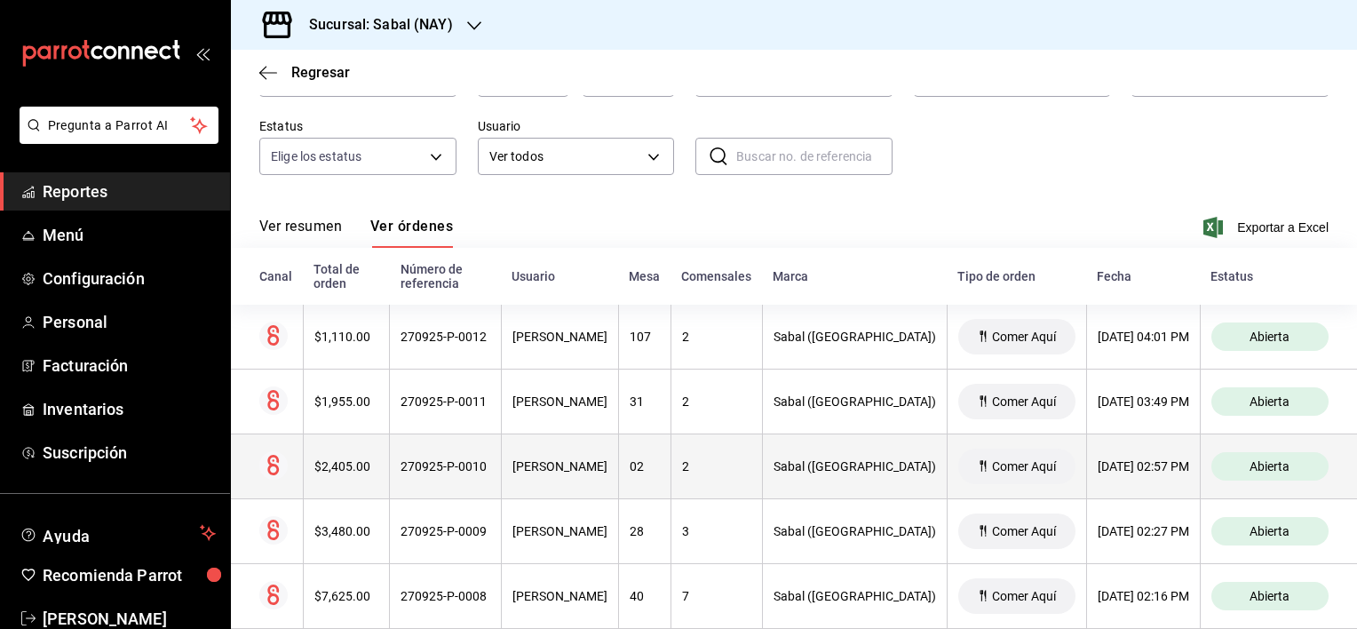
scroll to position [120, 0]
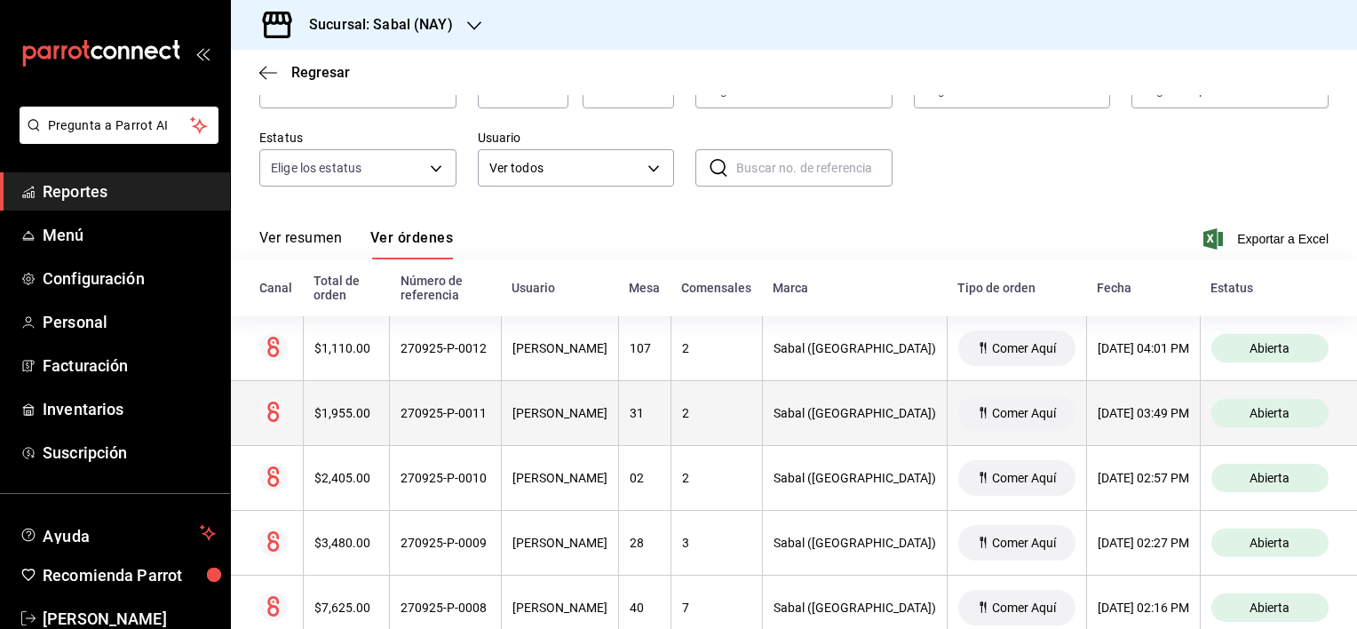
click at [426, 432] on th "270925-P-0011" at bounding box center [446, 413] width 112 height 65
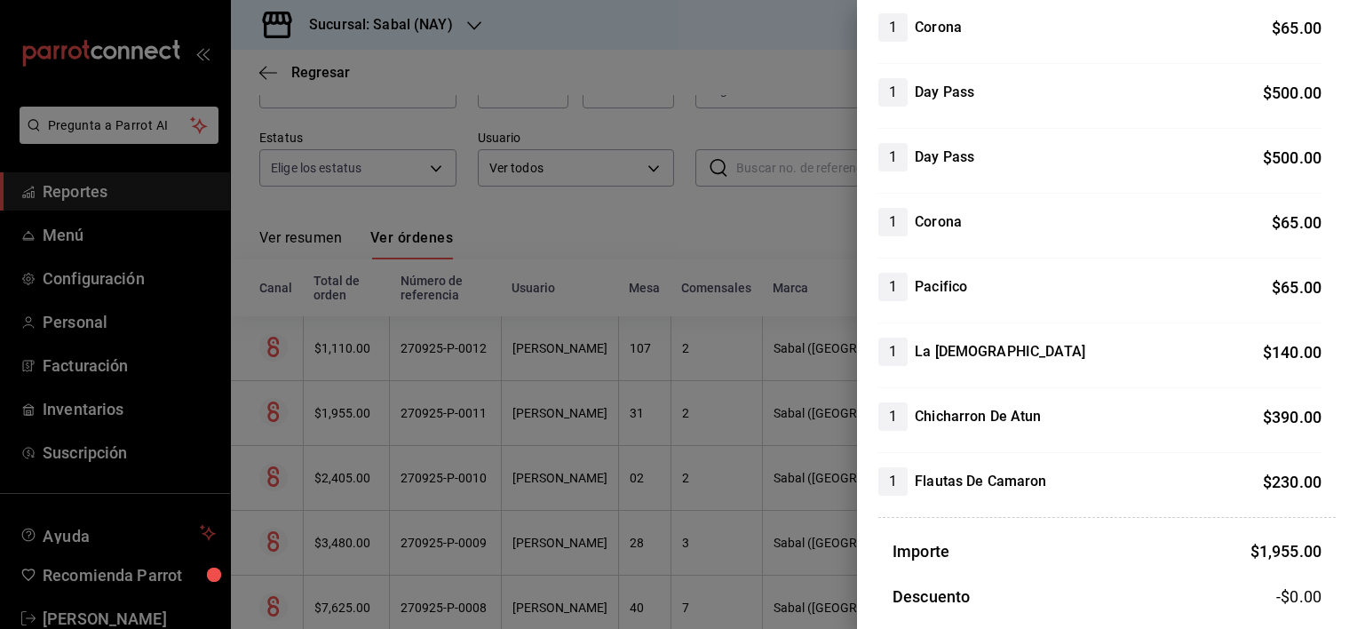
scroll to position [0, 0]
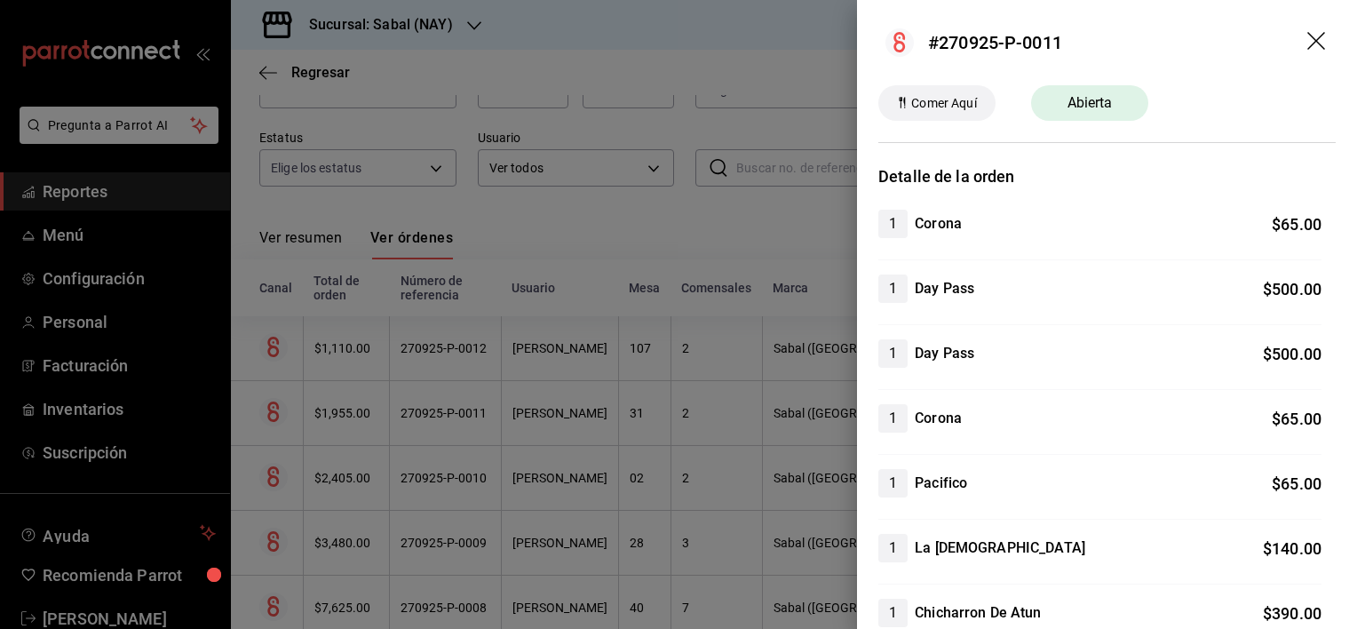
click at [1308, 44] on icon "drag" at bounding box center [1318, 42] width 21 height 21
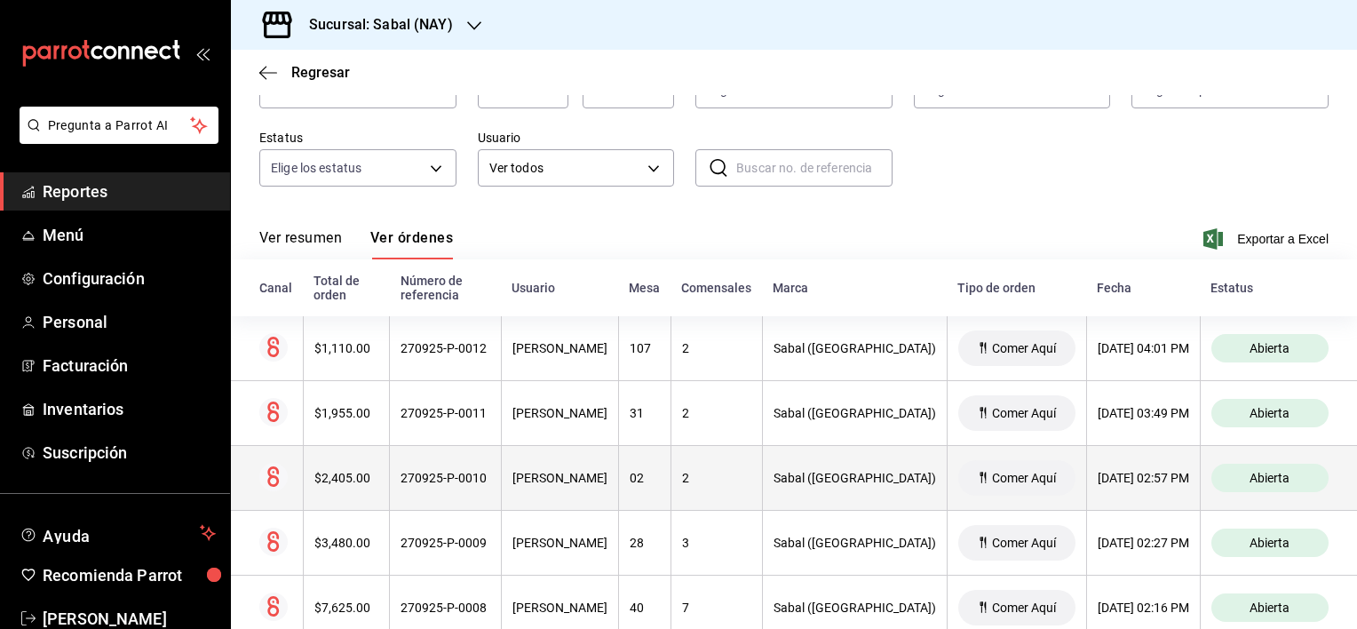
click at [480, 492] on th "270925-P-0010" at bounding box center [446, 478] width 112 height 65
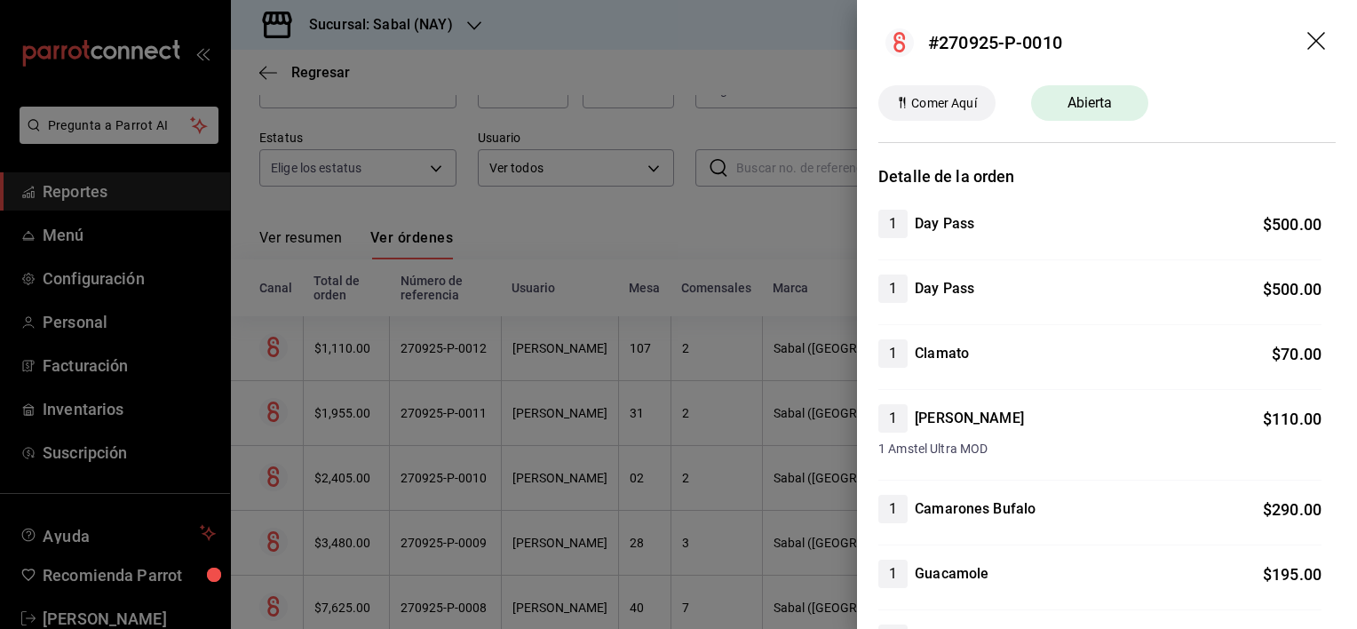
click at [1308, 35] on icon "drag" at bounding box center [1318, 42] width 21 height 21
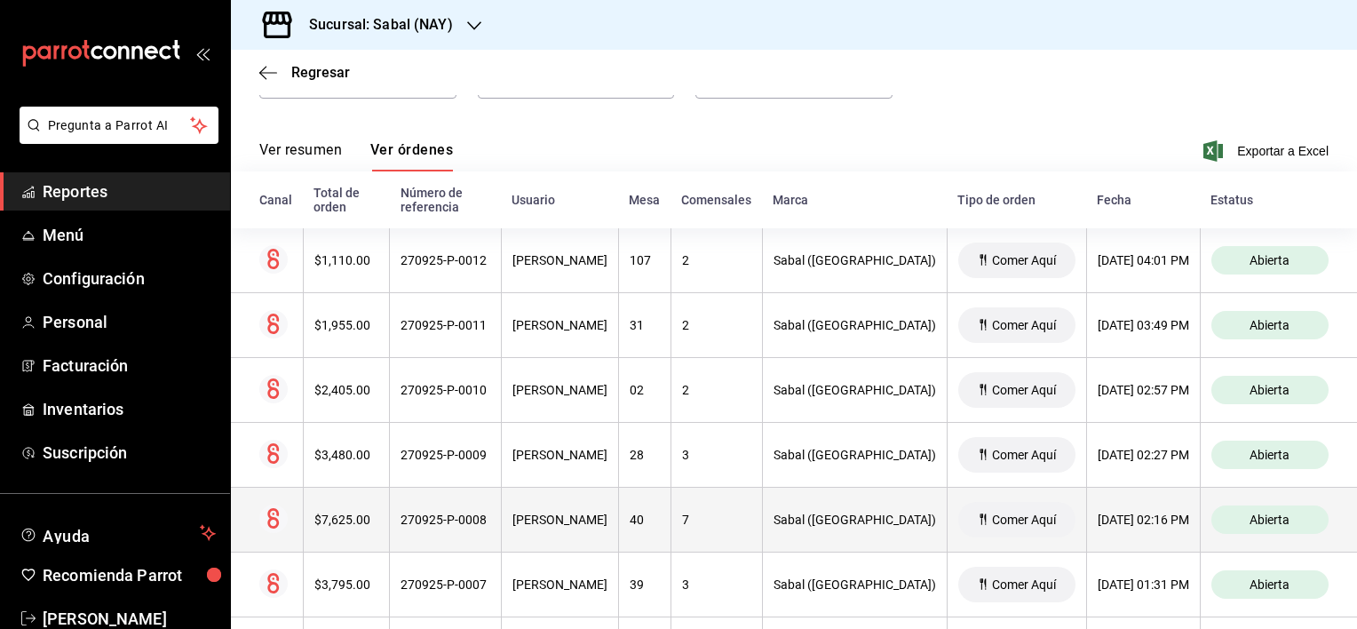
scroll to position [209, 0]
click at [461, 530] on th "270925-P-0008" at bounding box center [446, 519] width 112 height 65
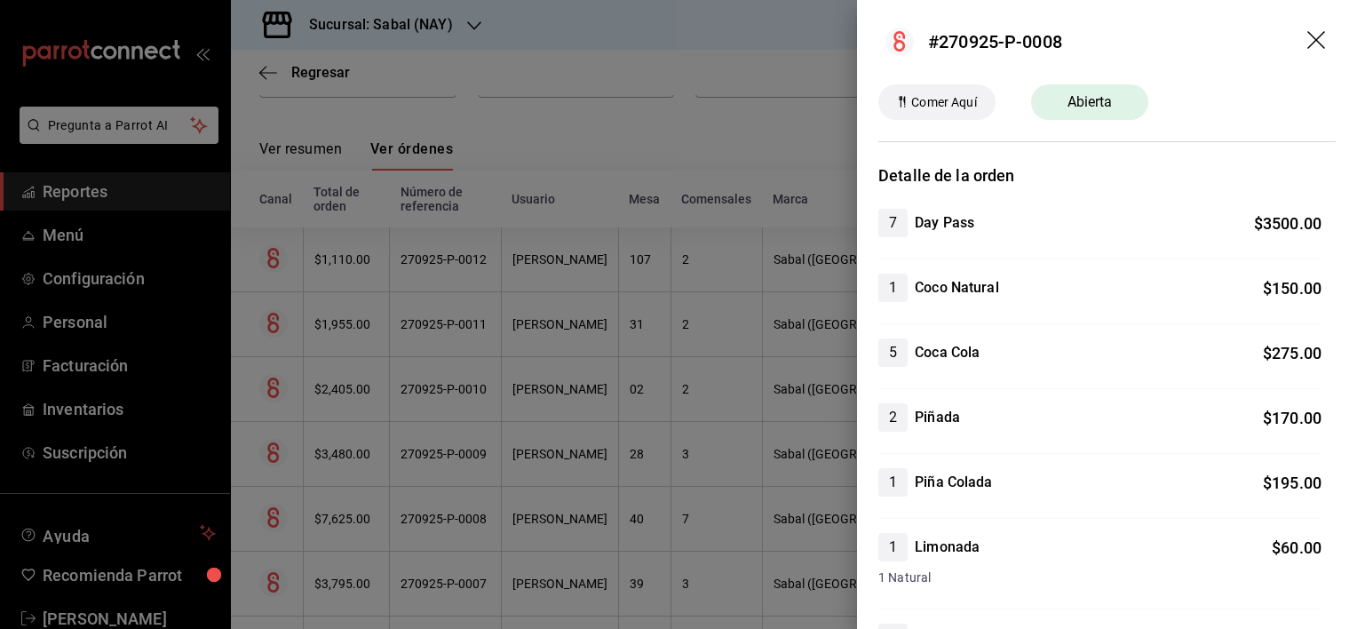
scroll to position [0, 0]
click at [1308, 39] on icon "drag" at bounding box center [1317, 41] width 18 height 18
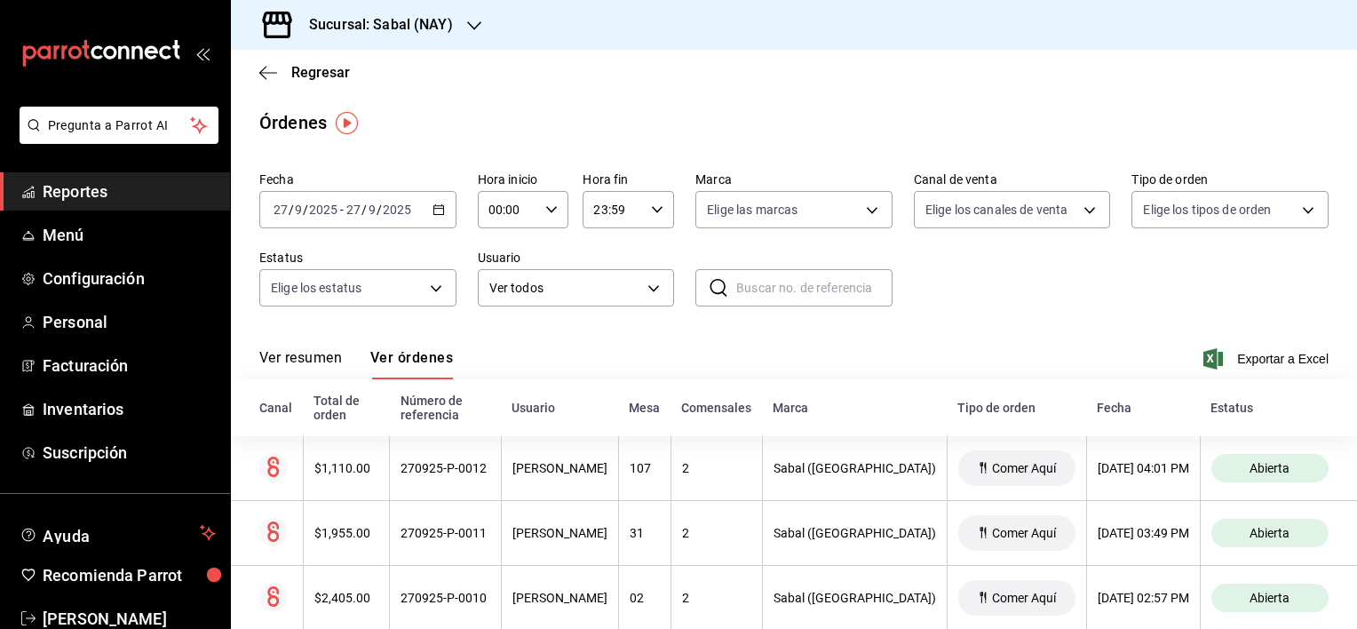
click at [288, 357] on button "Ver resumen" at bounding box center [300, 364] width 83 height 30
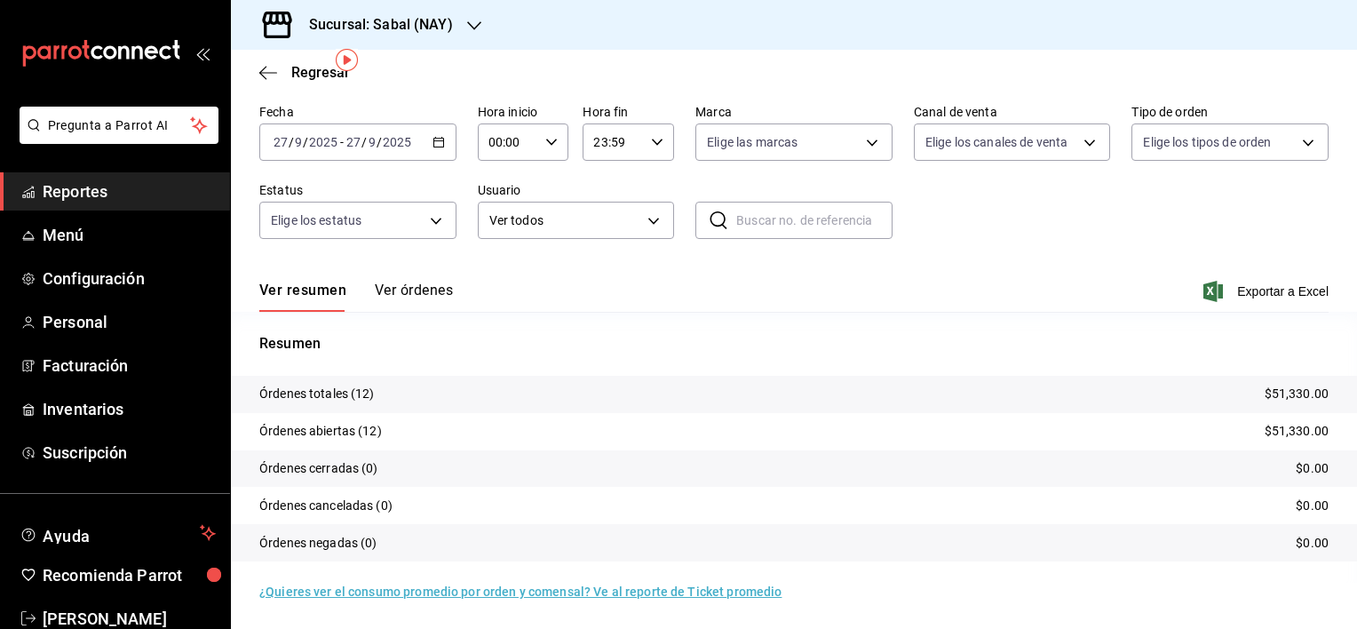
scroll to position [68, 0]
click at [268, 73] on icon "button" at bounding box center [268, 73] width 18 height 16
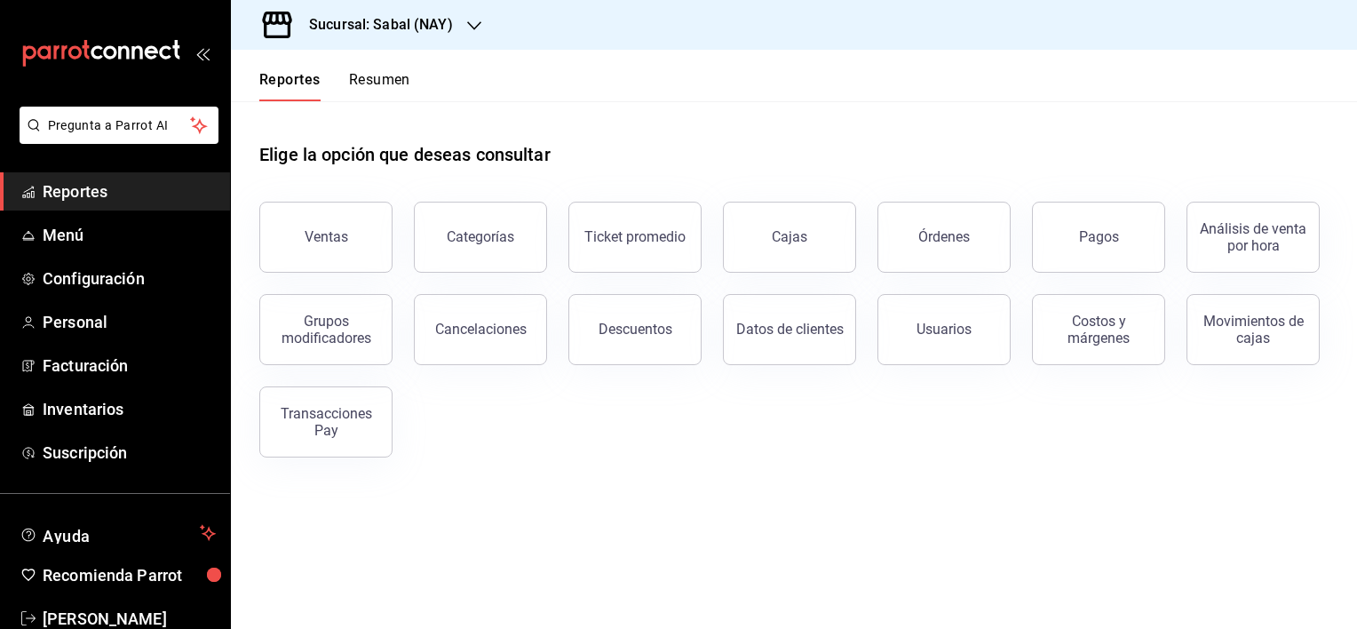
click at [592, 460] on div "Elige la opción que deseas consultar Ventas Categorías Ticket promedio Cajas Ór…" at bounding box center [794, 293] width 1126 height 385
click at [58, 236] on span "Menú" at bounding box center [129, 235] width 173 height 24
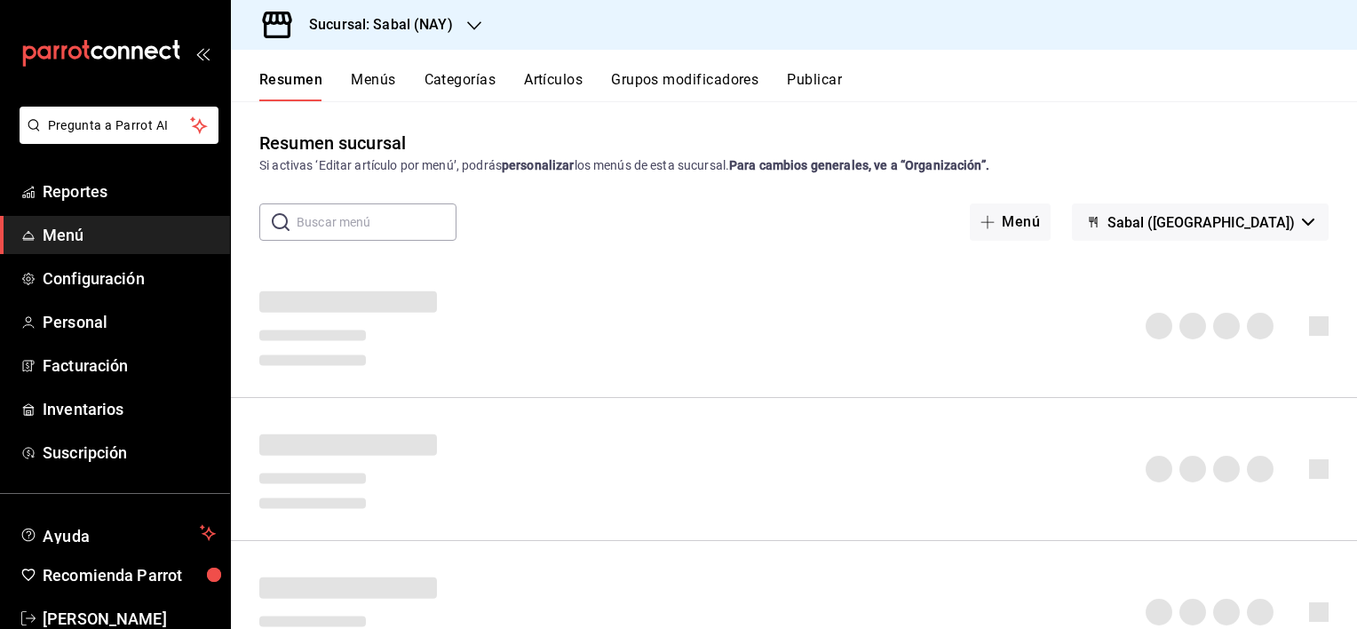
click at [556, 79] on button "Artículos" at bounding box center [553, 86] width 59 height 30
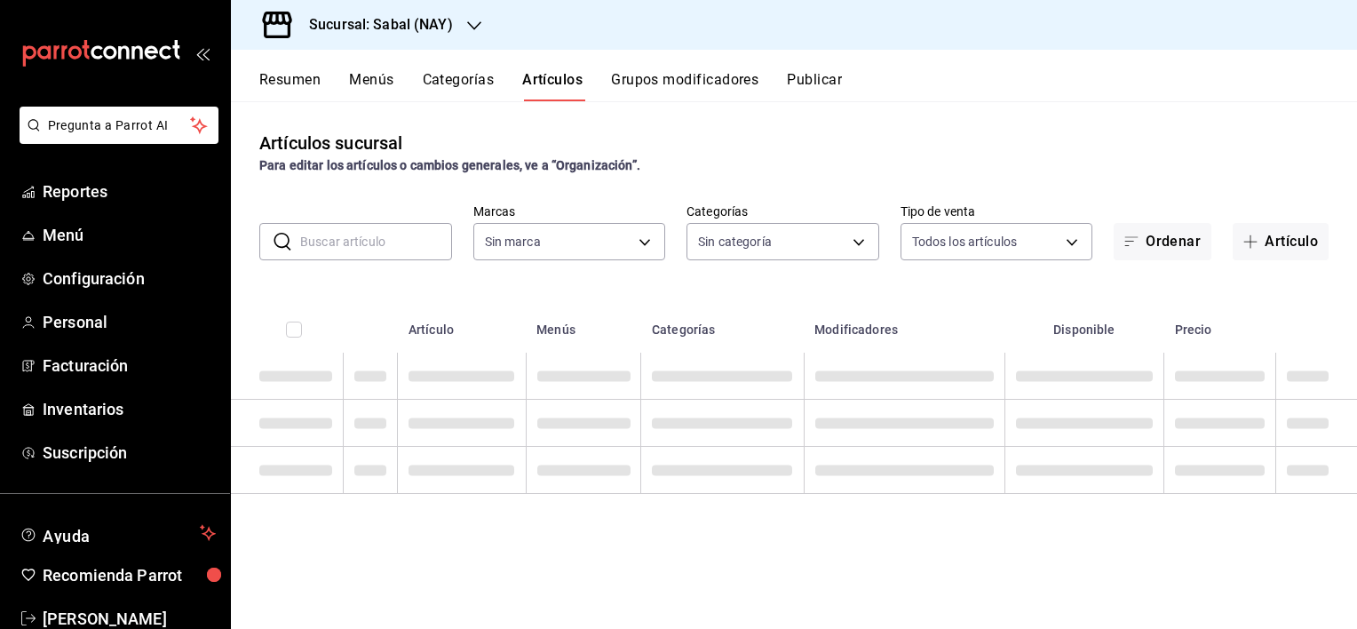
click at [429, 235] on input "text" at bounding box center [376, 242] width 152 height 36
type input "7bb9fc4a-963e-4e00-9402-9ac56289446f"
type input "bed2594b-a15d-4bd4-87ff-97f97ee034ef,89ba1751-3de3-413f-a6d3-d357b79ae5de,3a12d…"
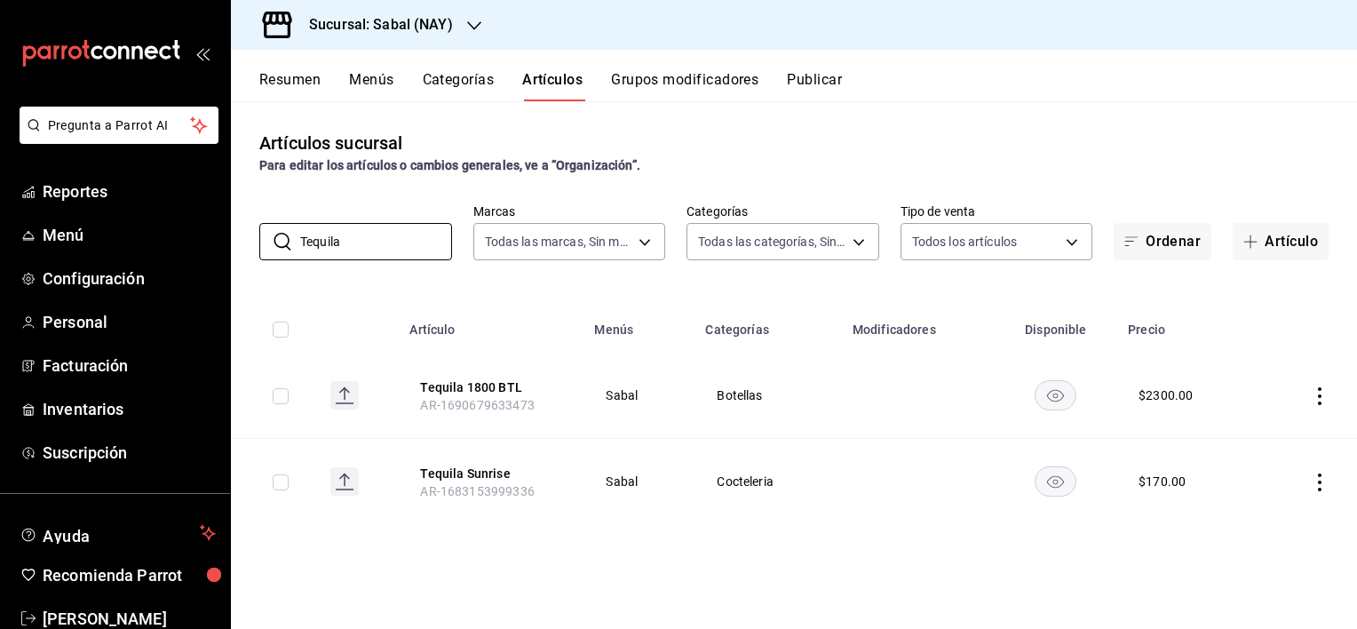
type input "Tequila"
click at [1317, 481] on icon "actions" at bounding box center [1320, 482] width 18 height 18
click at [1255, 505] on span "Editar" at bounding box center [1267, 509] width 46 height 19
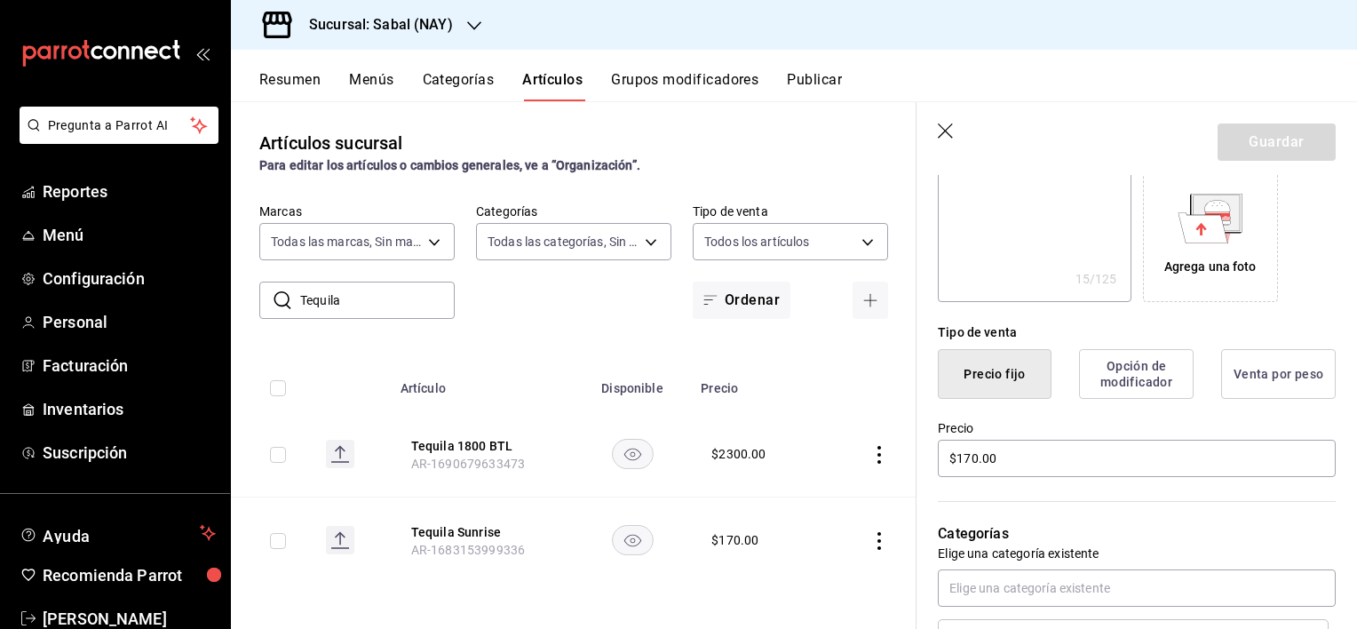
scroll to position [322, 0]
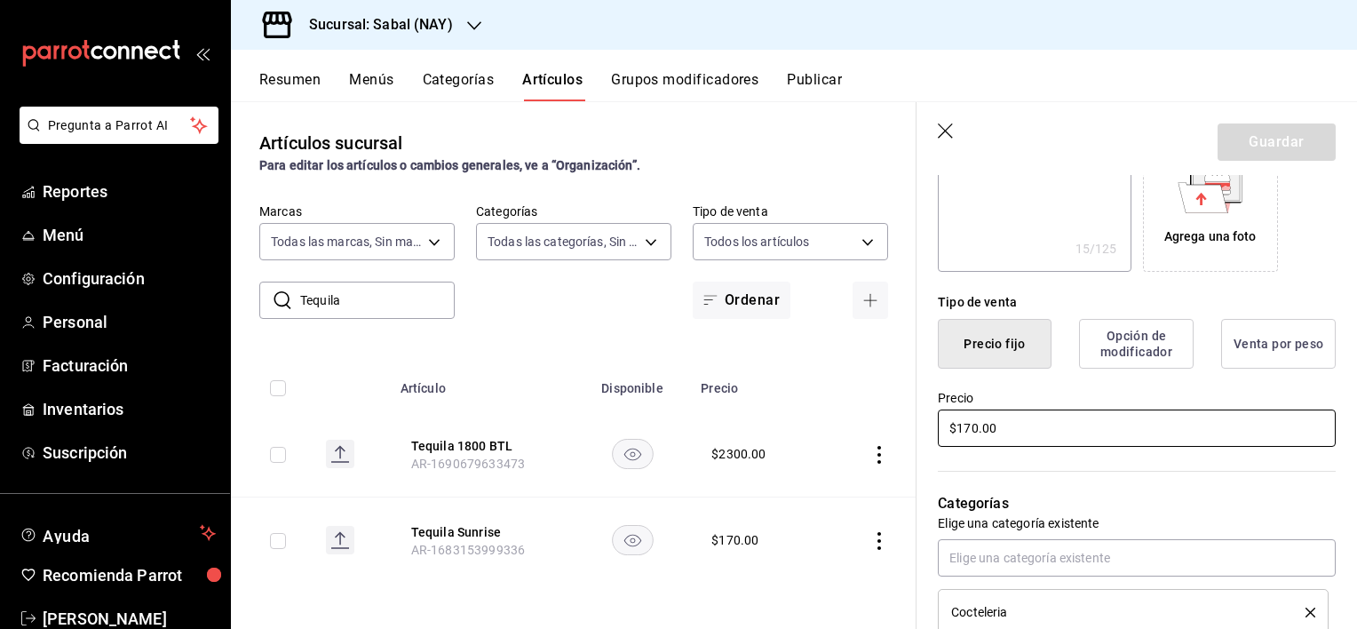
drag, startPoint x: 1027, startPoint y: 430, endPoint x: 907, endPoint y: 426, distance: 120.0
click at [907, 426] on main "Artículos sucursal Para editar los artículos o cambios generales, ve a “Organiz…" at bounding box center [794, 365] width 1126 height 528
type textarea "x"
type input "$1.00"
type textarea "x"
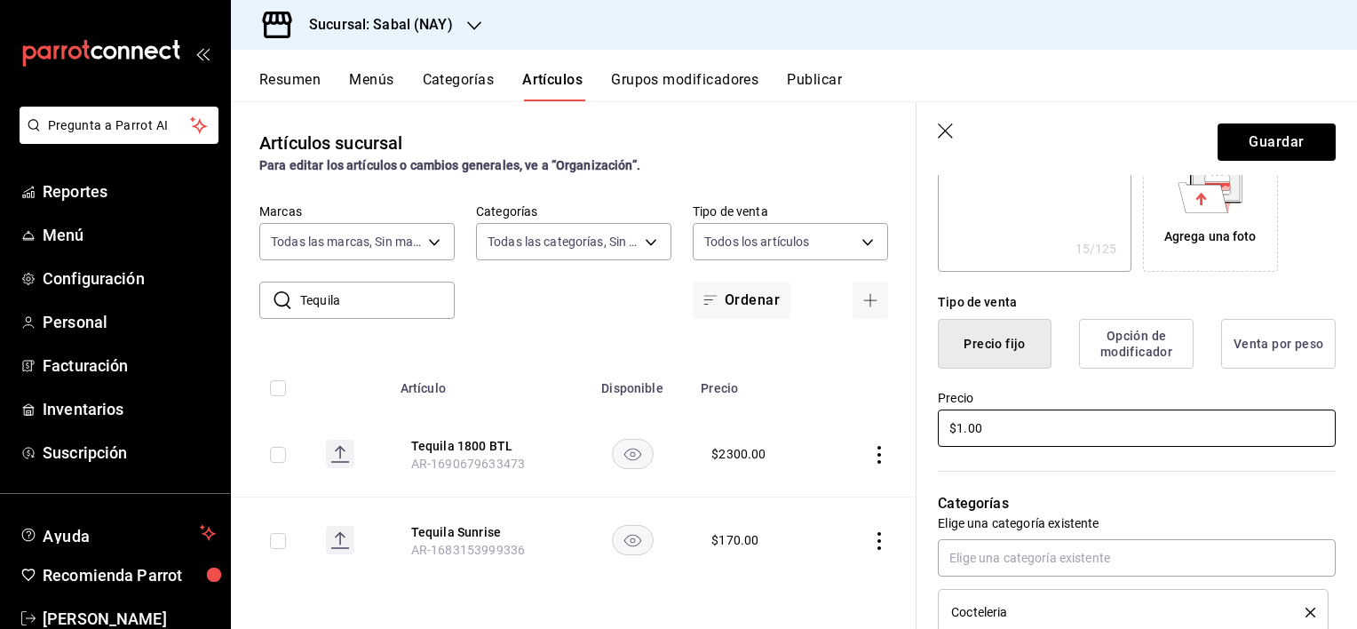
type input "$19.00"
type textarea "x"
type input "$195.00"
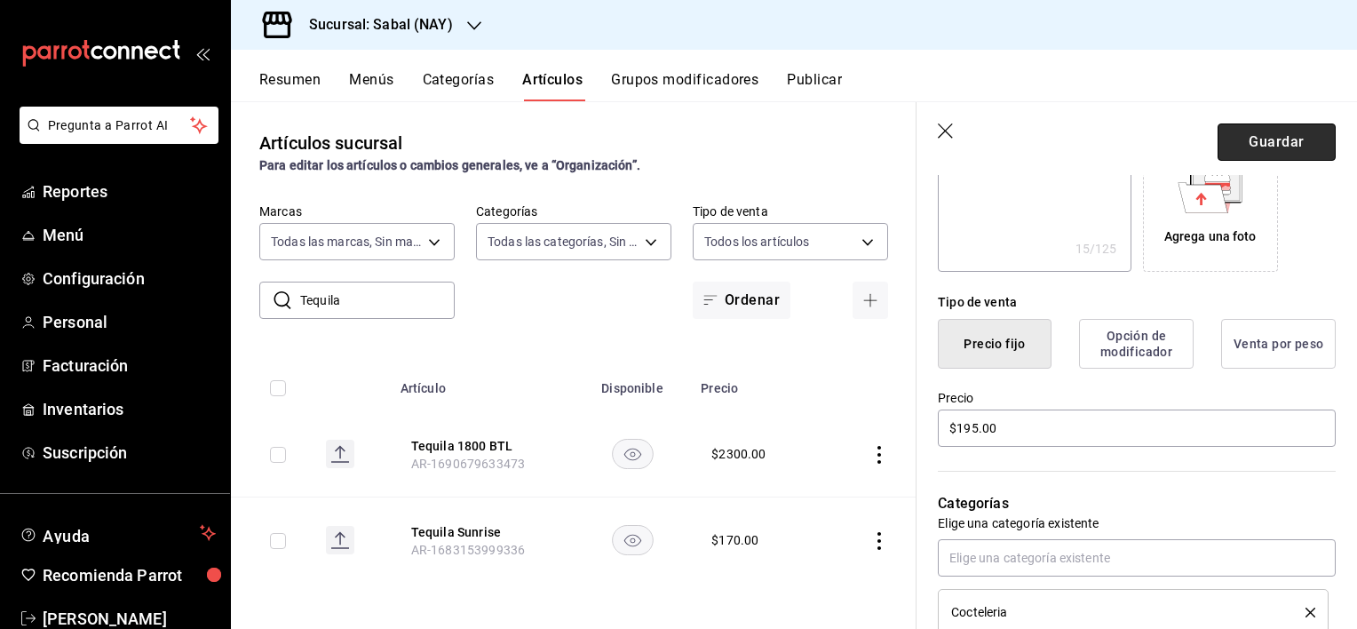
click at [1236, 145] on button "Guardar" at bounding box center [1277, 141] width 118 height 37
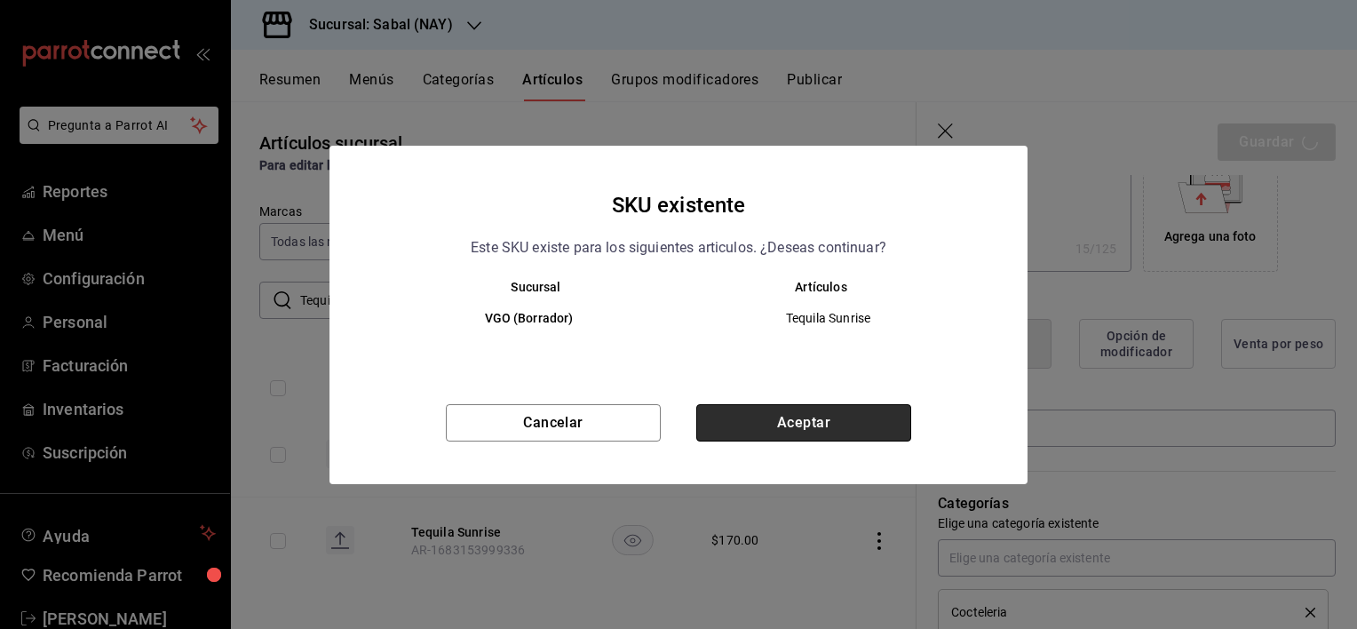
click at [788, 424] on button "Aceptar" at bounding box center [803, 422] width 215 height 37
type textarea "x"
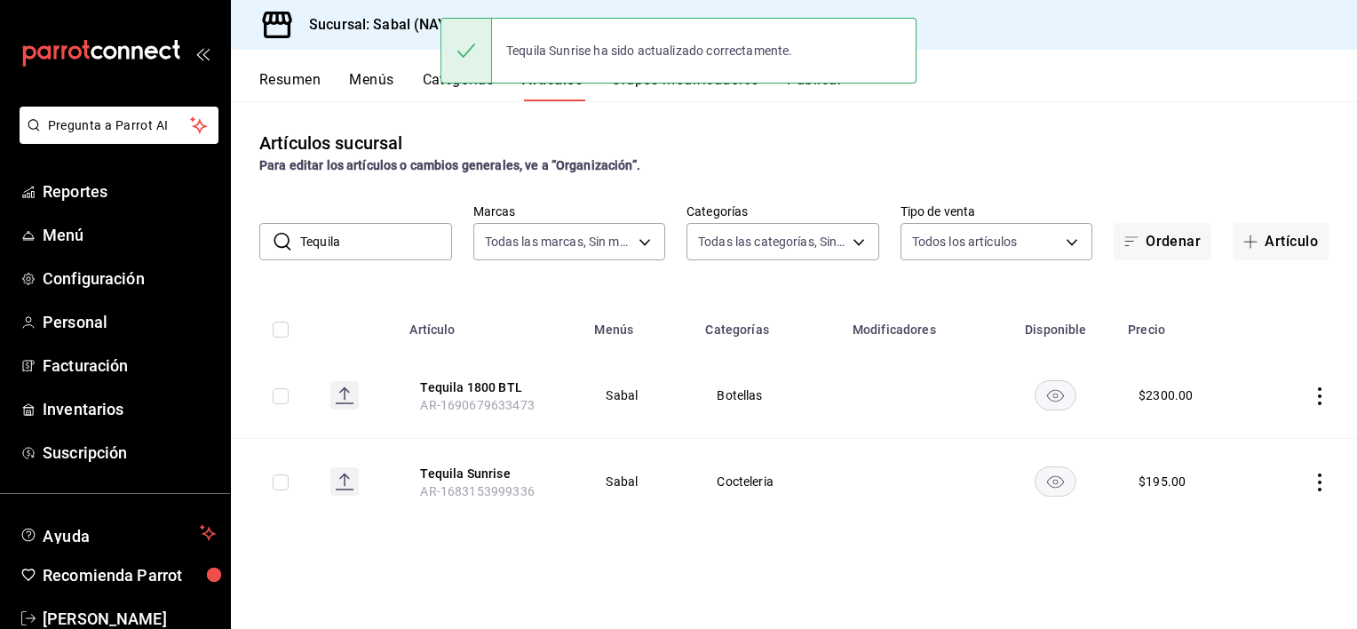
click at [910, 525] on div "Artículos sucursal Para editar los artículos o cambios generales, ve a “Organiz…" at bounding box center [794, 364] width 1126 height 527
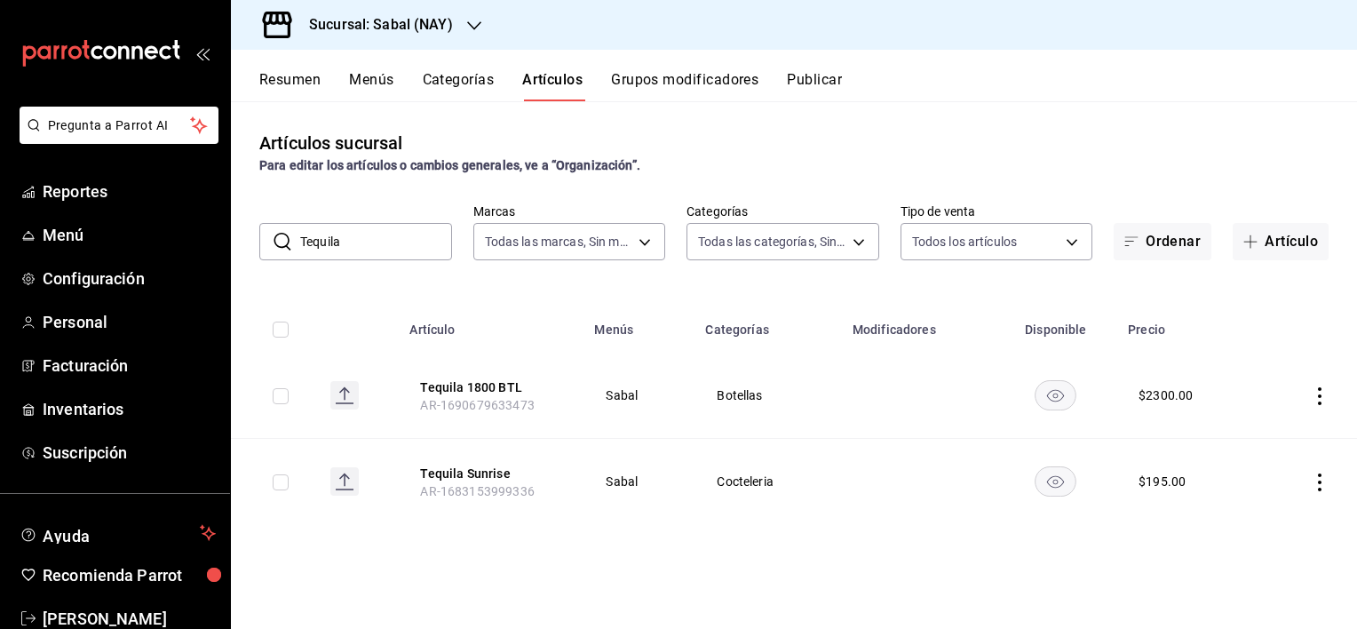
drag, startPoint x: 378, startPoint y: 245, endPoint x: 299, endPoint y: 242, distance: 78.2
click at [300, 242] on input "Tequila" at bounding box center [376, 242] width 152 height 36
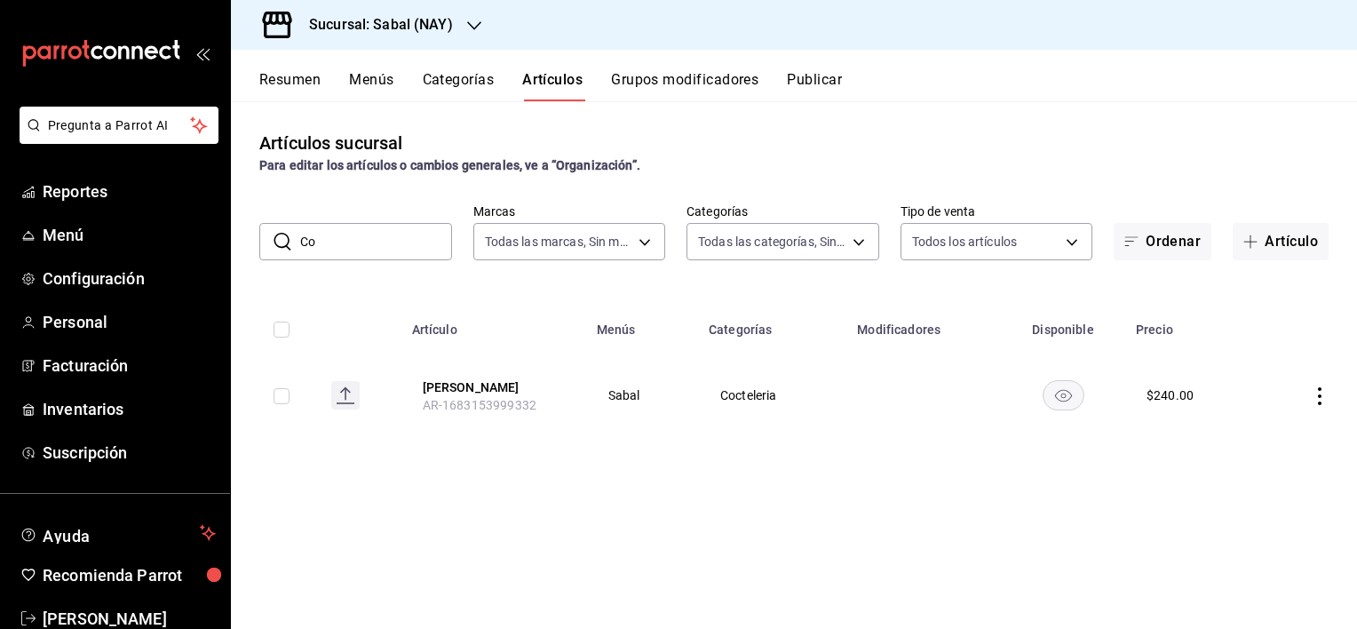
type input "C"
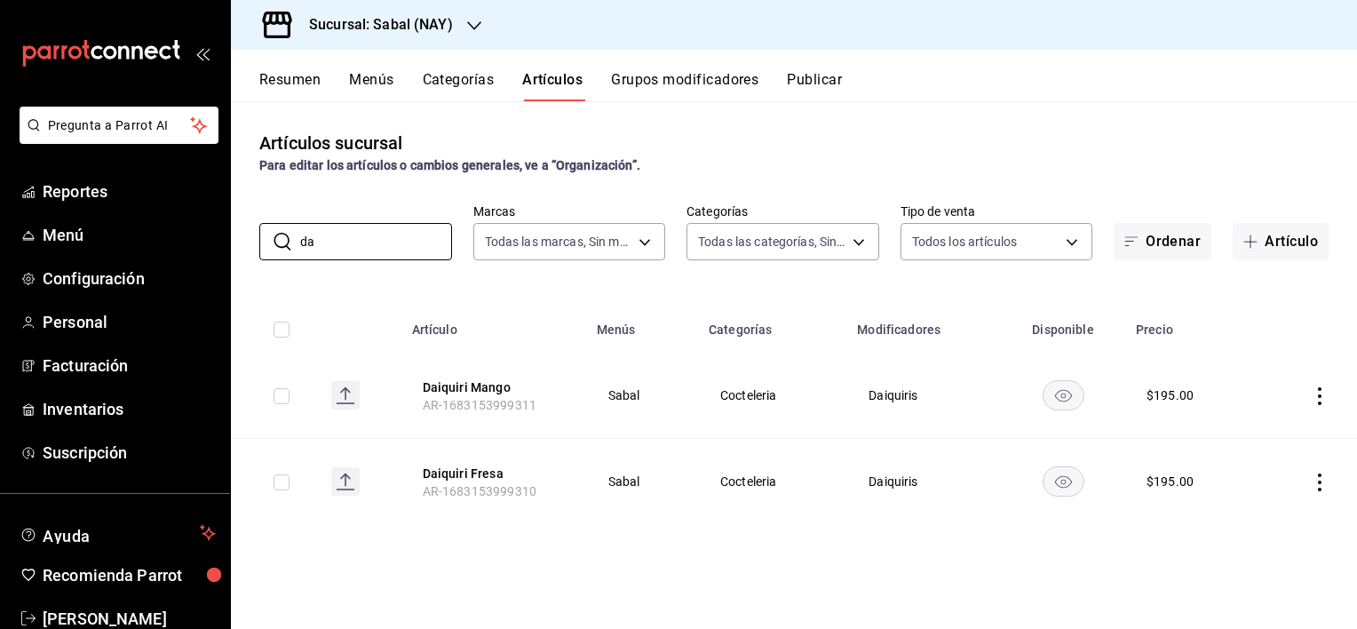
type input "d"
type input "palo"
click at [1322, 483] on icon "actions" at bounding box center [1320, 482] width 18 height 18
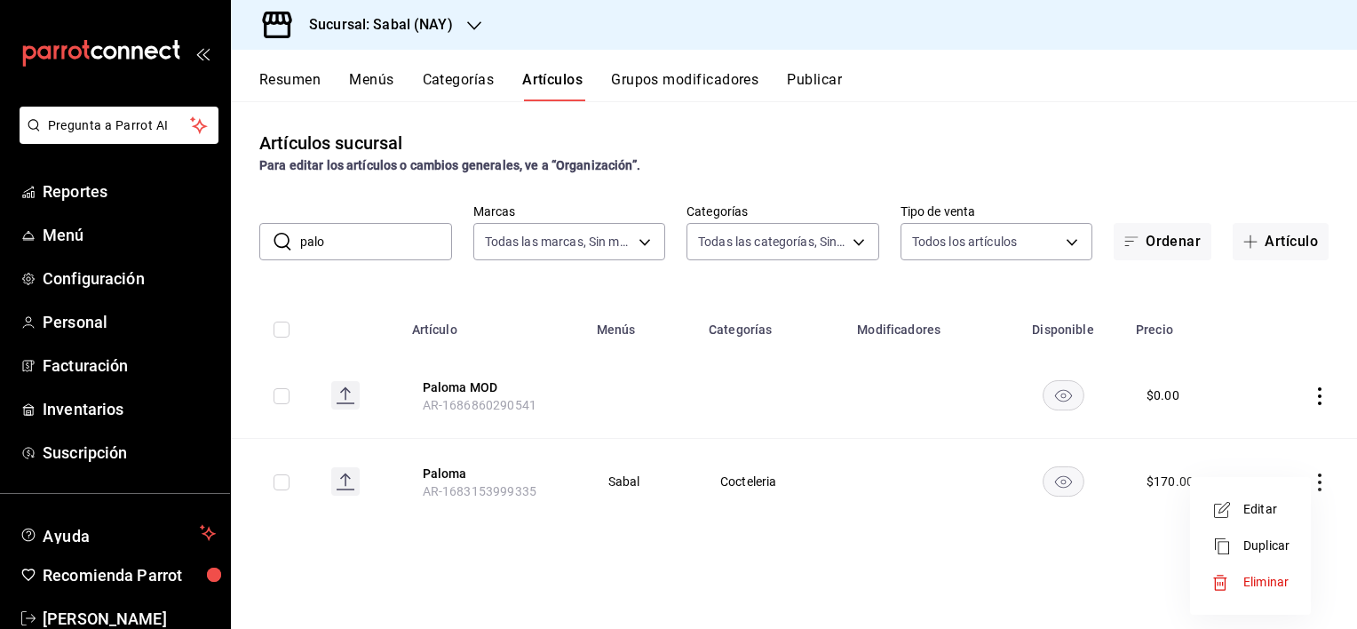
click at [1251, 517] on span "Editar" at bounding box center [1267, 509] width 46 height 19
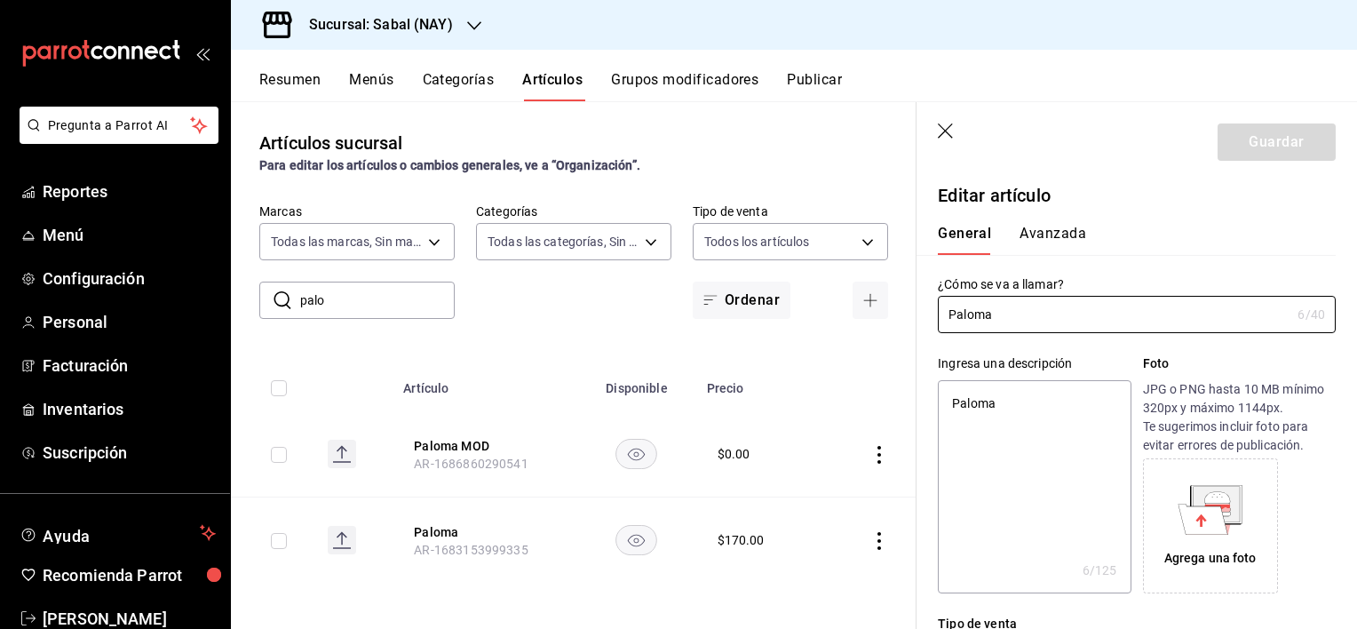
drag, startPoint x: 1053, startPoint y: 323, endPoint x: 898, endPoint y: 320, distance: 154.6
click at [898, 320] on main "Artículos sucursal Para editar los artículos o cambios generales, ve a “Organiz…" at bounding box center [794, 365] width 1126 height 528
type input "1"
type textarea "x"
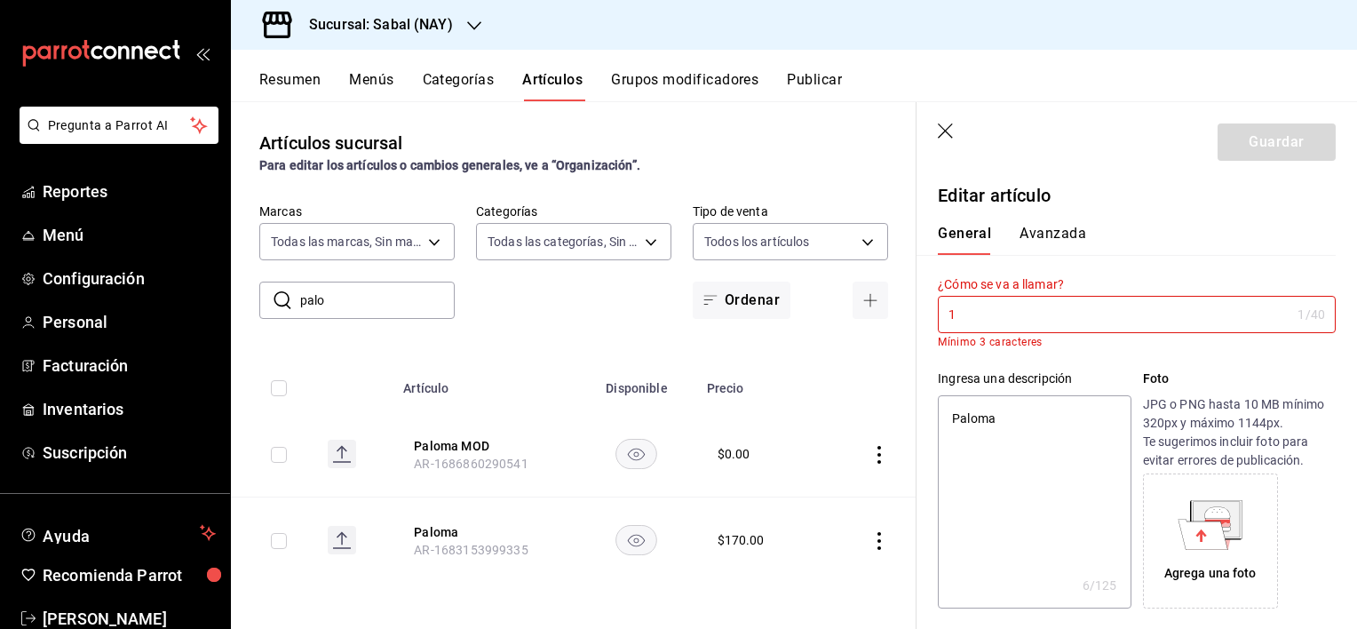
type input "19"
type textarea "x"
type input "195"
type textarea "x"
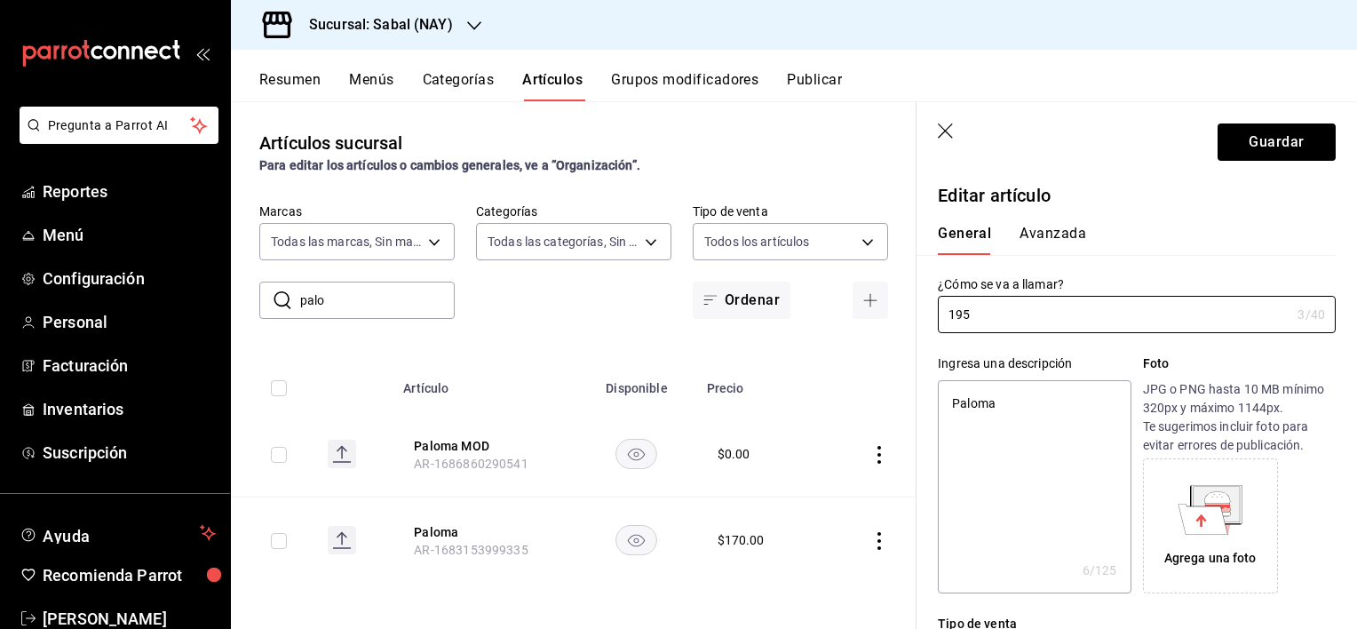
type input "19"
type textarea "x"
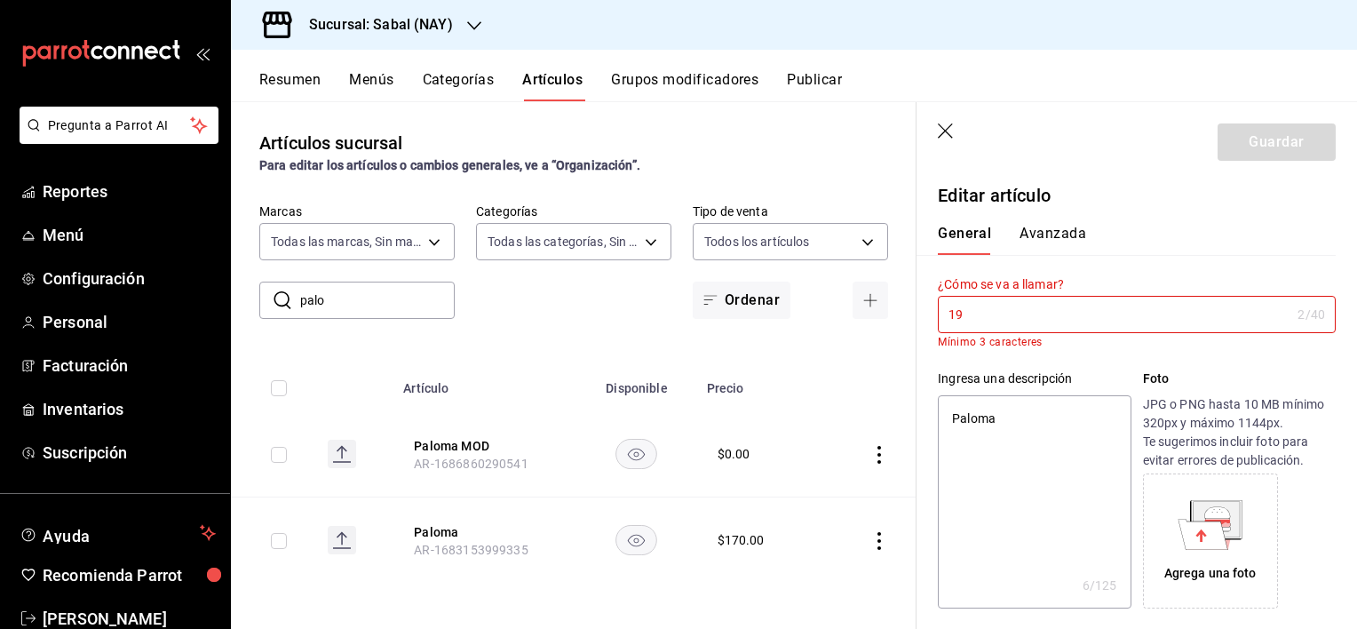
type input "1"
type textarea "x"
type input "1"
type textarea "x"
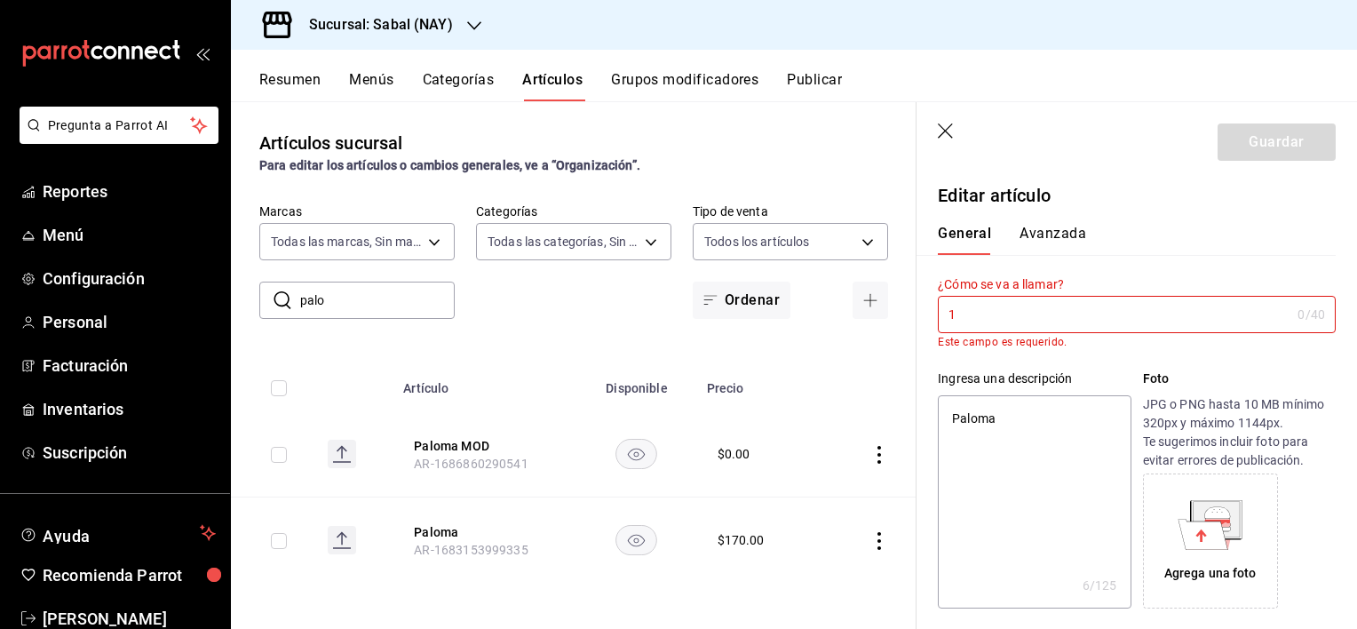
type input "17"
type textarea "x"
type input "170"
type textarea "x"
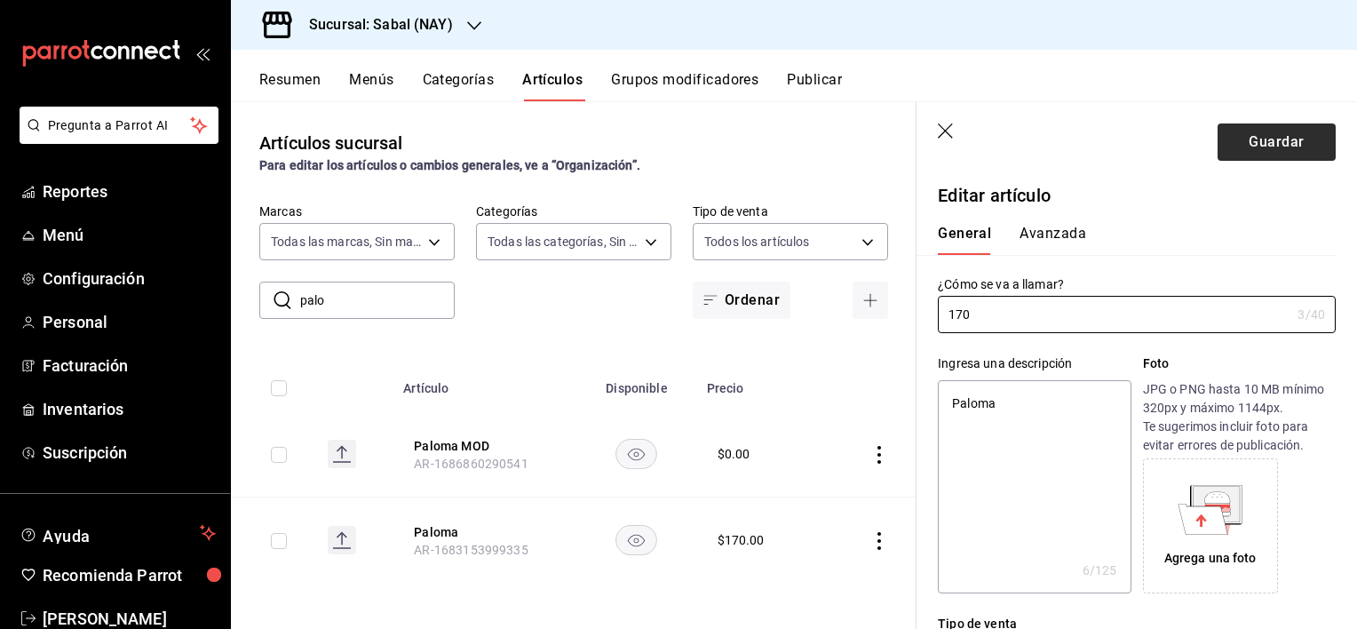
type input "170"
click at [1276, 142] on button "Guardar" at bounding box center [1277, 141] width 118 height 37
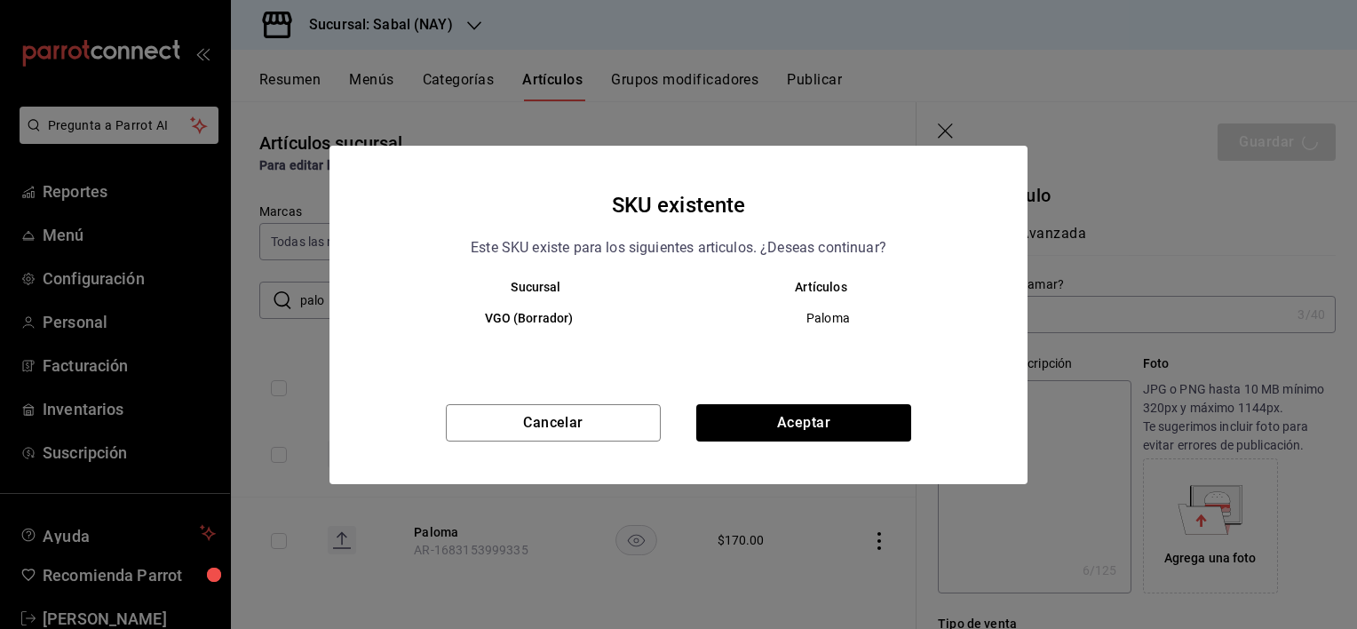
click at [878, 402] on div "SKU existente Este SKU existe para los siguientes articulos. ¿Deseas continuar?…" at bounding box center [679, 315] width 698 height 338
click at [871, 420] on button "Aceptar" at bounding box center [803, 422] width 215 height 37
type textarea "x"
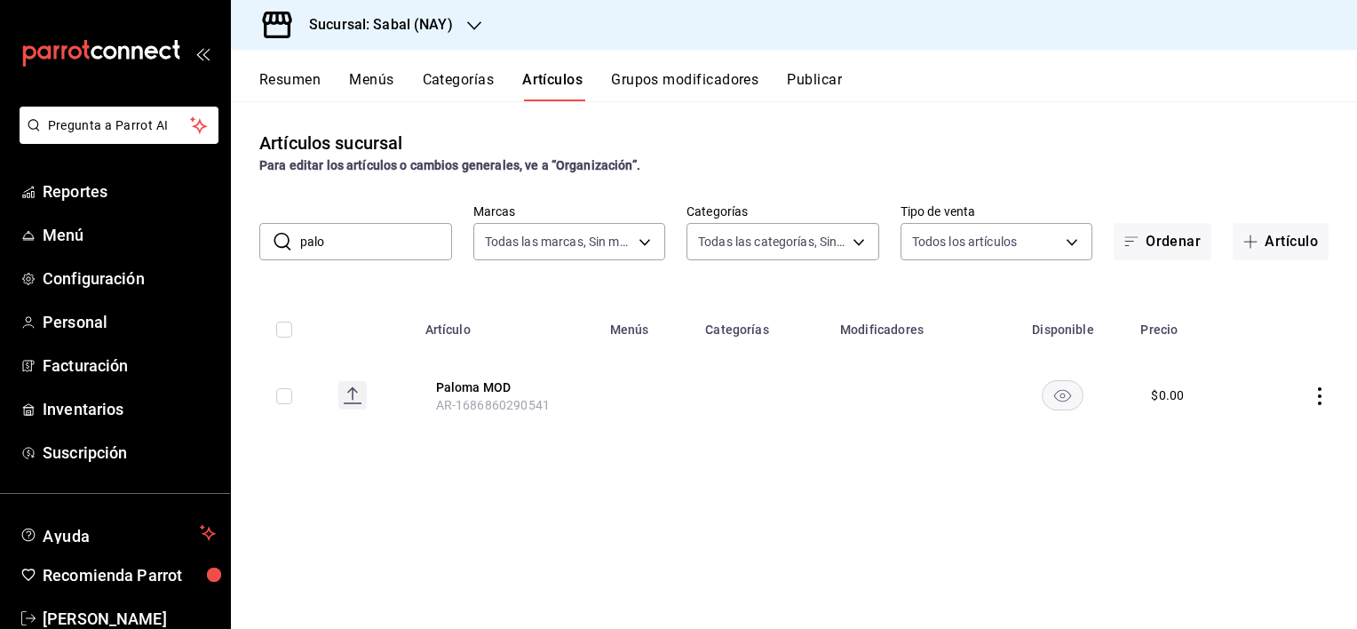
click at [739, 434] on td at bounding box center [762, 395] width 135 height 85
click at [350, 250] on input "palo" at bounding box center [376, 242] width 152 height 36
type input "p"
click at [1004, 166] on div "Para editar los artículos o cambios generales, ve a “Organización”." at bounding box center [793, 165] width 1069 height 19
drag, startPoint x: 363, startPoint y: 243, endPoint x: 263, endPoint y: 240, distance: 100.4
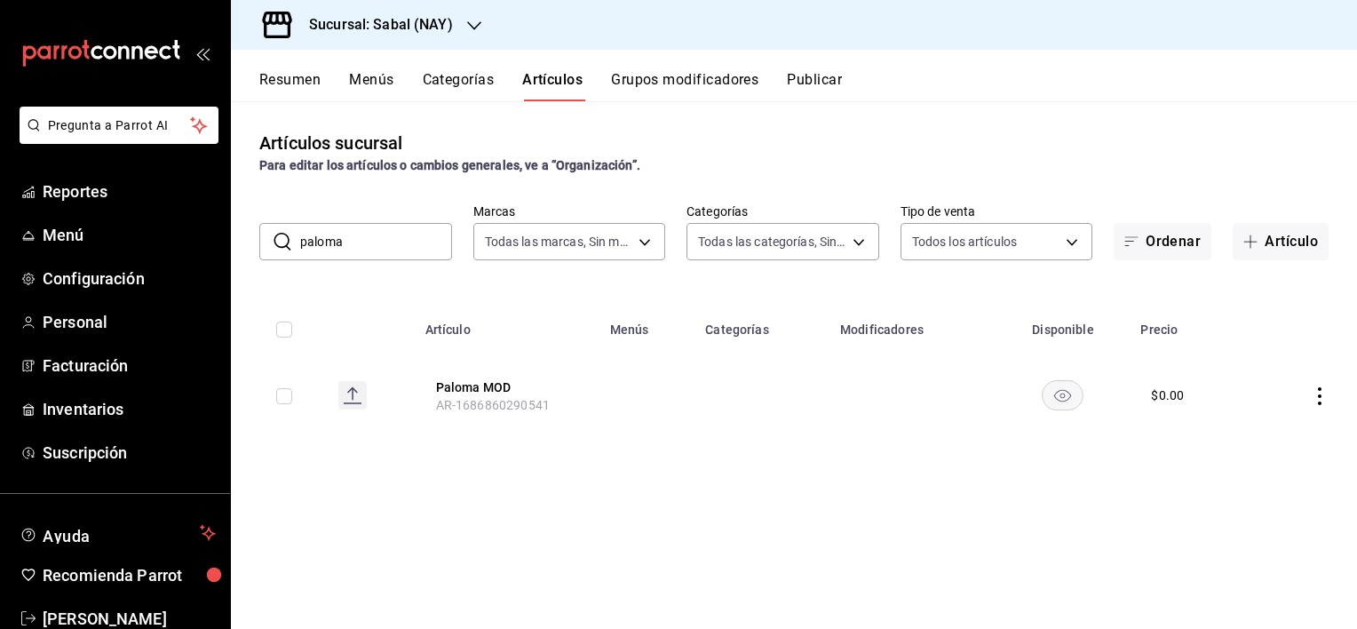
click at [263, 240] on div "​ paloma ​" at bounding box center [355, 241] width 193 height 37
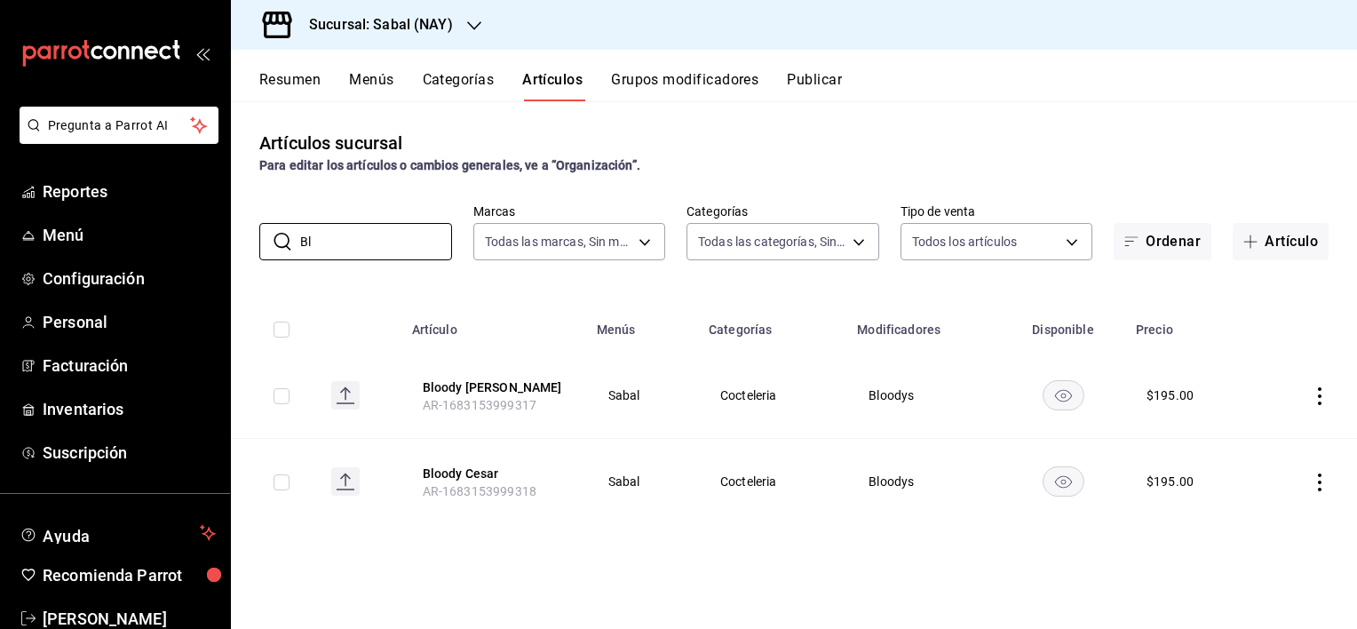
type input "B"
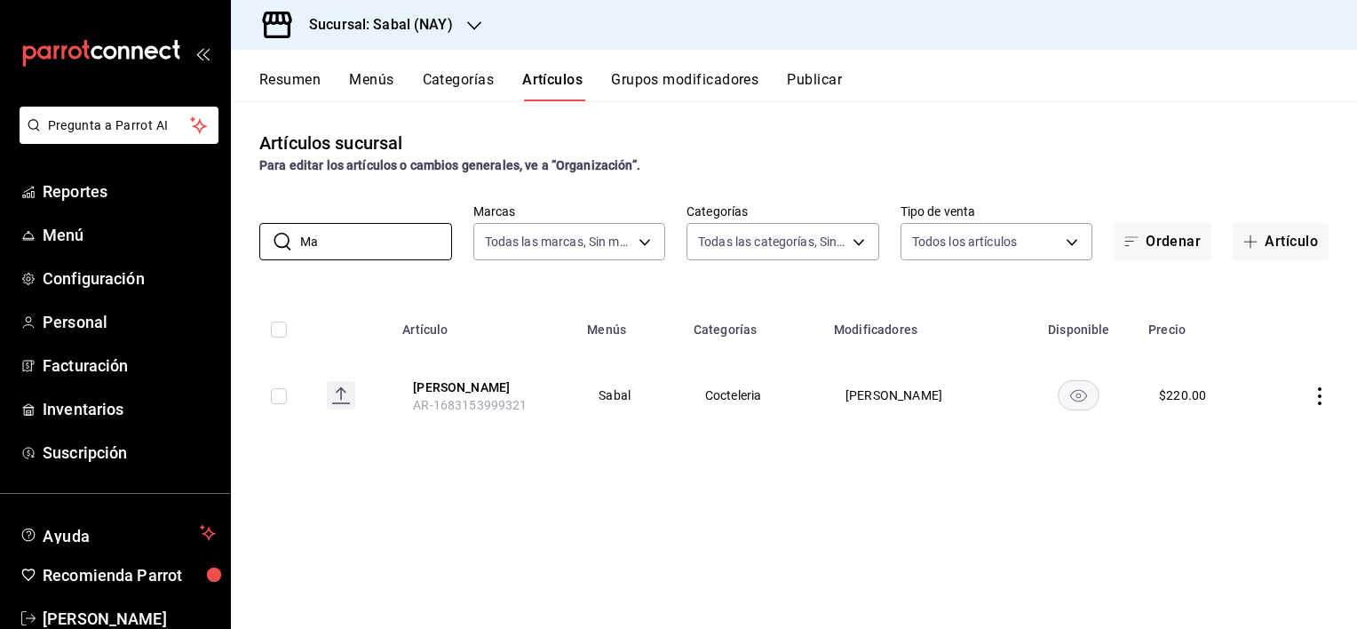
type input "M"
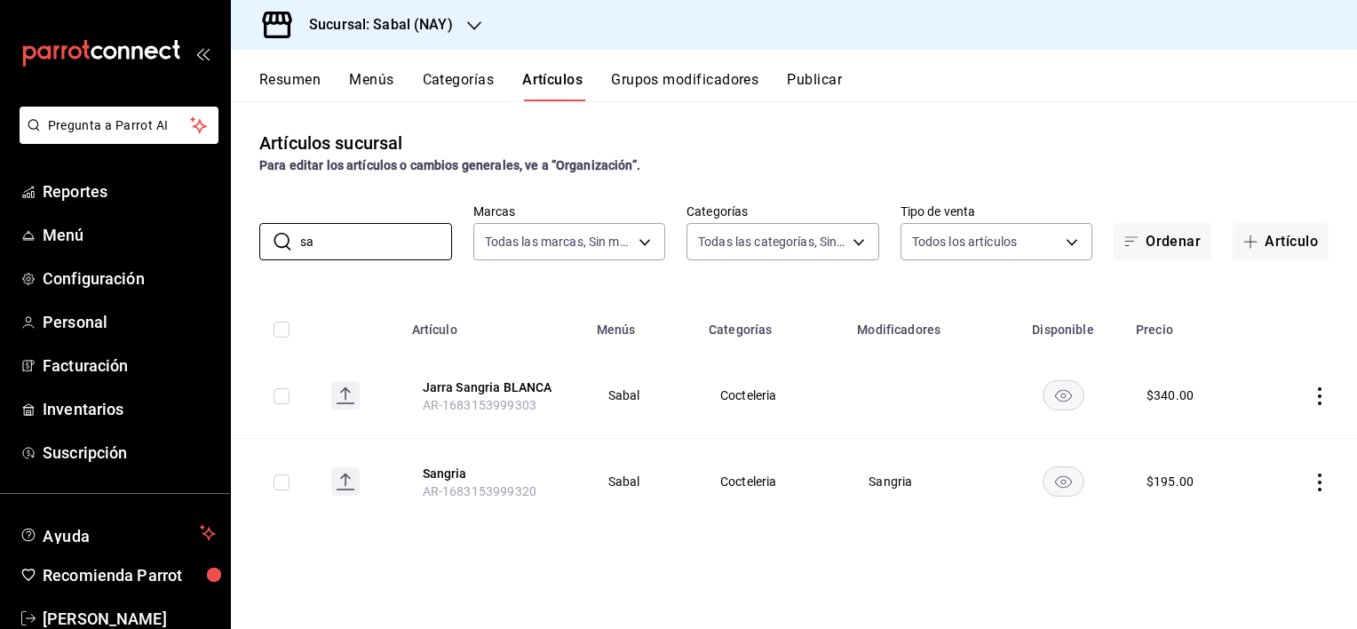
type input "s"
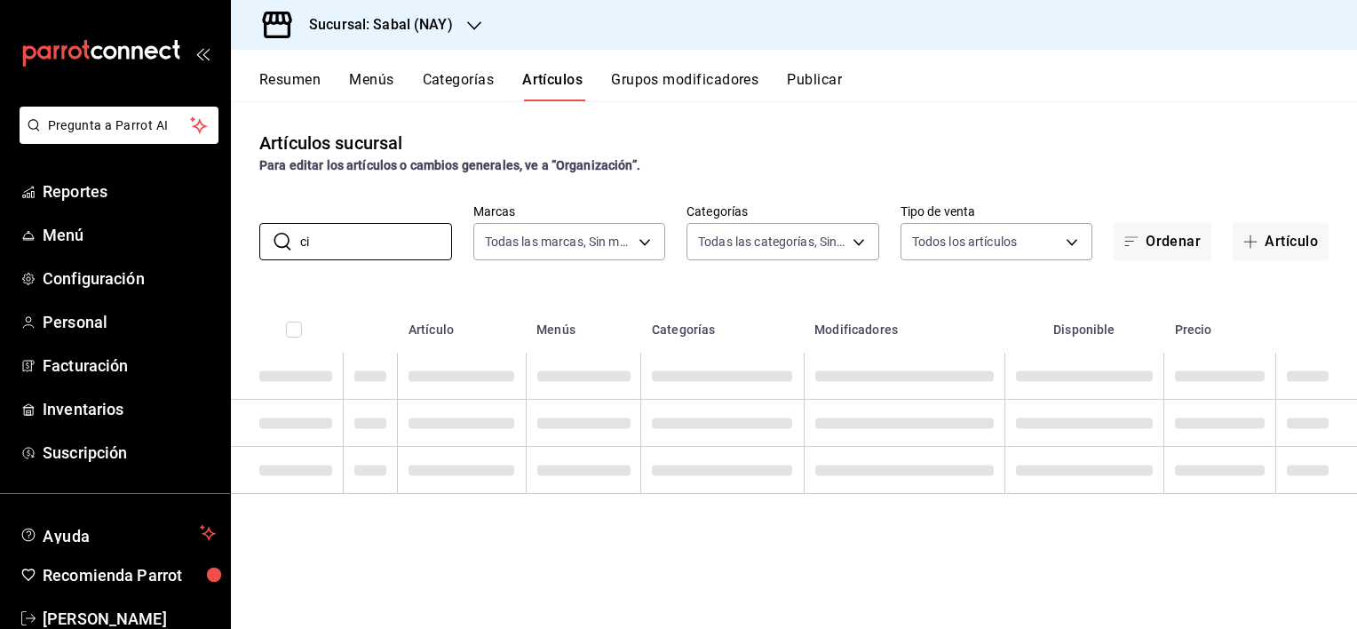
type input "c"
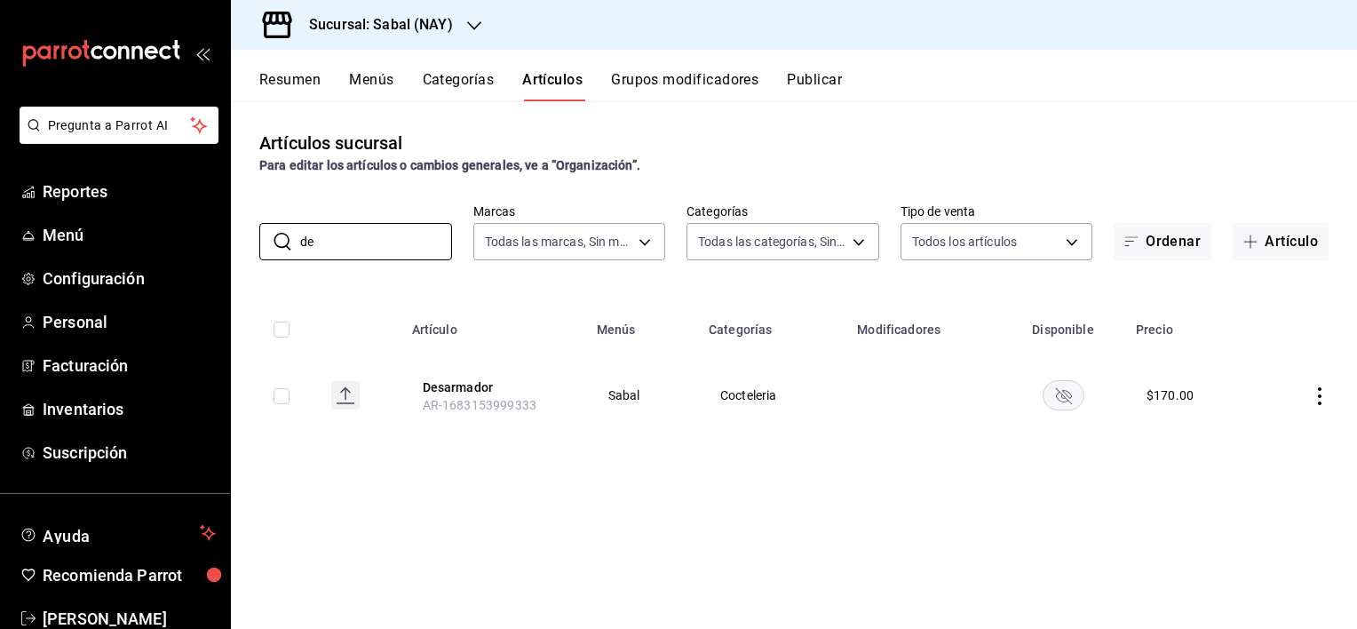
type input "d"
type input "C"
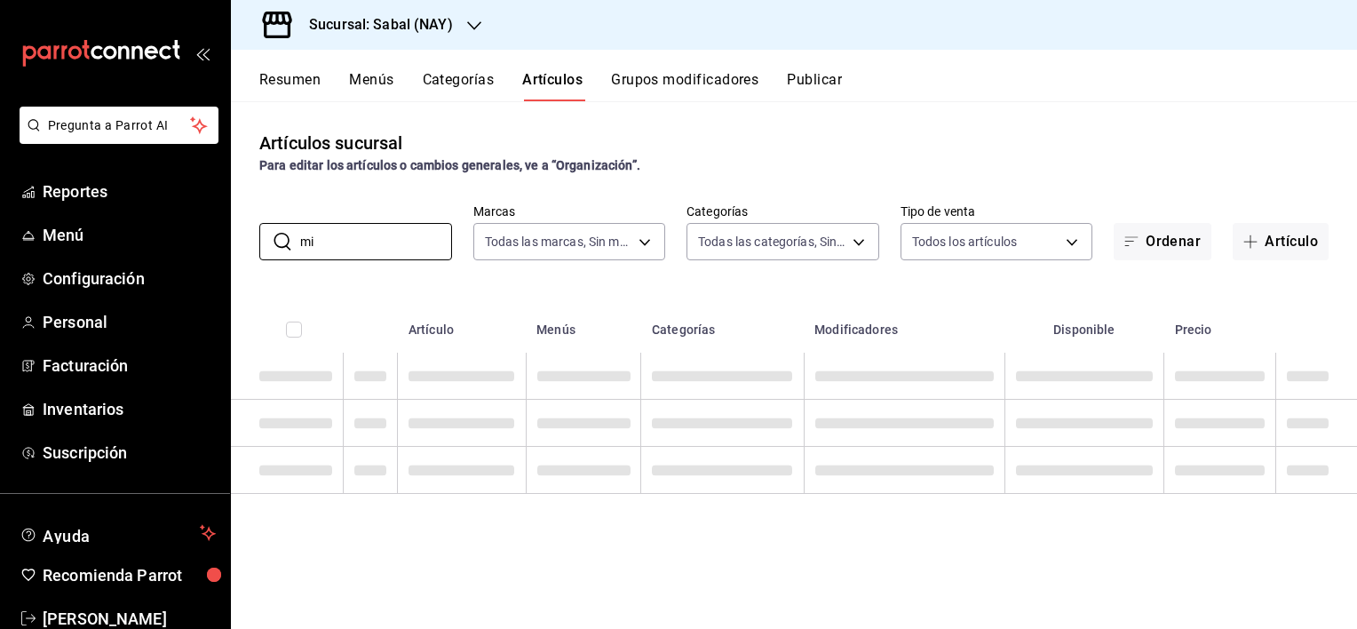
type input "m"
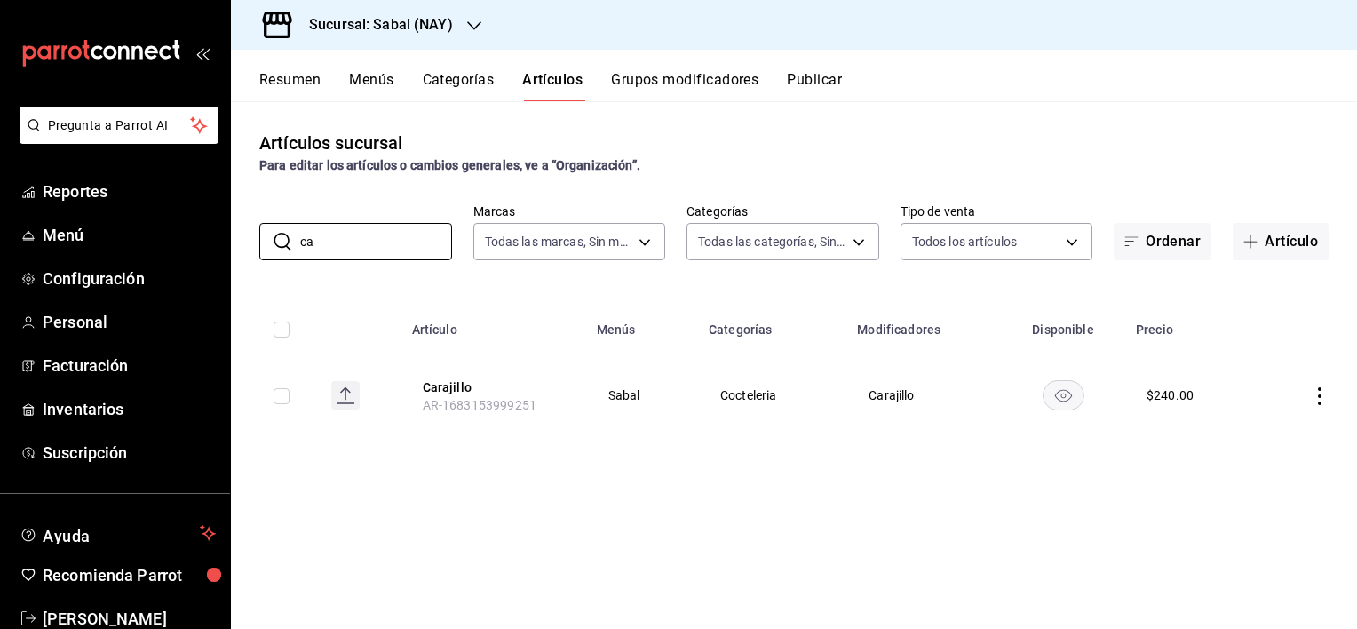
type input "c"
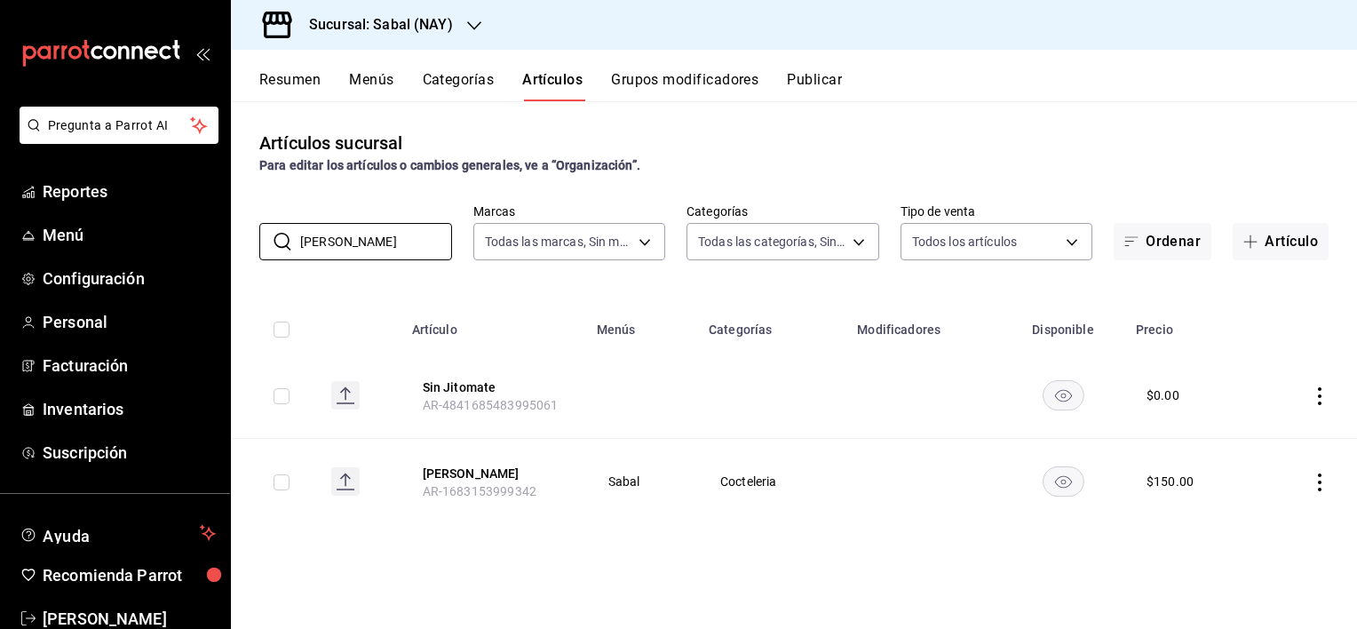
type input "[PERSON_NAME]"
click at [300, 82] on button "Resumen" at bounding box center [289, 86] width 61 height 30
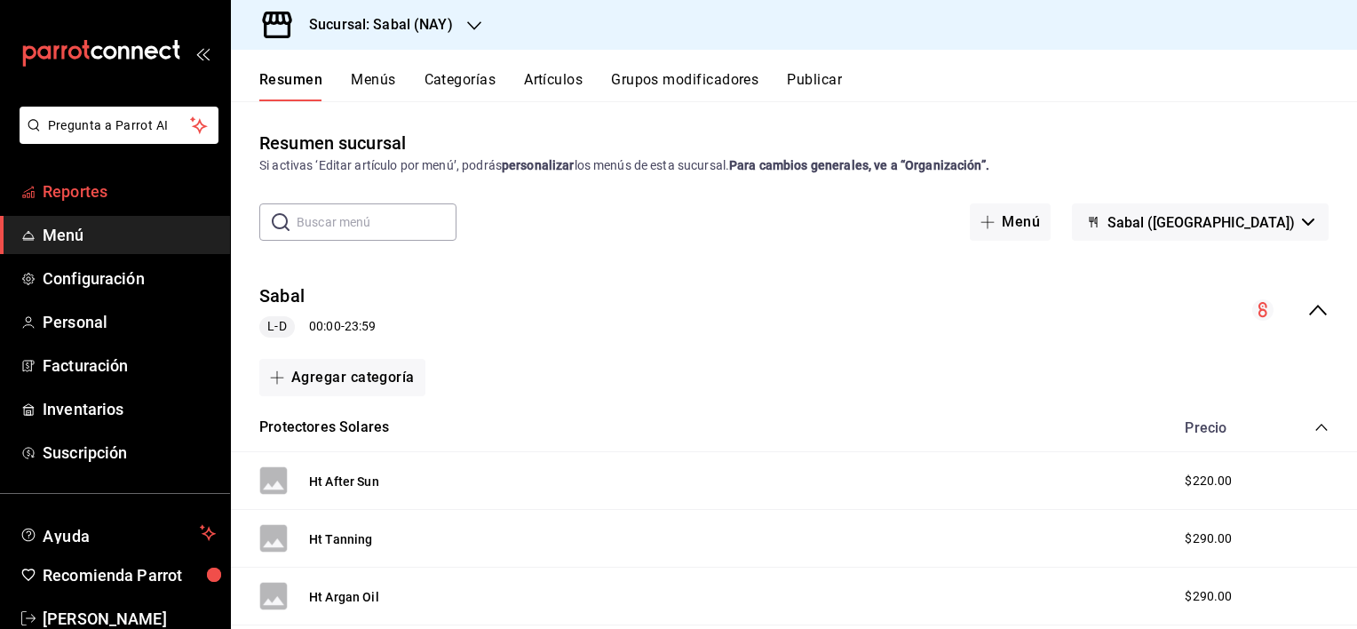
click at [60, 188] on span "Reportes" at bounding box center [129, 191] width 173 height 24
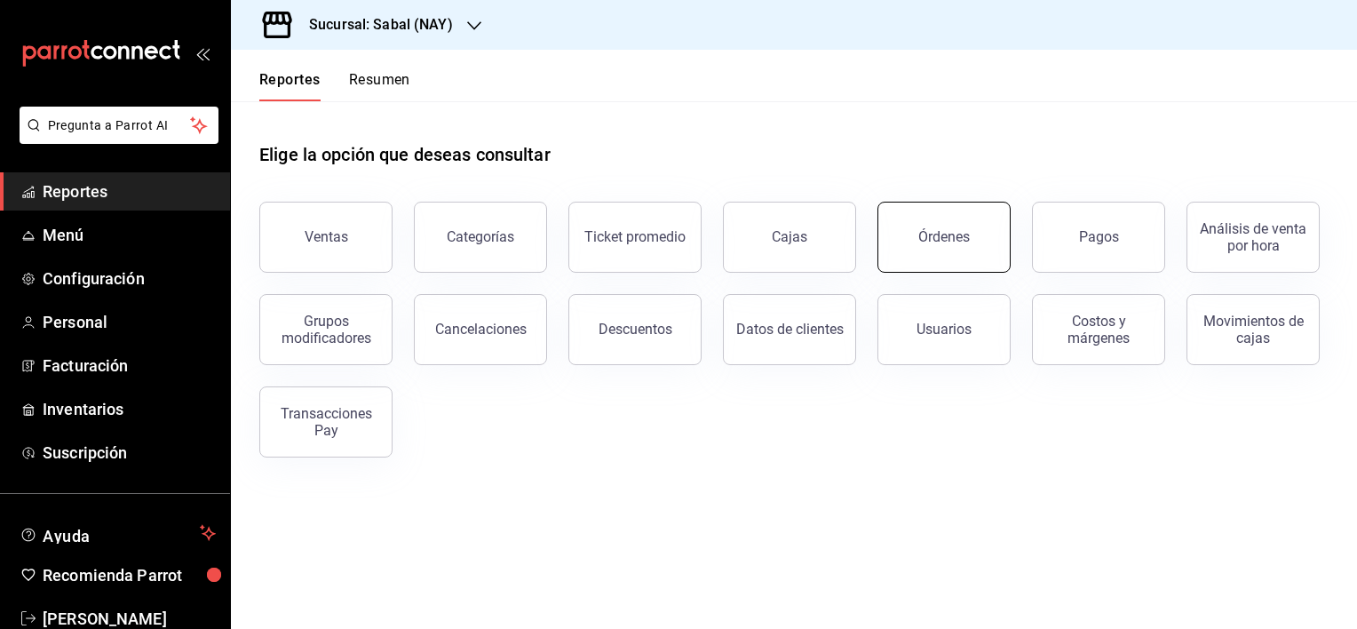
click at [995, 221] on button "Órdenes" at bounding box center [944, 237] width 133 height 71
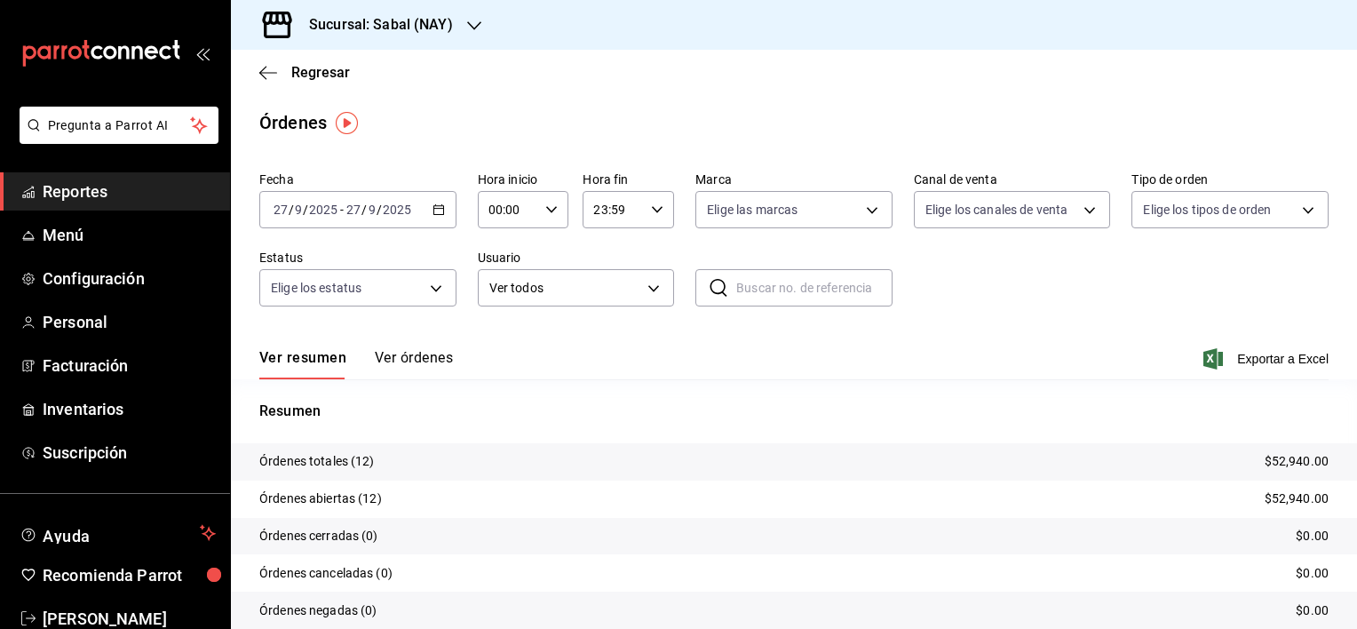
click at [352, 39] on div "Sucursal: Sabal (NAY)" at bounding box center [366, 25] width 243 height 50
click at [306, 117] on span "Flamingos Golf" at bounding box center [287, 116] width 85 height 19
click at [82, 284] on span "Configuración" at bounding box center [129, 278] width 173 height 24
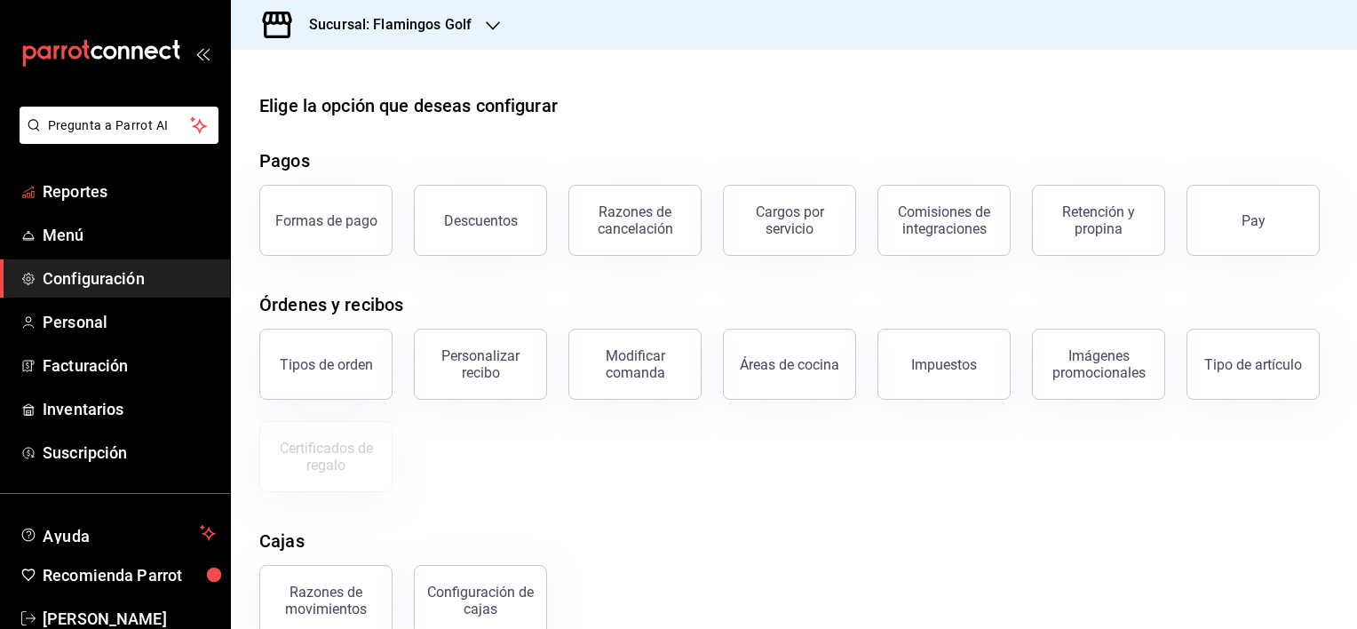
click at [71, 198] on span "Reportes" at bounding box center [129, 191] width 173 height 24
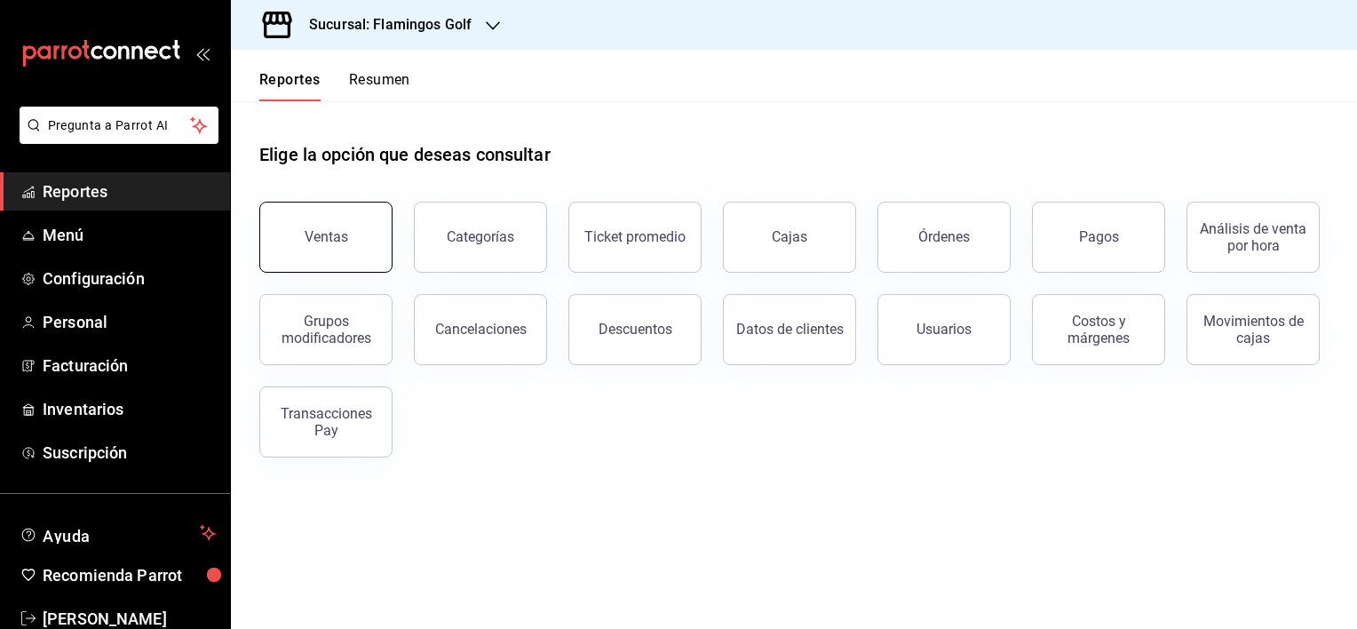
click at [295, 238] on button "Ventas" at bounding box center [325, 237] width 133 height 71
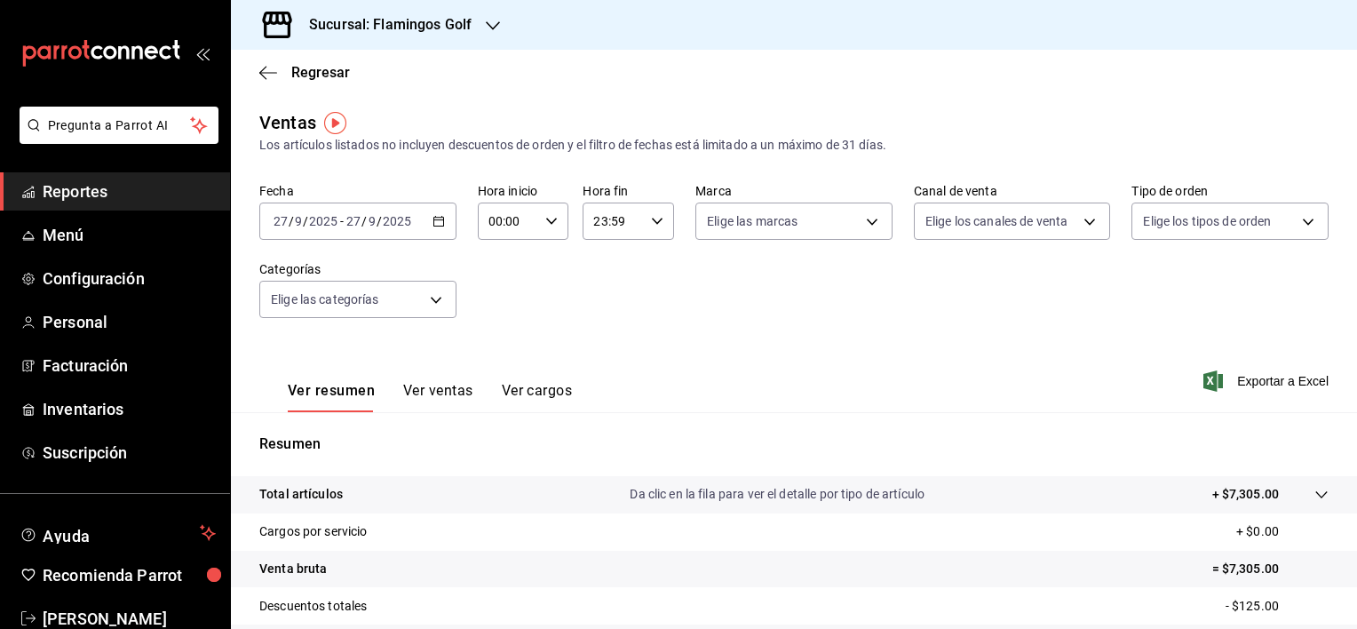
click at [433, 224] on \(Stroke\) "button" at bounding box center [438, 222] width 11 height 10
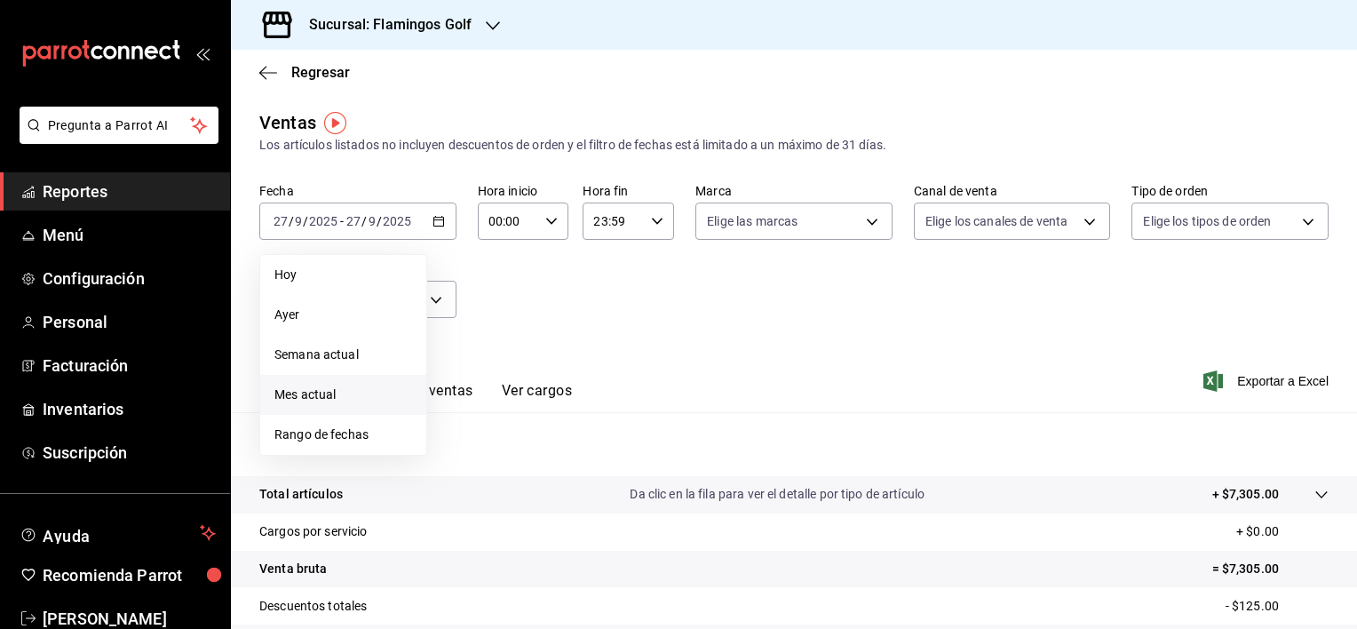
click at [303, 394] on span "Mes actual" at bounding box center [343, 395] width 138 height 19
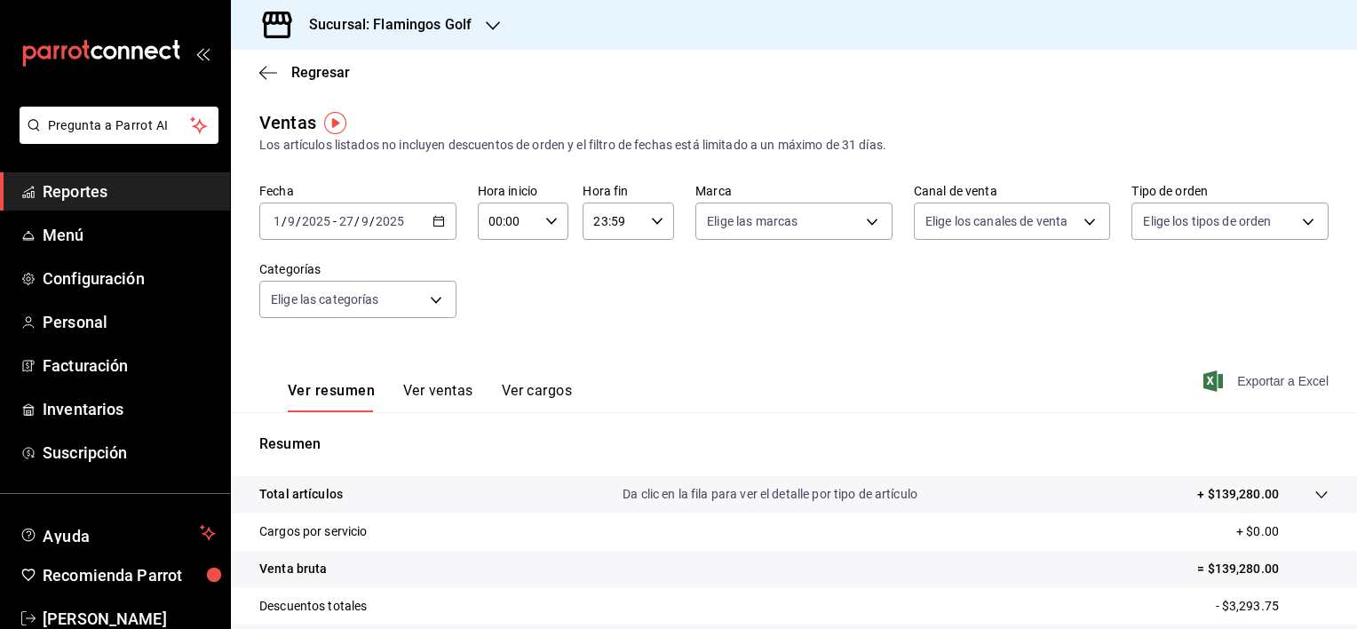
click at [1256, 377] on span "Exportar a Excel" at bounding box center [1268, 380] width 122 height 21
click at [362, 29] on h3 "Sucursal: Flamingos Golf" at bounding box center [383, 24] width 177 height 21
click at [295, 76] on span "Sabal (NAY)" at bounding box center [278, 77] width 67 height 19
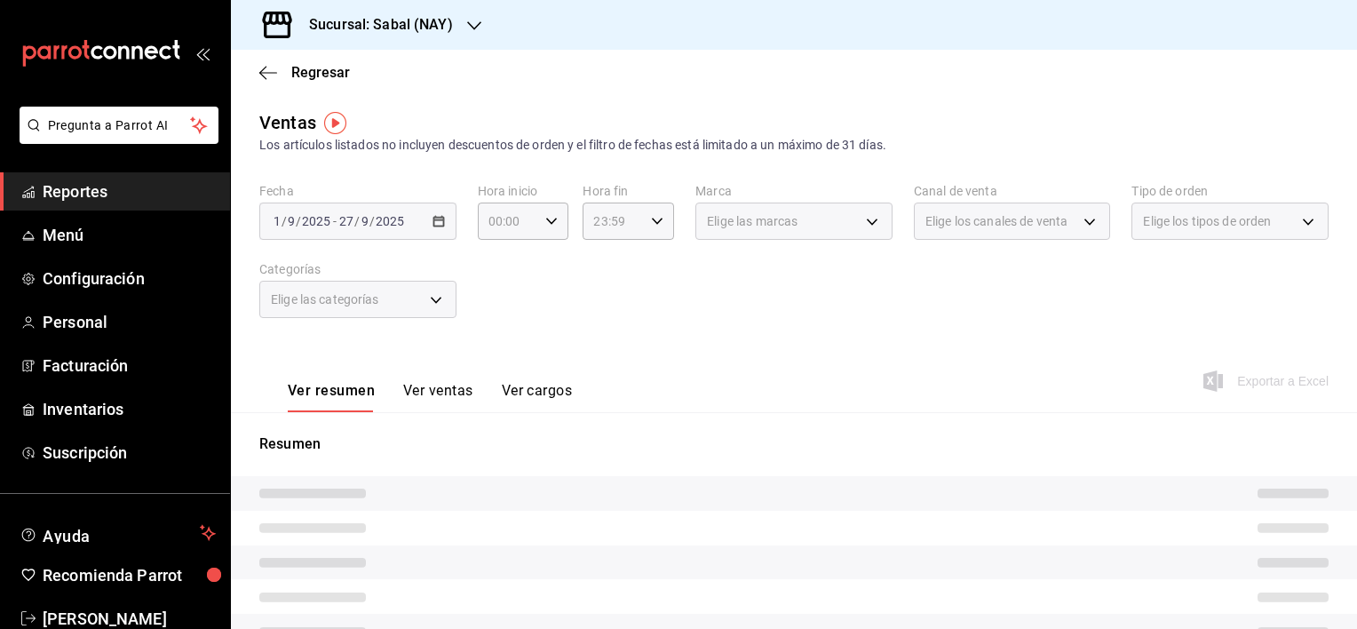
click at [98, 189] on span "Reportes" at bounding box center [129, 191] width 173 height 24
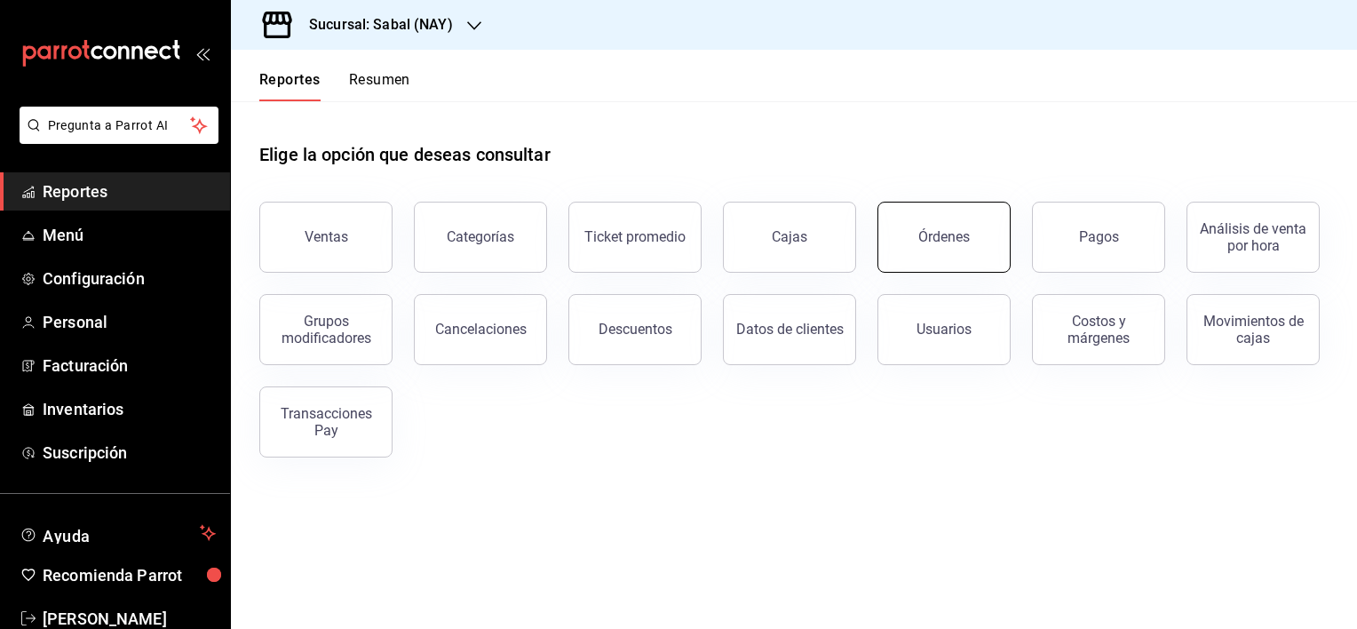
drag, startPoint x: 950, startPoint y: 258, endPoint x: 910, endPoint y: 238, distance: 45.3
click at [910, 238] on button "Órdenes" at bounding box center [944, 237] width 133 height 71
